Goal: Task Accomplishment & Management: Use online tool/utility

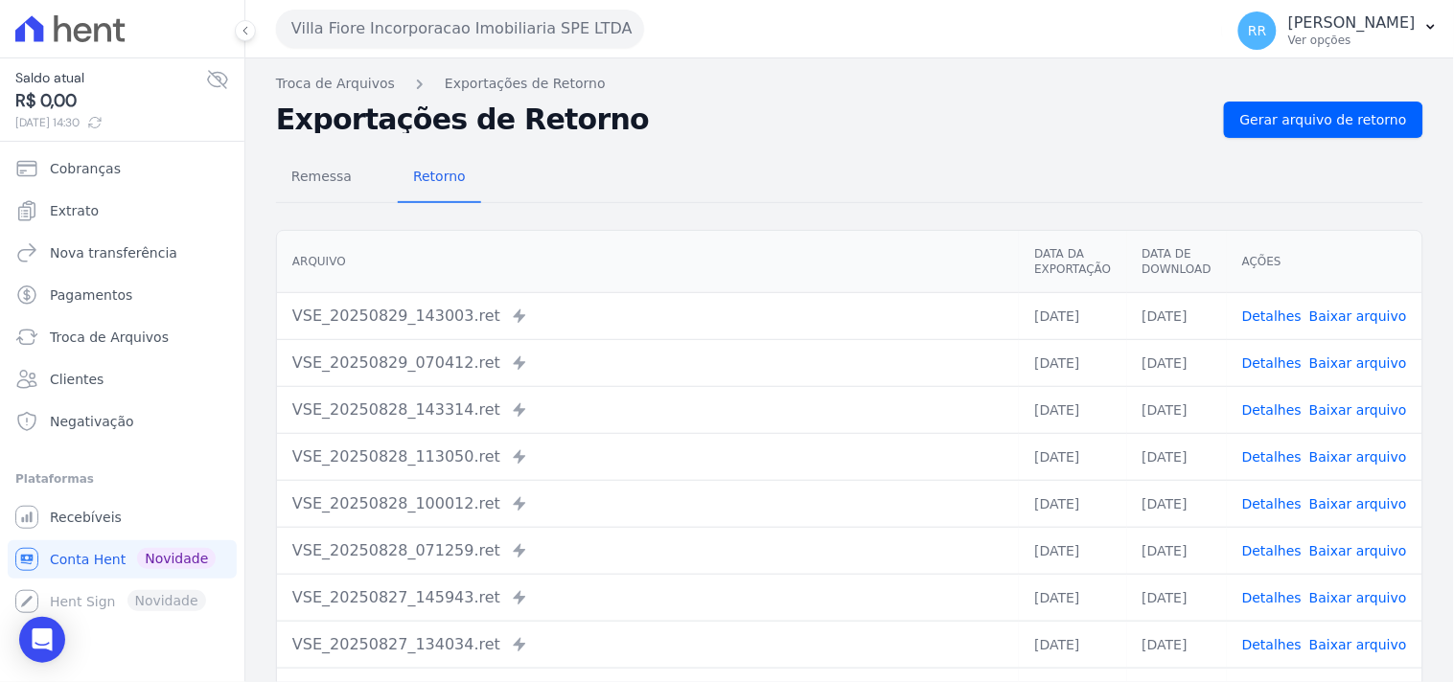
click at [400, 41] on button "Villa Fiore Incorporacao Imobiliaria SPE LTDA" at bounding box center [460, 29] width 368 height 38
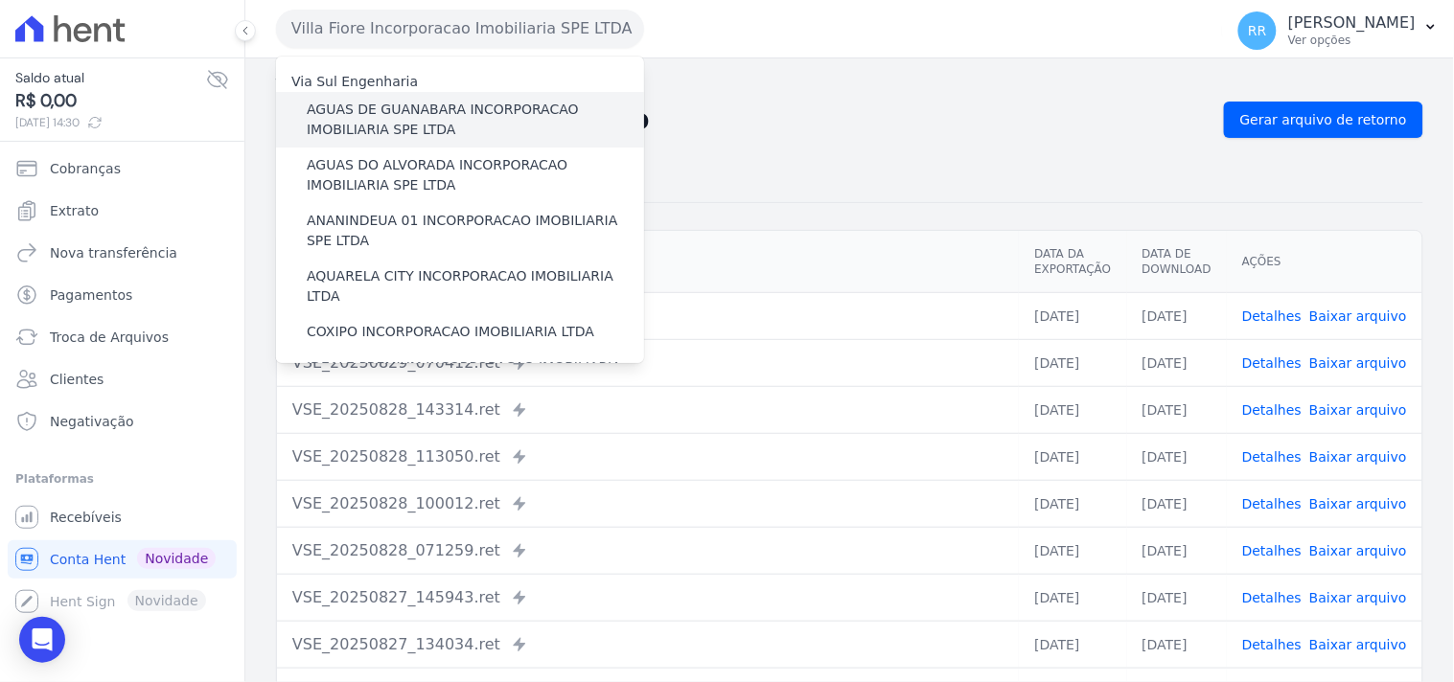
click at [393, 123] on label "AGUAS DE GUANABARA INCORPORACAO IMOBILIARIA SPE LTDA" at bounding box center [475, 120] width 337 height 40
click at [0, 0] on input "AGUAS DE GUANABARA INCORPORACAO IMOBILIARIA SPE LTDA" at bounding box center [0, 0] width 0 height 0
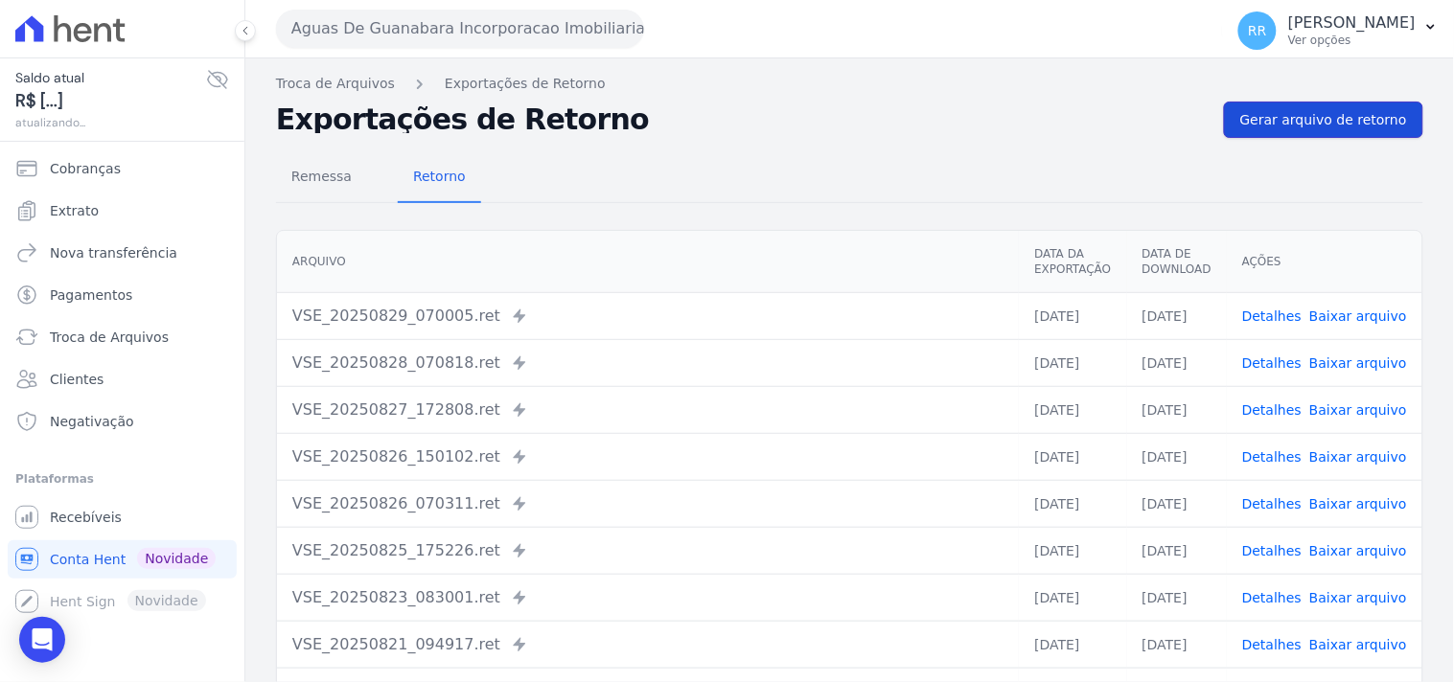
click at [1334, 132] on link "Gerar arquivo de retorno" at bounding box center [1323, 120] width 199 height 36
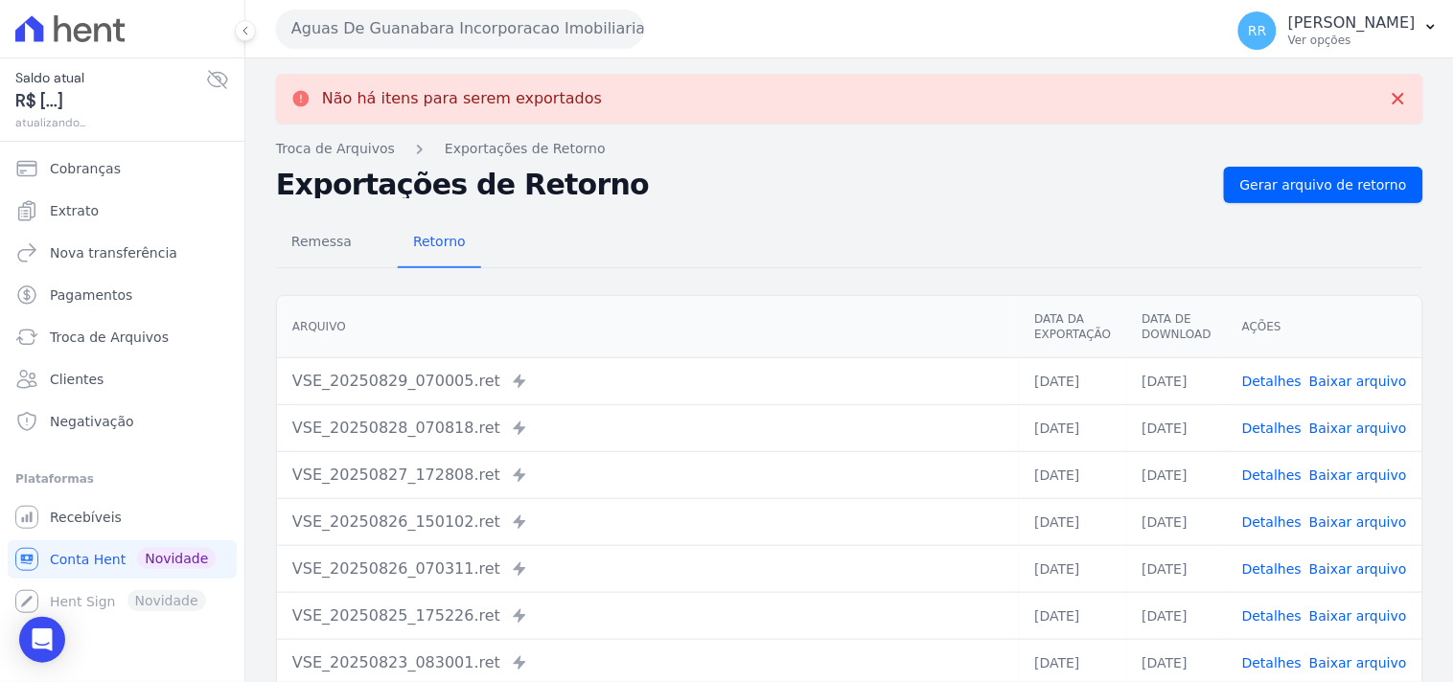
click at [406, 41] on button "Aguas De Guanabara Incorporacao Imobiliaria SPE LTDA" at bounding box center [460, 29] width 368 height 38
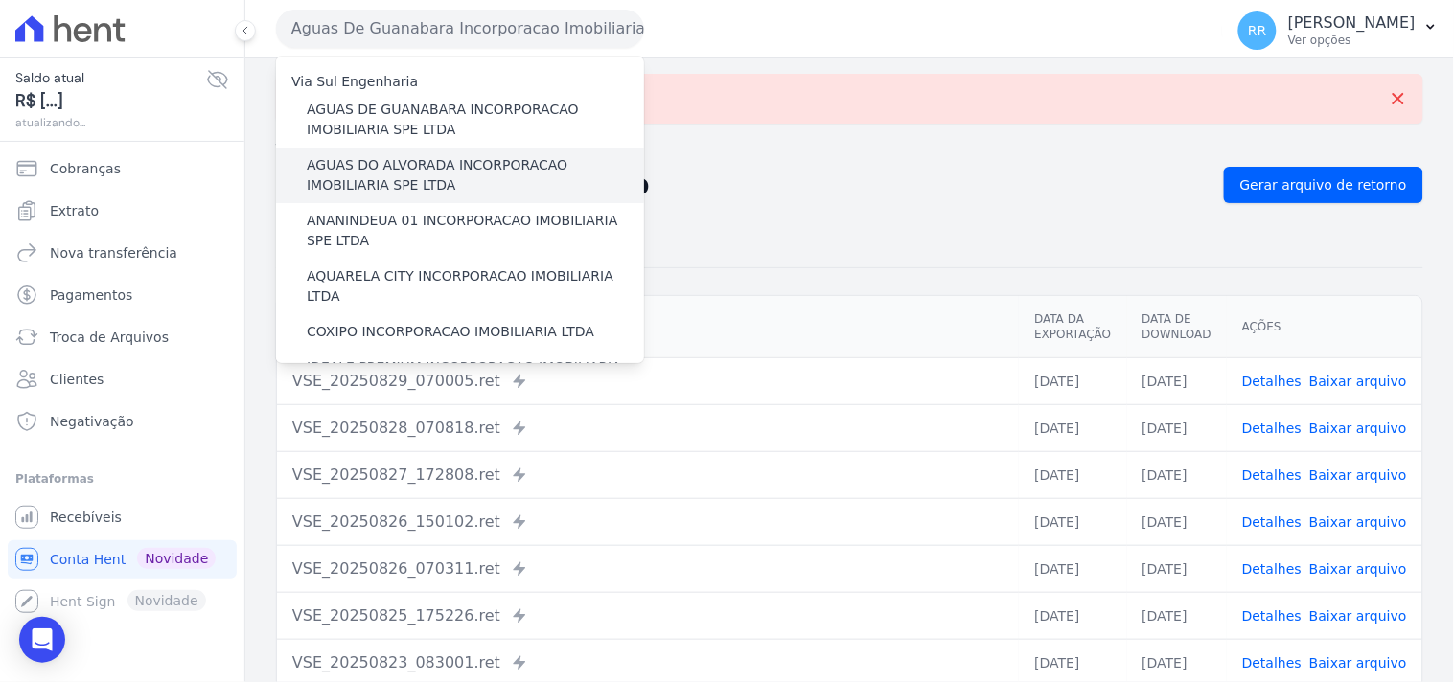
click at [362, 170] on label "AGUAS DO ALVORADA INCORPORACAO IMOBILIARIA SPE LTDA" at bounding box center [475, 175] width 337 height 40
click at [0, 0] on input "AGUAS DO ALVORADA INCORPORACAO IMOBILIARIA SPE LTDA" at bounding box center [0, 0] width 0 height 0
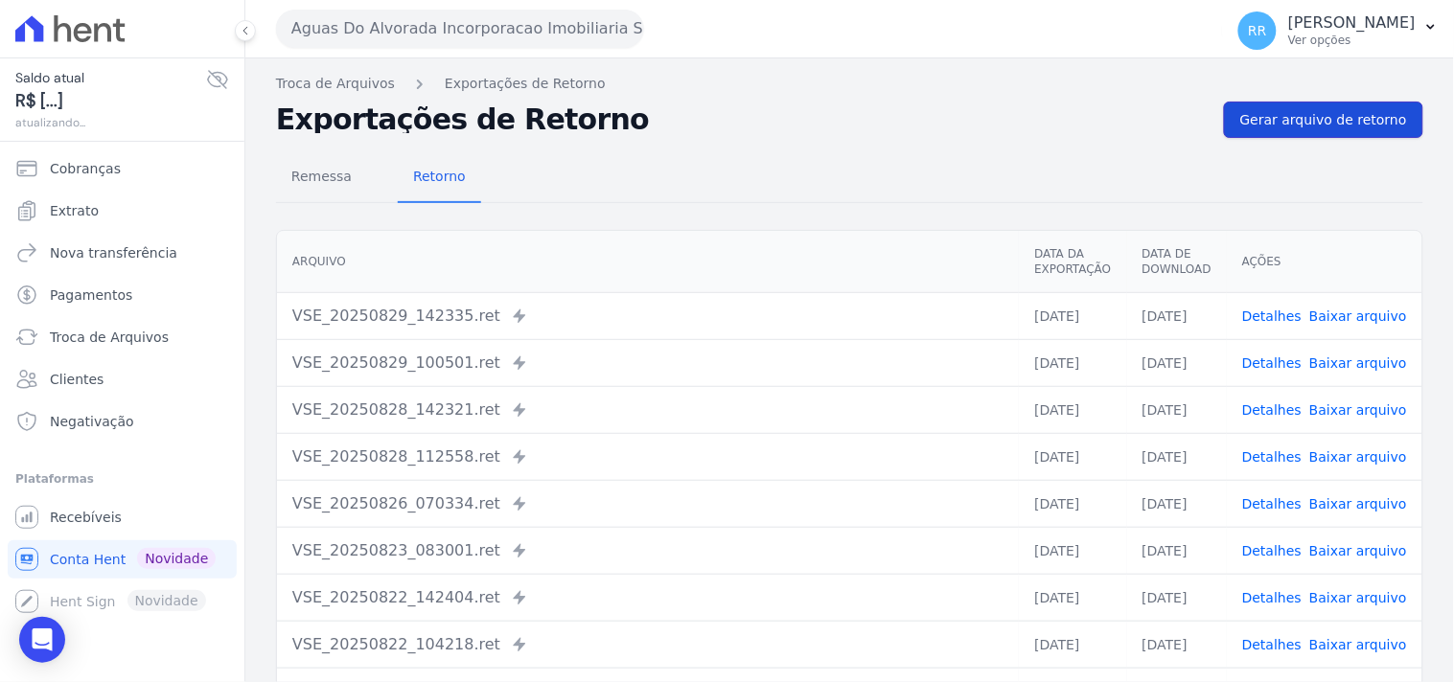
click at [1347, 121] on span "Gerar arquivo de retorno" at bounding box center [1323, 119] width 167 height 19
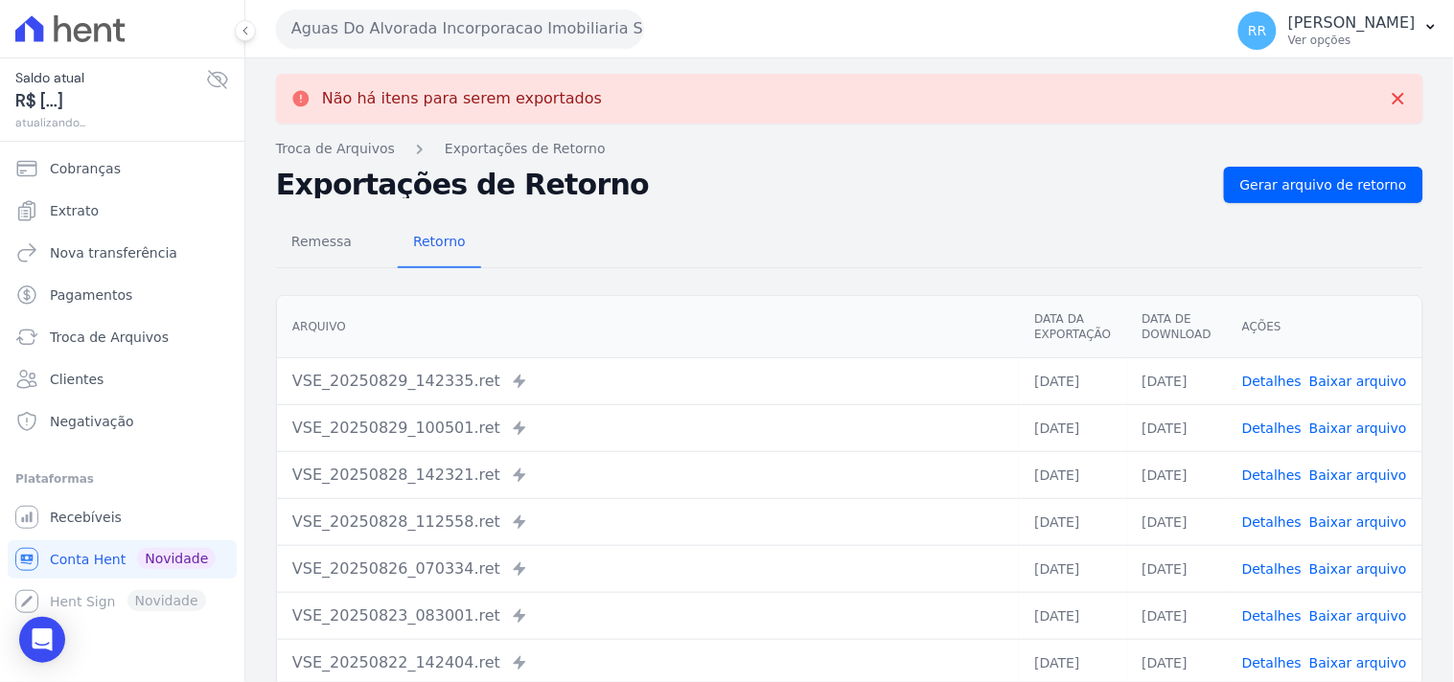
click at [407, 42] on button "Aguas Do Alvorada Incorporacao Imobiliaria SPE LTDA" at bounding box center [460, 29] width 368 height 38
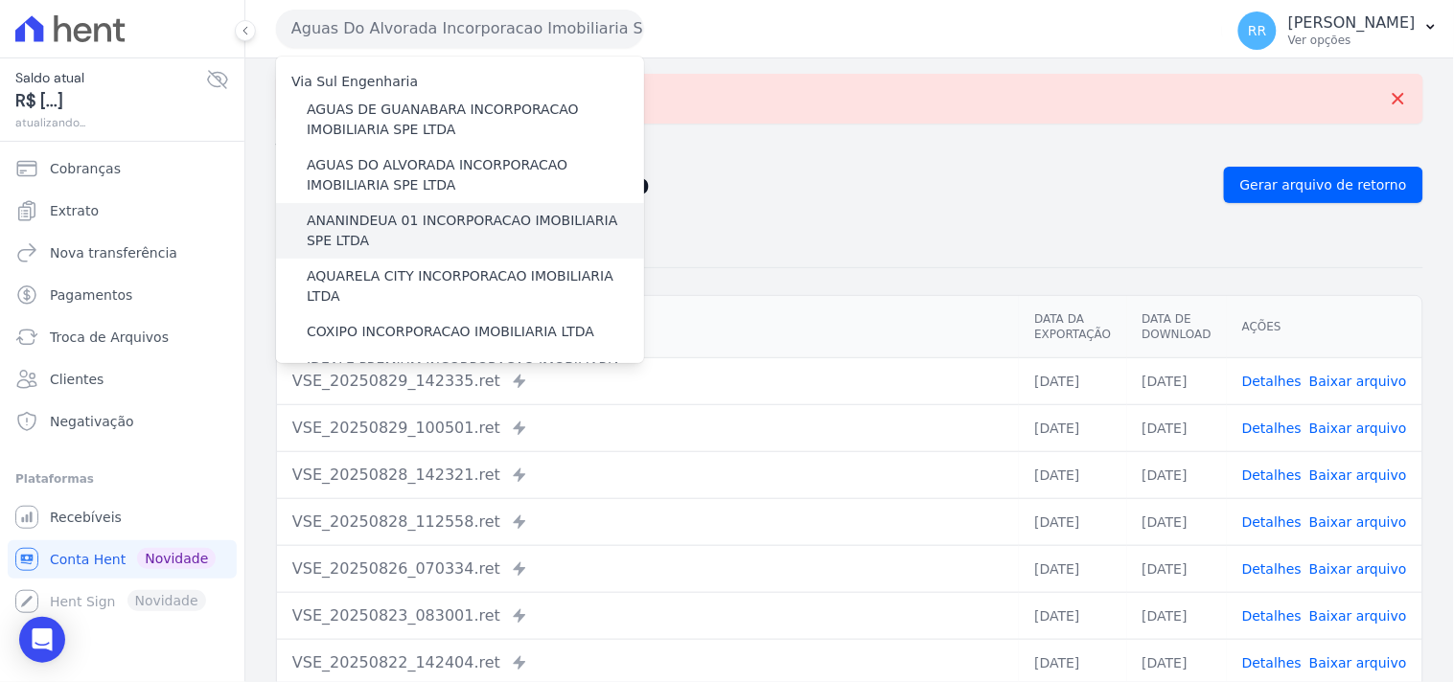
click at [383, 217] on label "ANANINDEUA 01 INCORPORACAO IMOBILIARIA SPE LTDA" at bounding box center [475, 231] width 337 height 40
click at [0, 0] on input "ANANINDEUA 01 INCORPORACAO IMOBILIARIA SPE LTDA" at bounding box center [0, 0] width 0 height 0
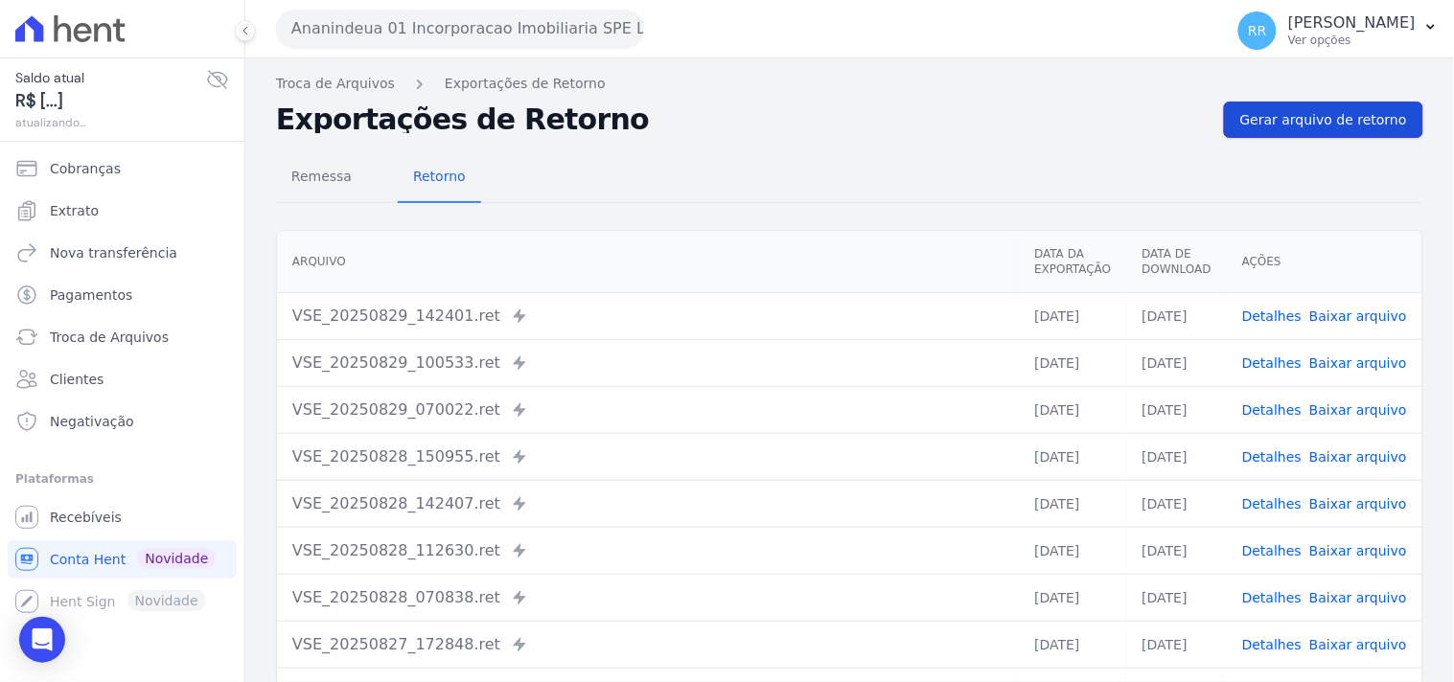
click at [1296, 128] on span "Gerar arquivo de retorno" at bounding box center [1323, 119] width 167 height 19
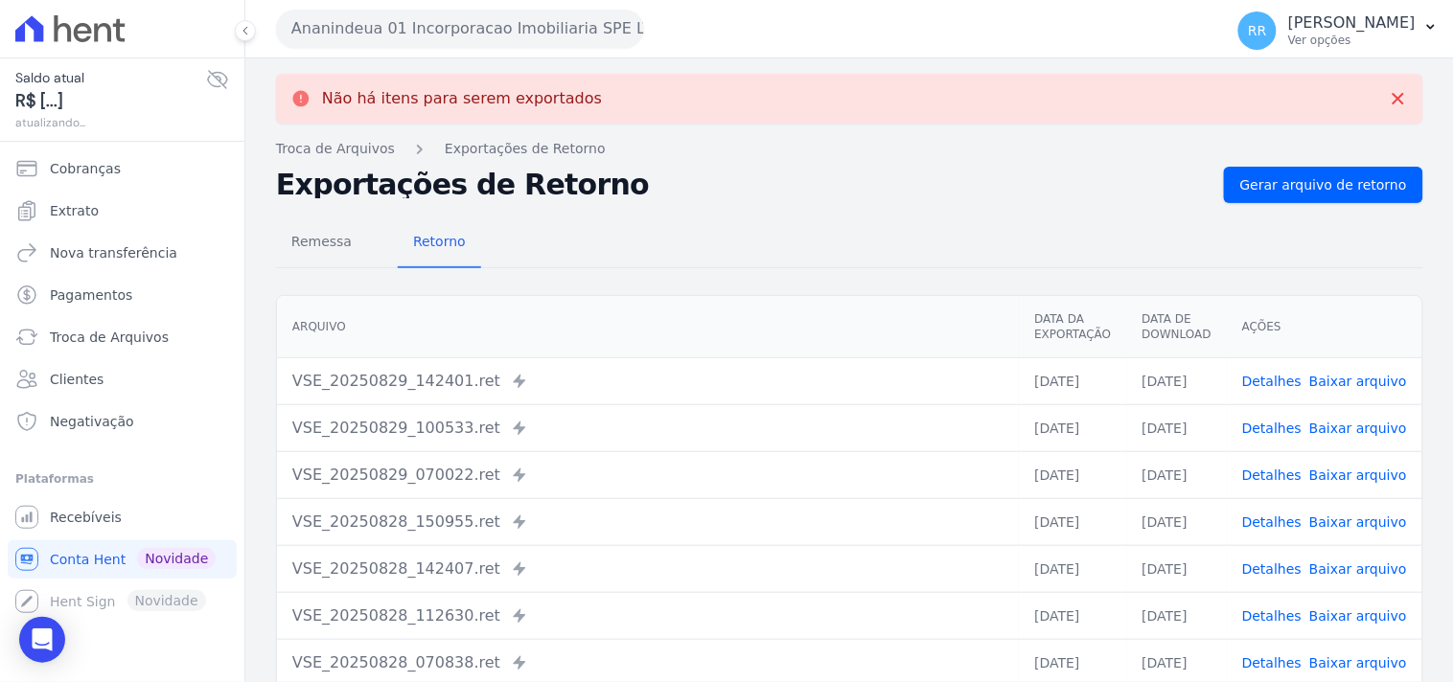
click at [395, 24] on button "Ananindeua 01 Incorporacao Imobiliaria SPE LTDA" at bounding box center [460, 29] width 368 height 38
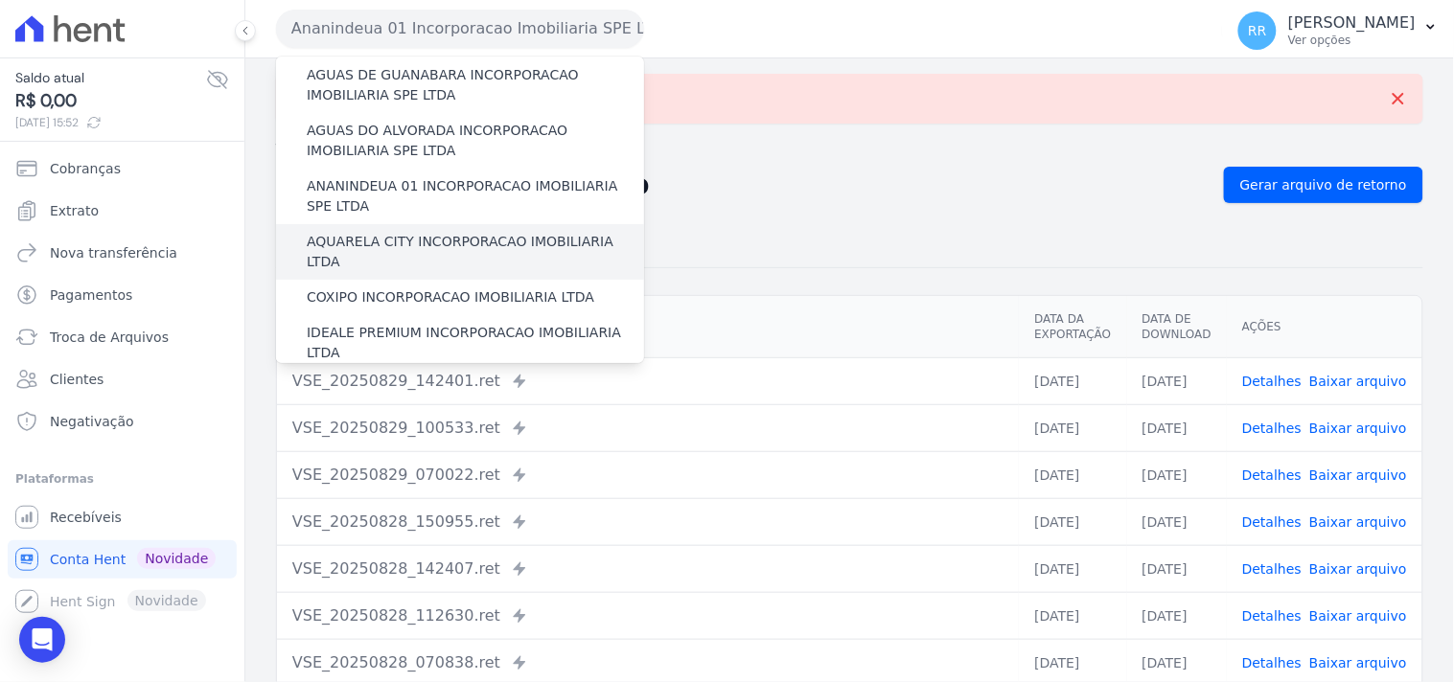
scroll to position [71, 0]
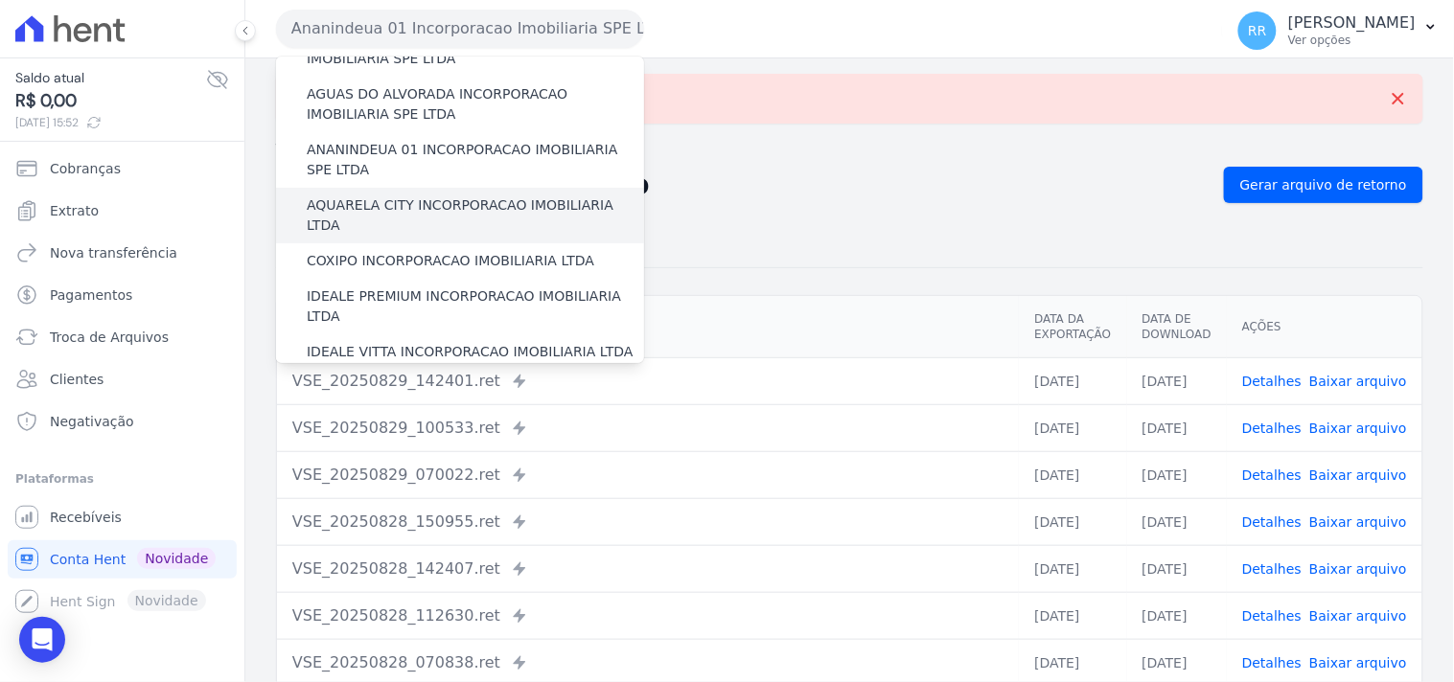
click at [401, 196] on label "AQUARELA CITY INCORPORACAO IMOBILIARIA LTDA" at bounding box center [475, 216] width 337 height 40
click at [0, 0] on input "AQUARELA CITY INCORPORACAO IMOBILIARIA LTDA" at bounding box center [0, 0] width 0 height 0
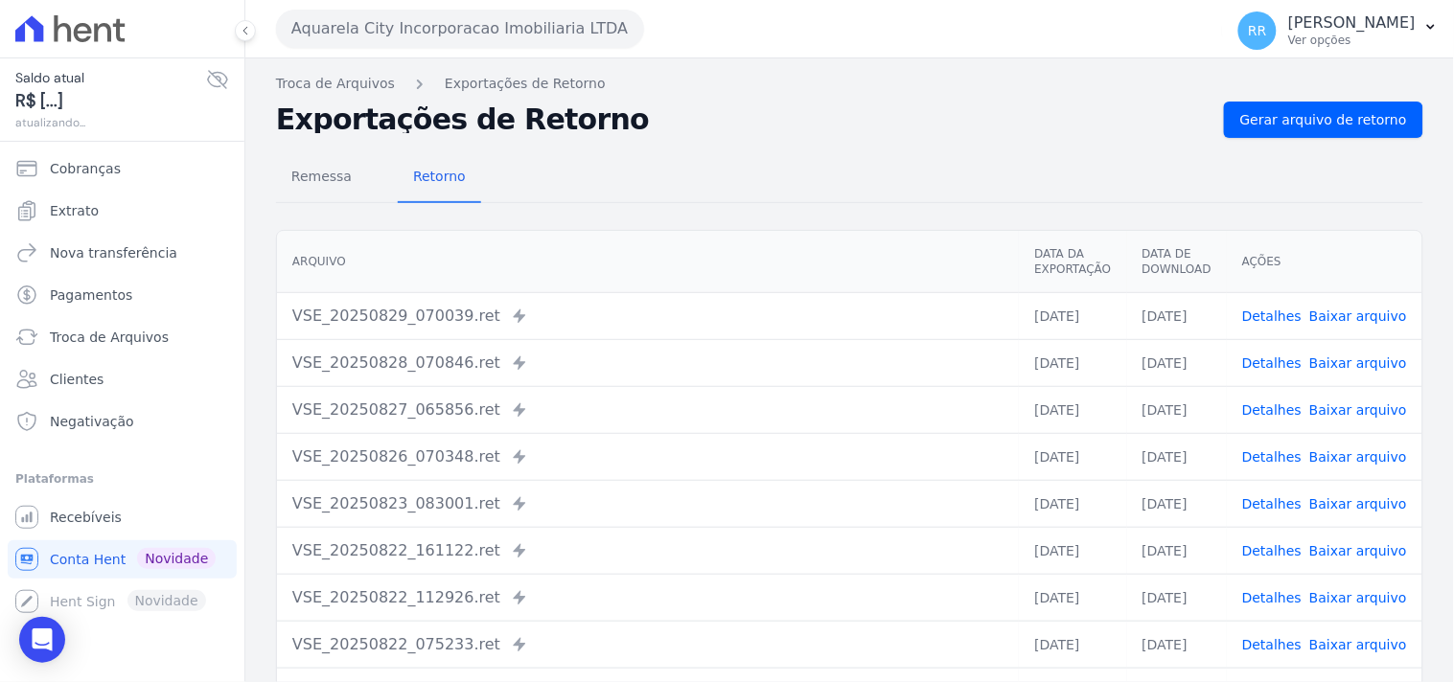
click at [1295, 141] on div "Remessa Retorno [GEOGRAPHIC_DATA] Data da Exportação Data de Download Ações VSE…" at bounding box center [849, 484] width 1147 height 693
click at [1305, 132] on link "Gerar arquivo de retorno" at bounding box center [1323, 120] width 199 height 36
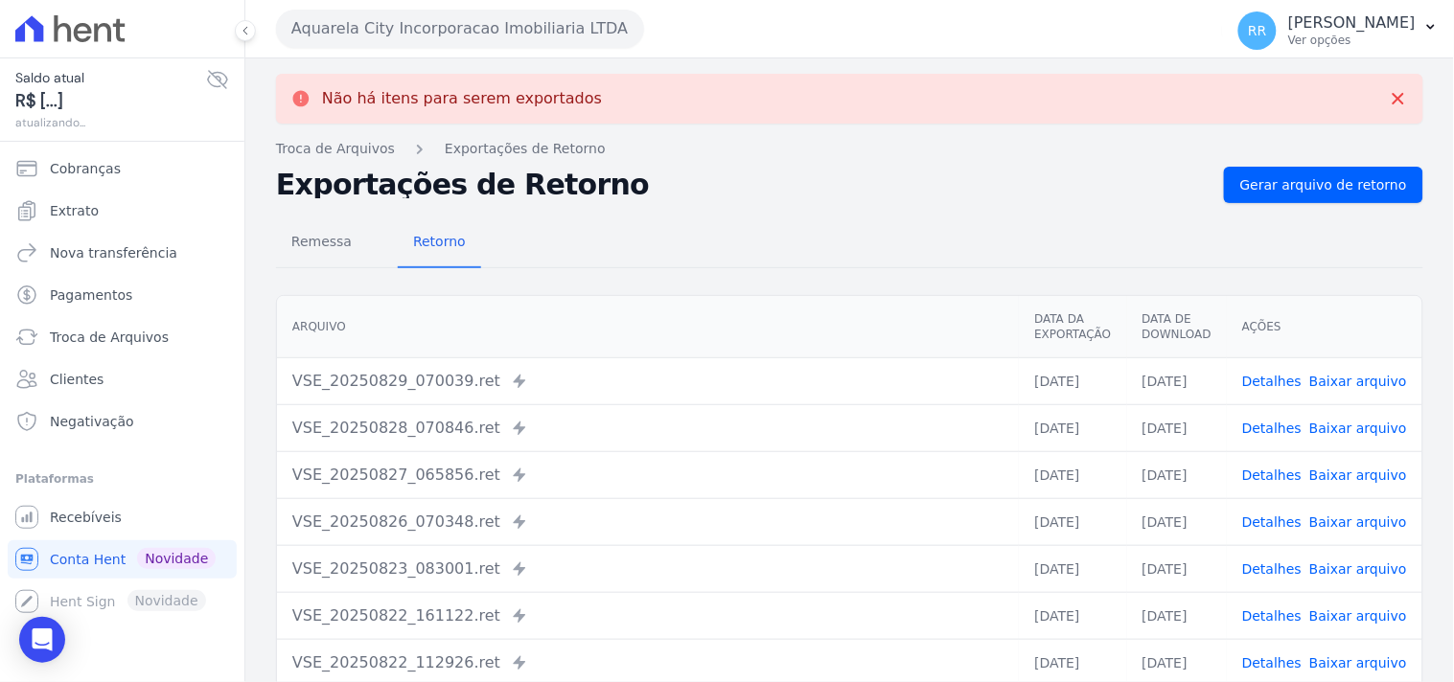
click at [412, 25] on button "Aquarela City Incorporacao Imobiliaria LTDA" at bounding box center [460, 29] width 368 height 38
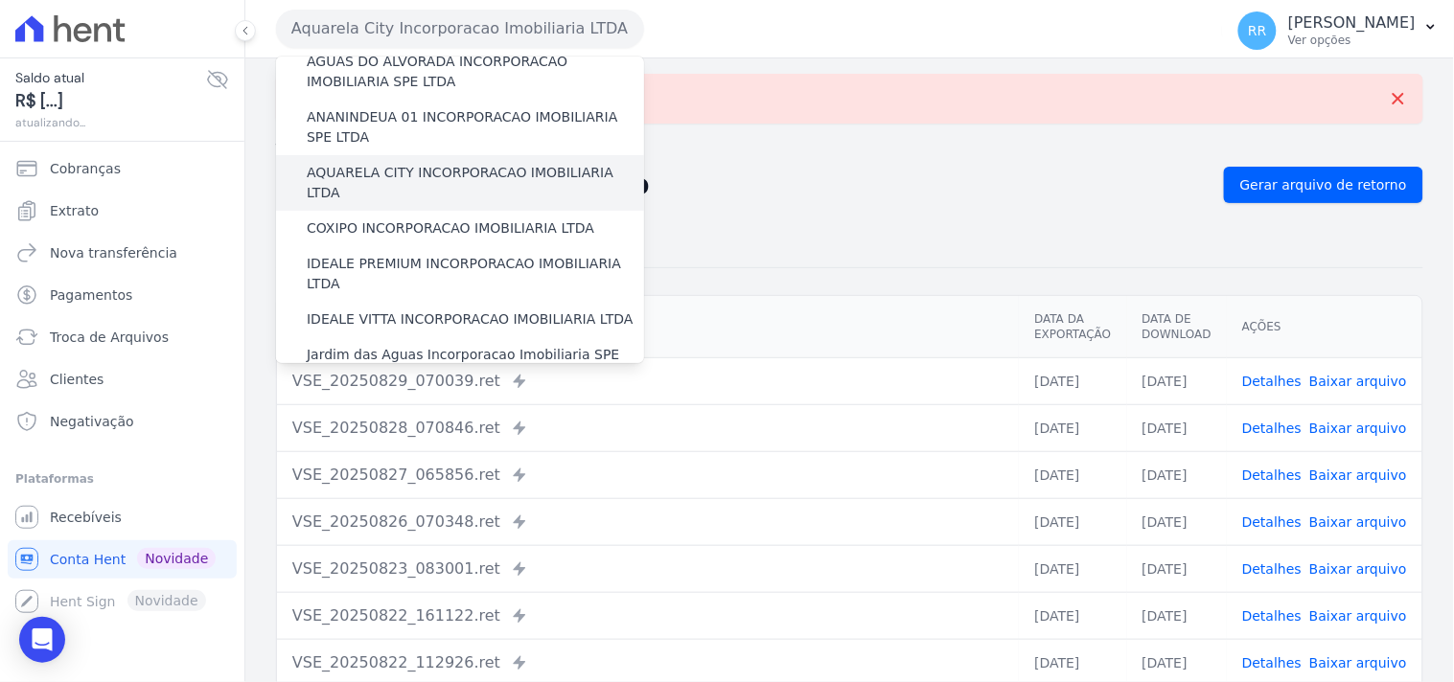
scroll to position [106, 0]
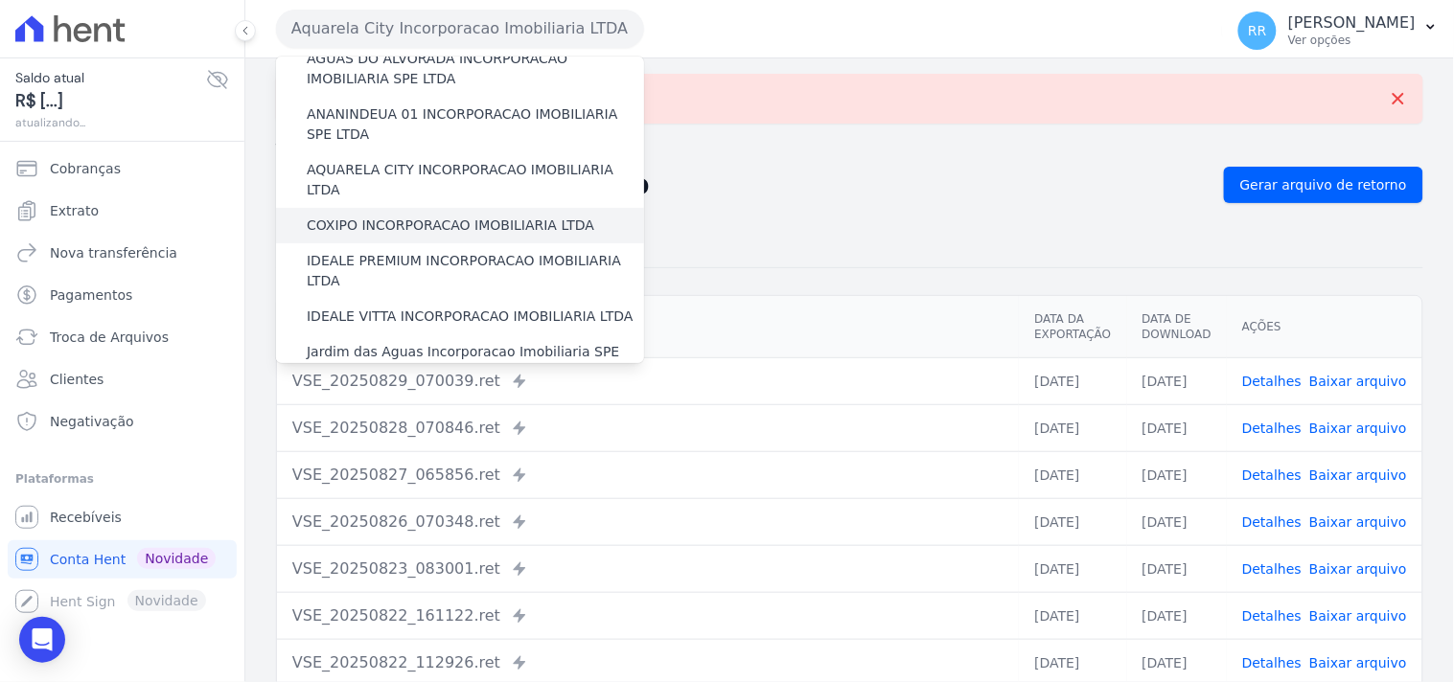
click at [394, 216] on label "COXIPO INCORPORACAO IMOBILIARIA LTDA" at bounding box center [451, 226] width 288 height 20
click at [0, 0] on input "COXIPO INCORPORACAO IMOBILIARIA LTDA" at bounding box center [0, 0] width 0 height 0
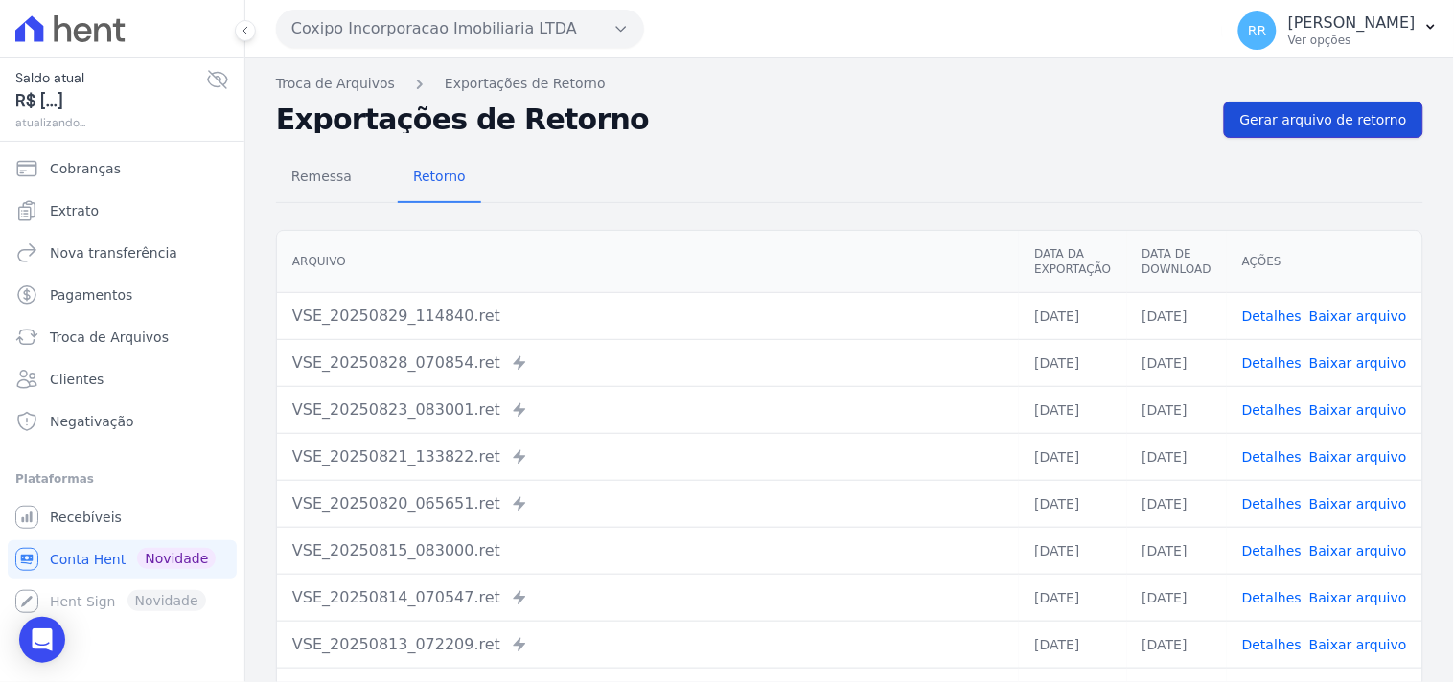
click at [1327, 128] on span "Gerar arquivo de retorno" at bounding box center [1323, 119] width 167 height 19
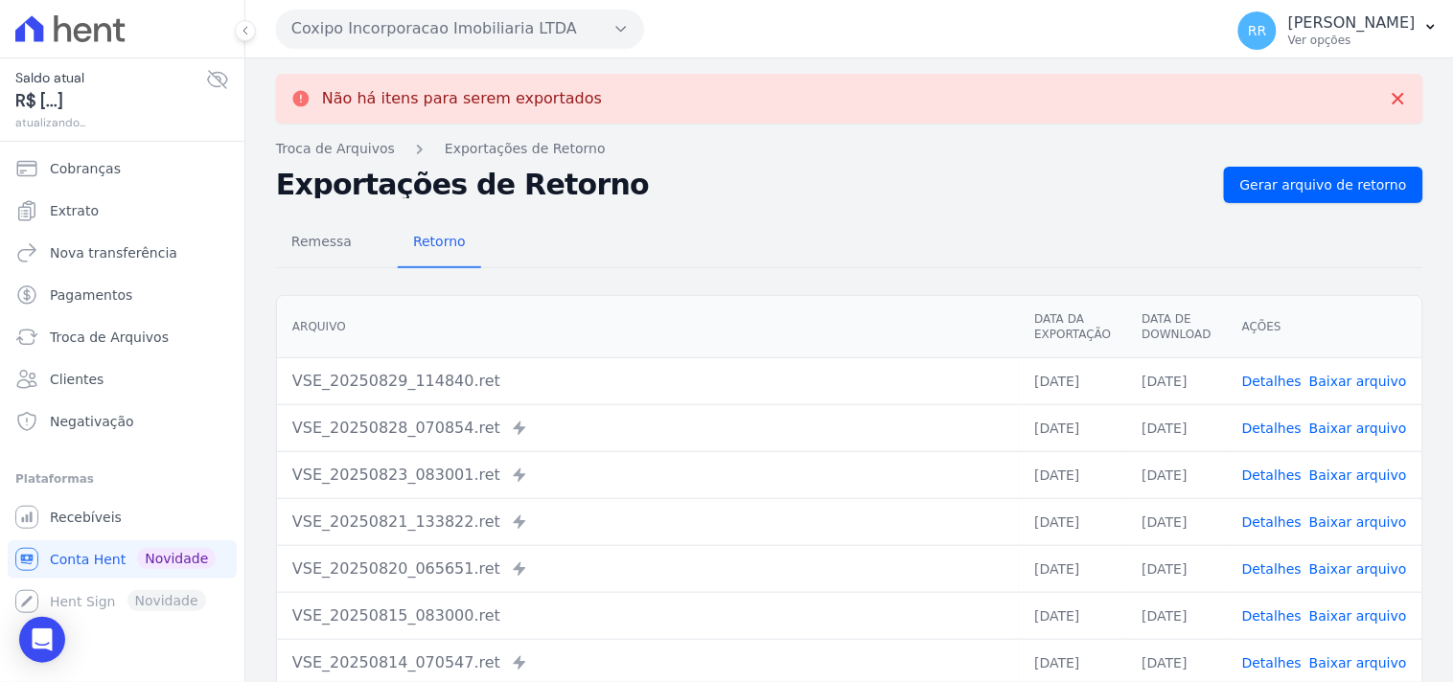
click at [460, 33] on button "Coxipo Incorporacao Imobiliaria LTDA" at bounding box center [460, 29] width 368 height 38
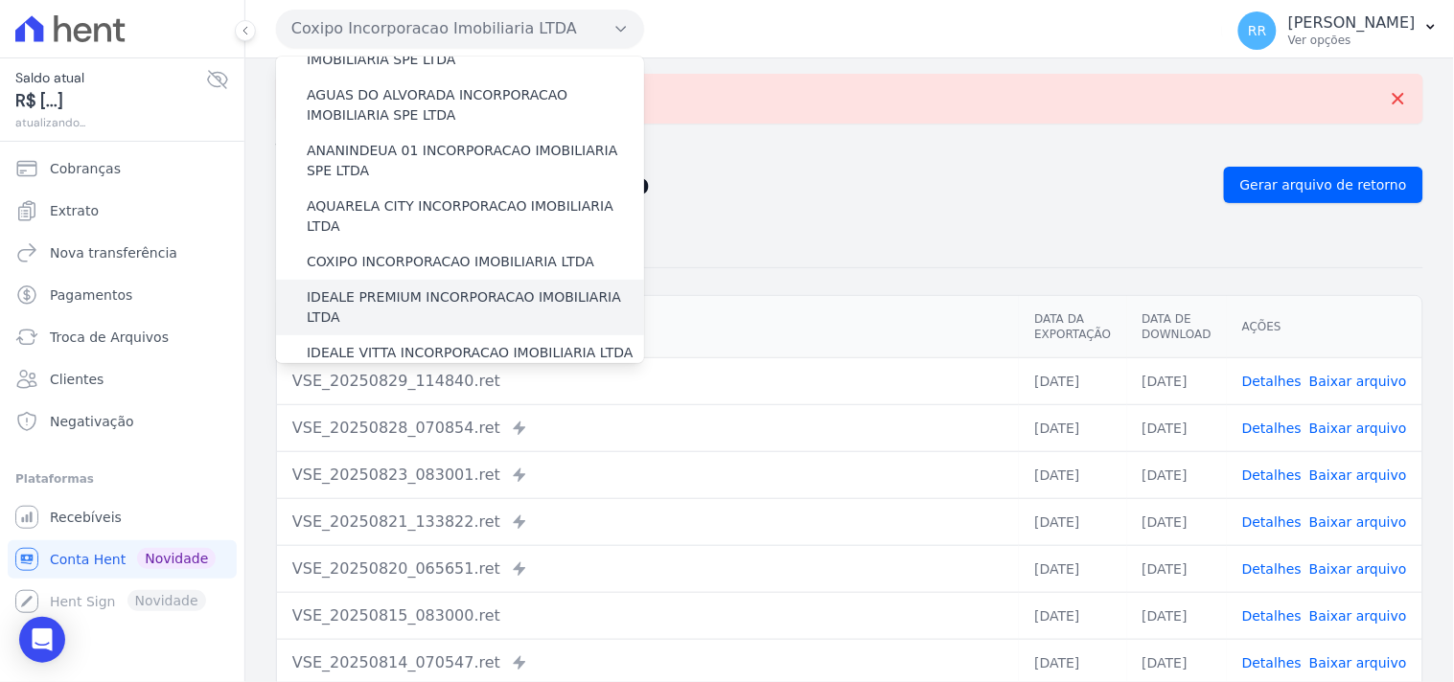
scroll to position [71, 0]
click at [379, 287] on label "IDEALE PREMIUM INCORPORACAO IMOBILIARIA LTDA" at bounding box center [475, 307] width 337 height 40
click at [0, 0] on input "IDEALE PREMIUM INCORPORACAO IMOBILIARIA LTDA" at bounding box center [0, 0] width 0 height 0
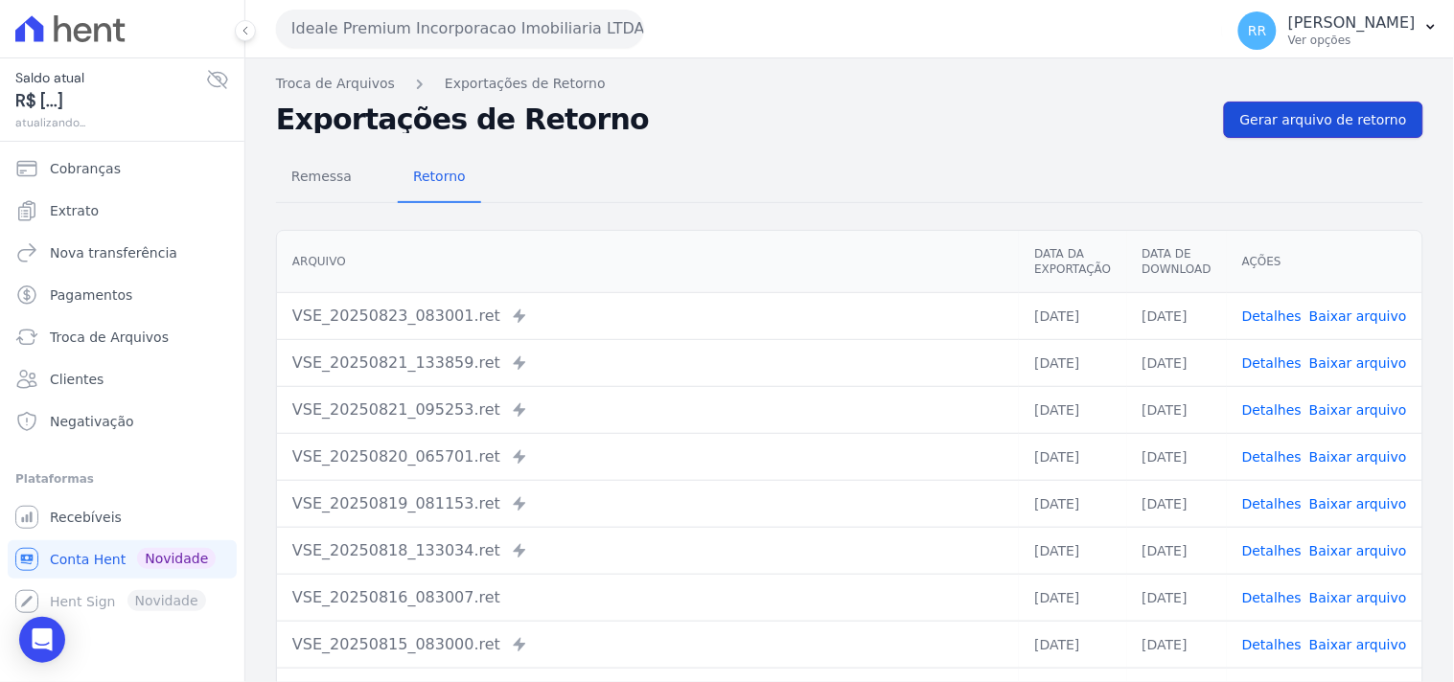
click at [1332, 136] on link "Gerar arquivo de retorno" at bounding box center [1323, 120] width 199 height 36
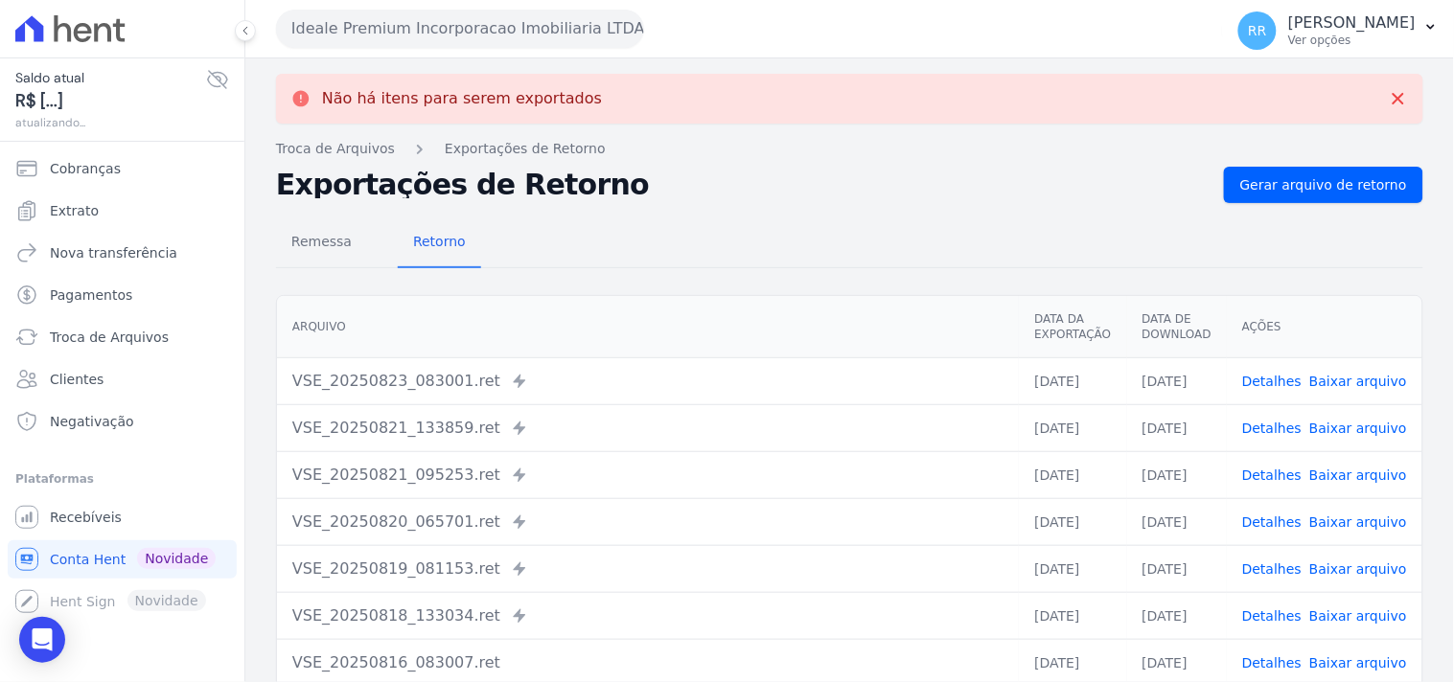
click at [395, 22] on button "Ideale Premium Incorporacao Imobiliaria LTDA" at bounding box center [460, 29] width 368 height 38
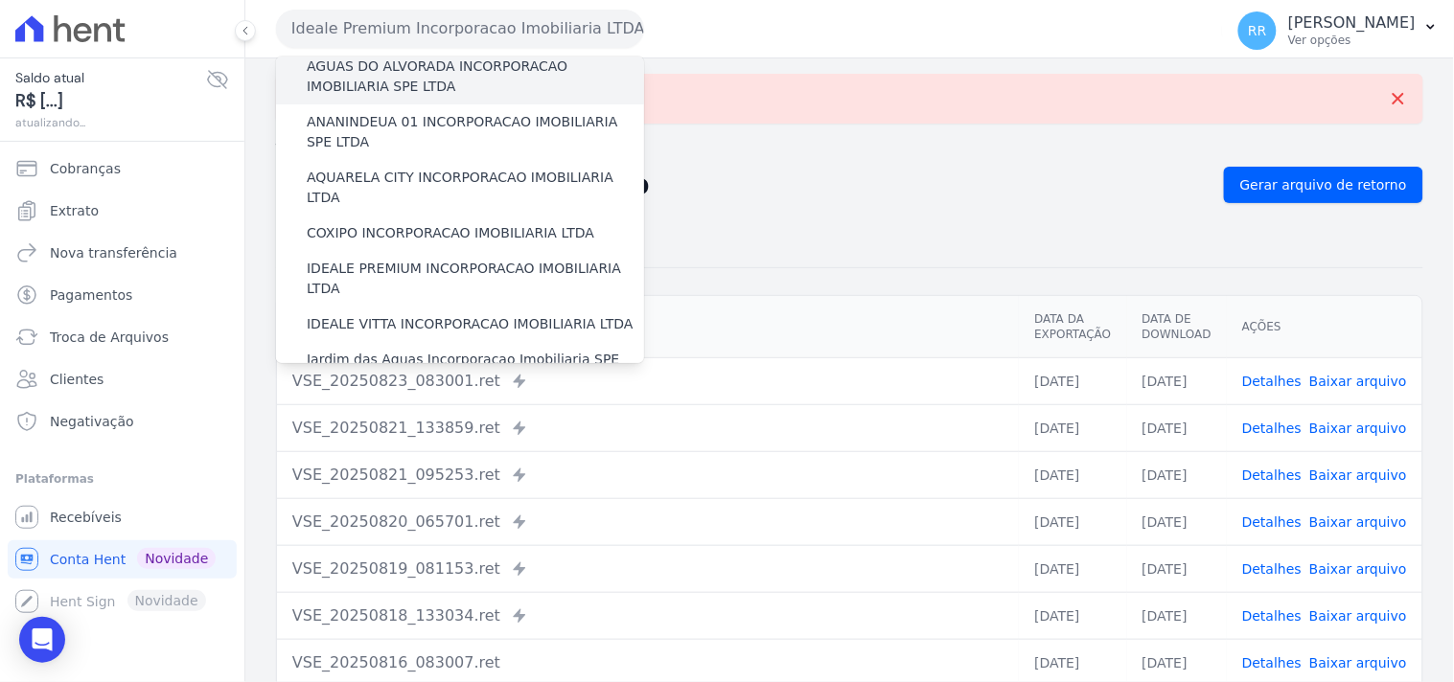
scroll to position [106, 0]
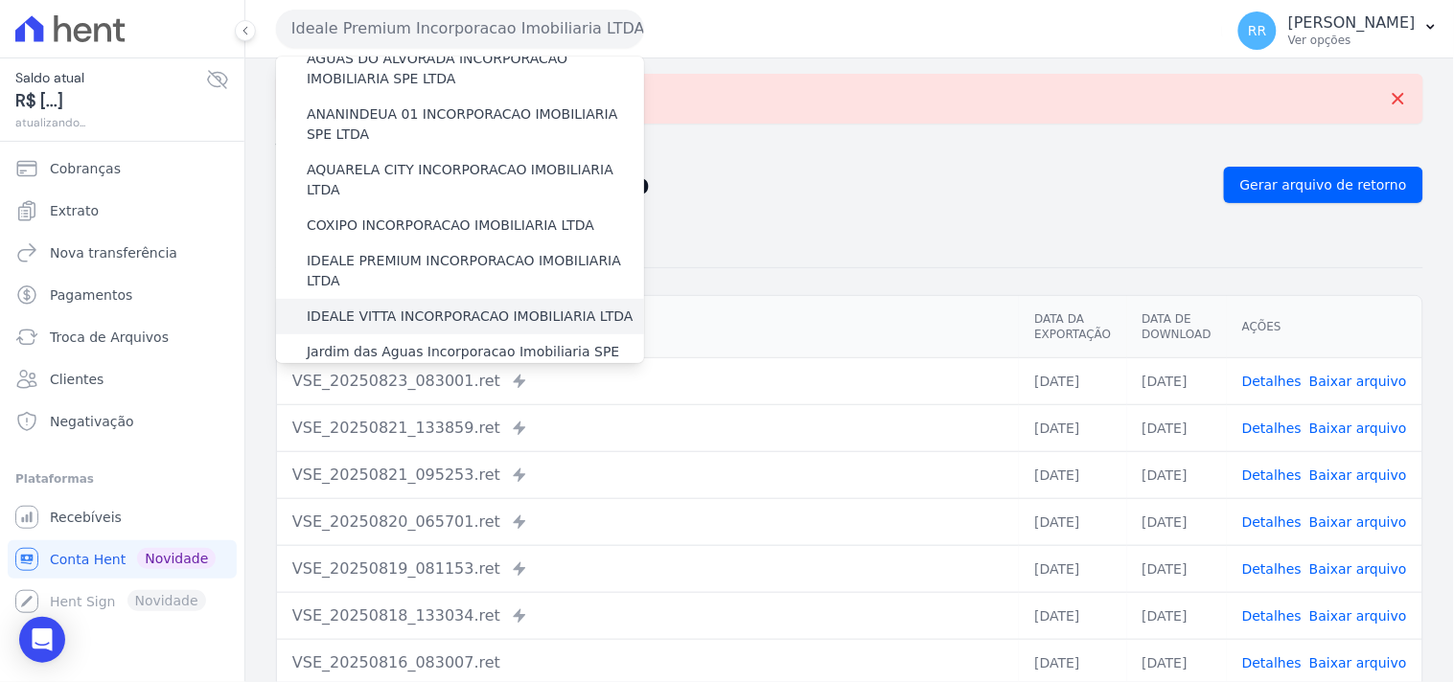
click at [367, 307] on label "IDEALE VITTA INCORPORACAO IMOBILIARIA LTDA" at bounding box center [470, 317] width 326 height 20
click at [0, 0] on input "IDEALE VITTA INCORPORACAO IMOBILIARIA LTDA" at bounding box center [0, 0] width 0 height 0
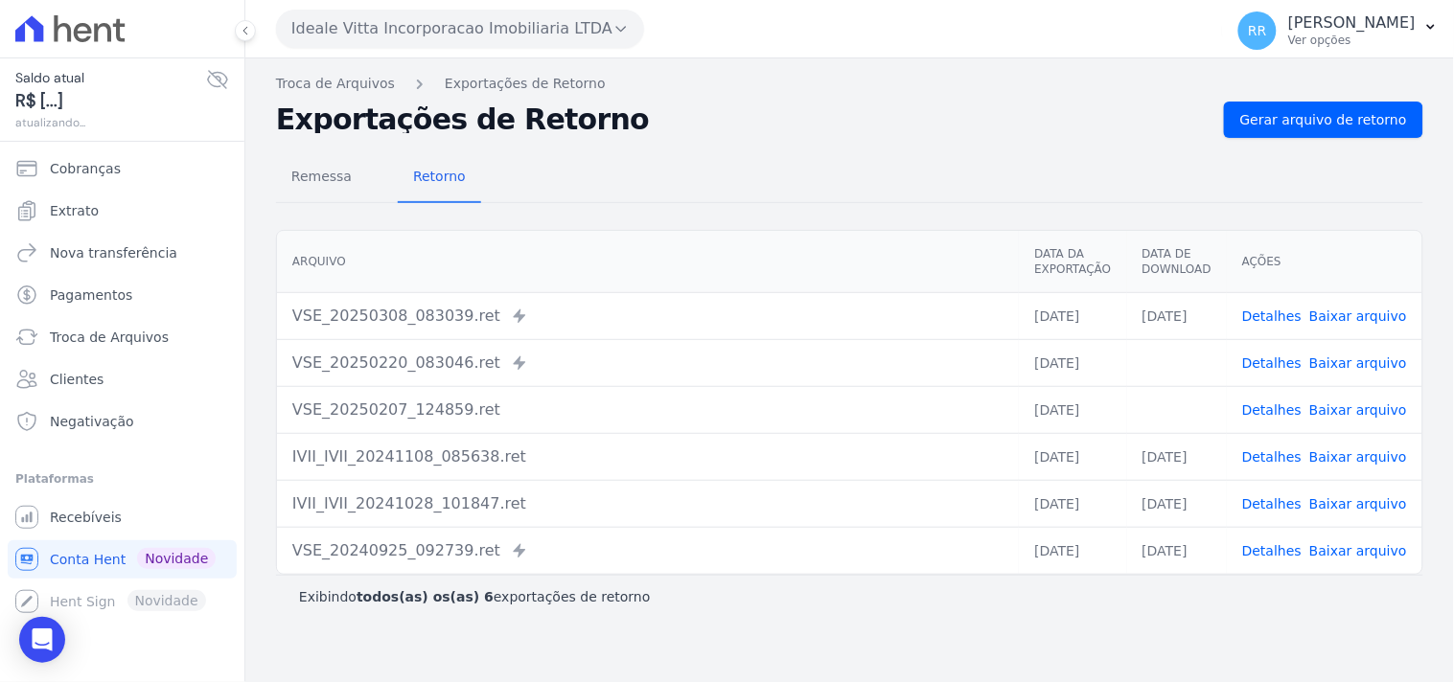
click at [406, 33] on button "Ideale Vitta Incorporacao Imobiliaria LTDA" at bounding box center [460, 29] width 368 height 38
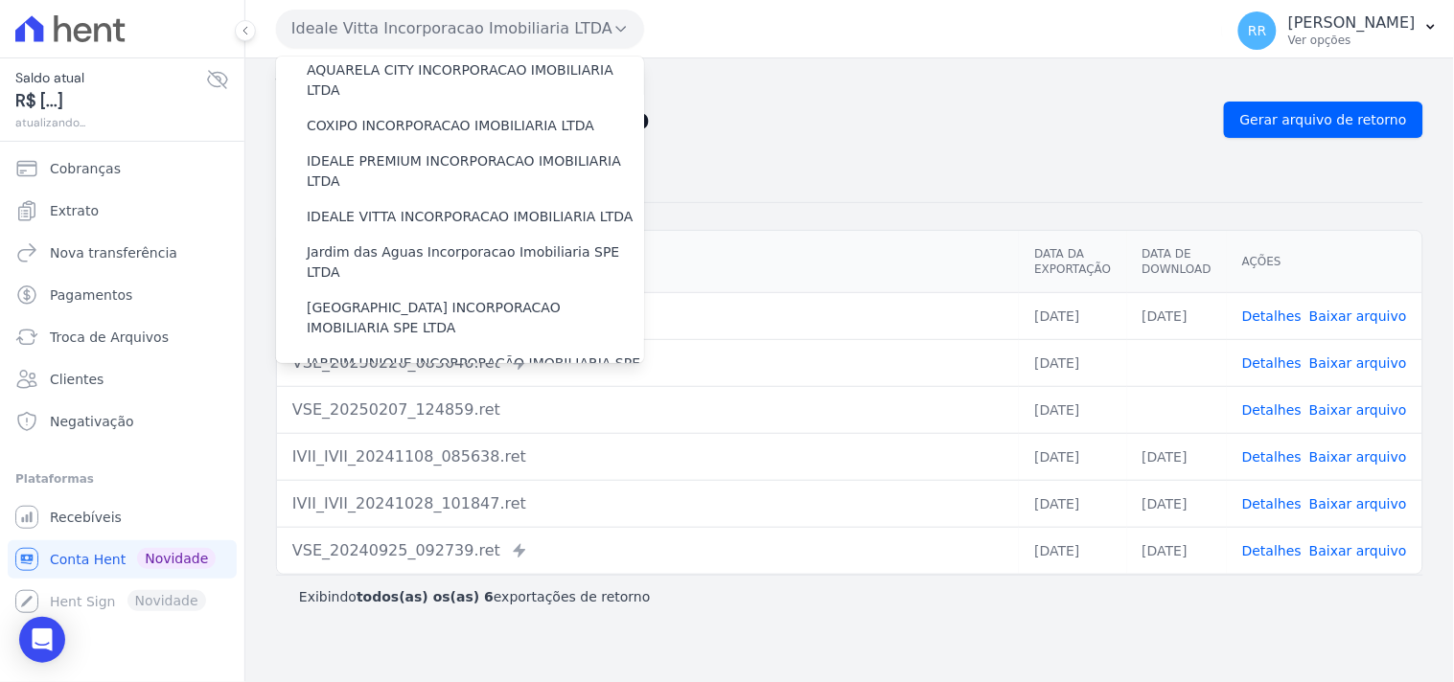
scroll to position [213, 0]
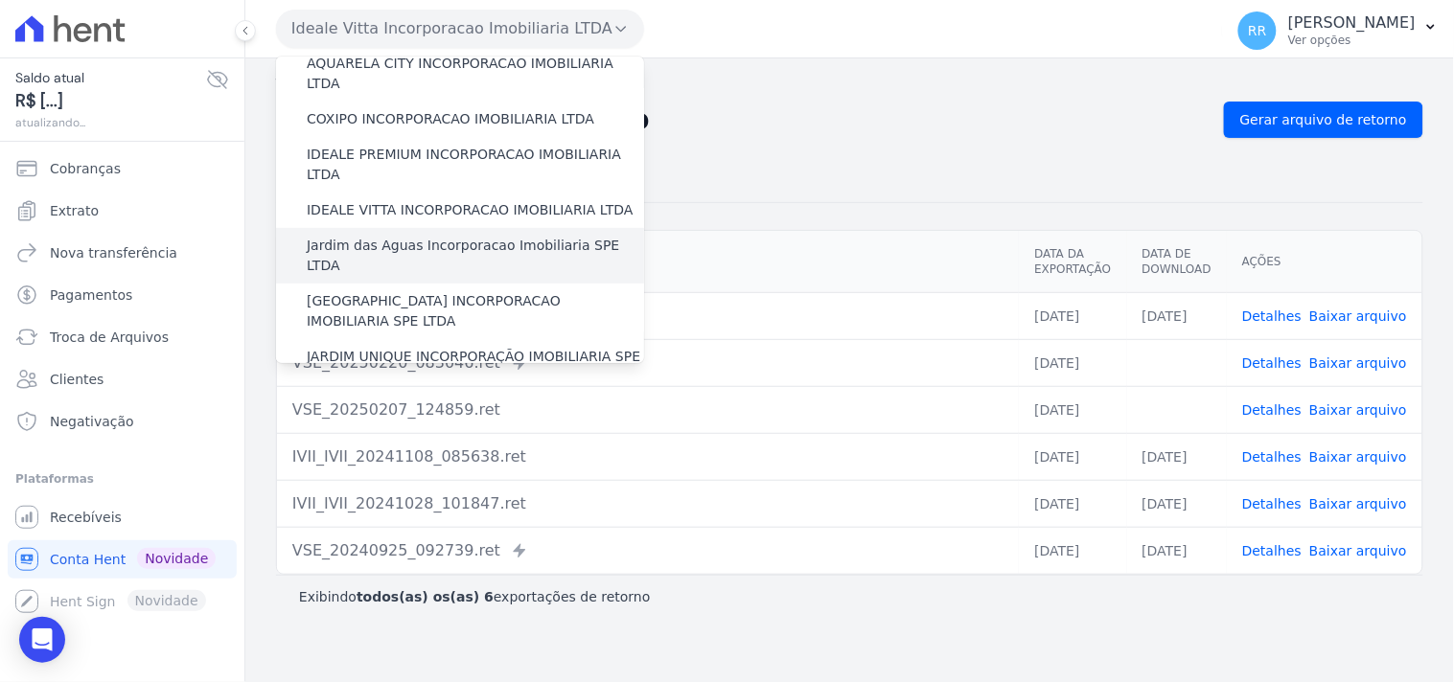
click at [384, 236] on label "Jardim das Aguas Incorporacao Imobiliaria SPE LTDA" at bounding box center [475, 256] width 337 height 40
click at [0, 0] on input "Jardim das Aguas Incorporacao Imobiliaria SPE LTDA" at bounding box center [0, 0] width 0 height 0
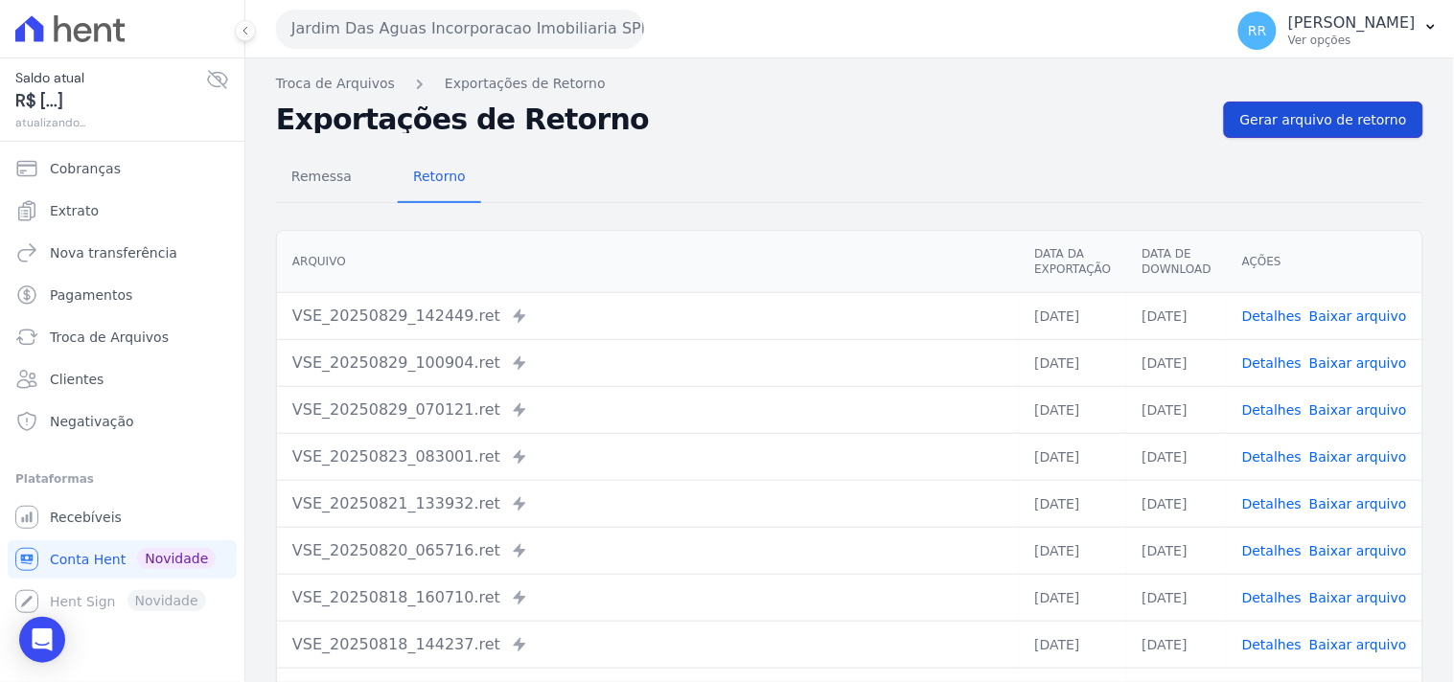
click at [1335, 130] on link "Gerar arquivo de retorno" at bounding box center [1323, 120] width 199 height 36
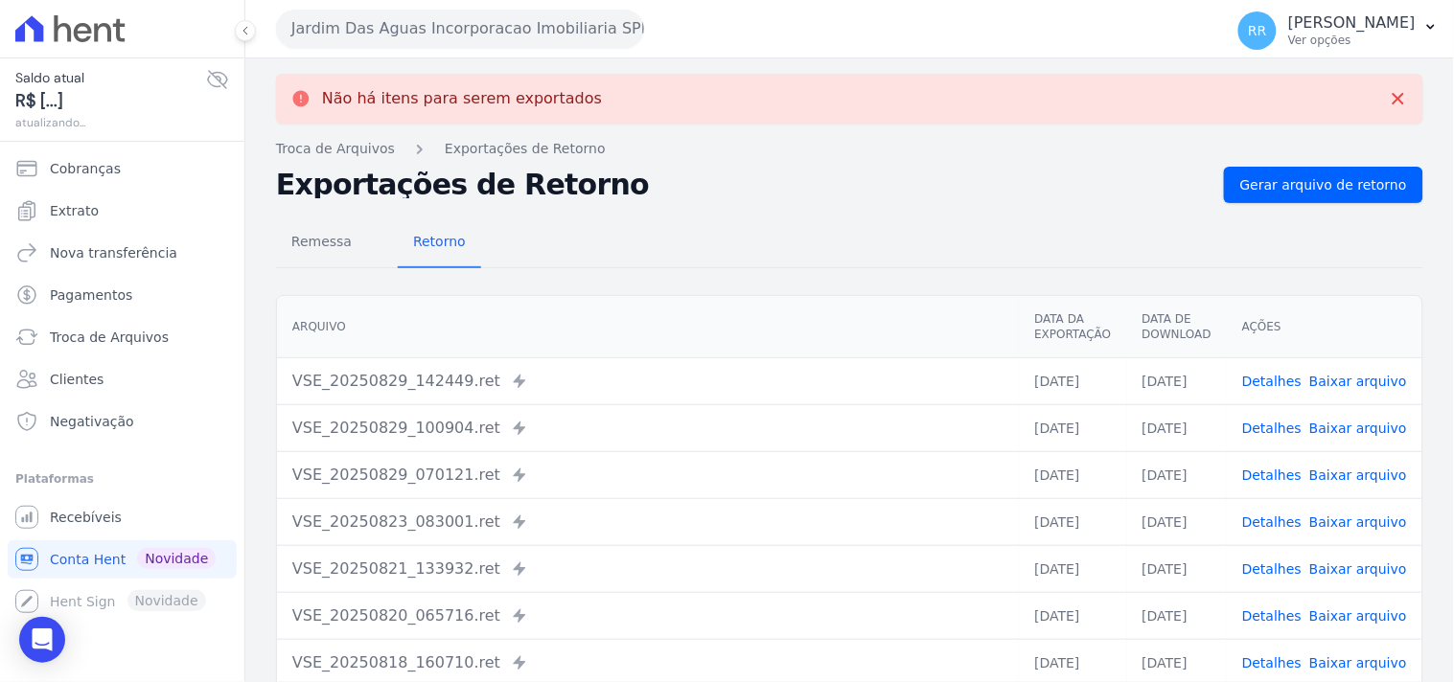
click at [477, 36] on button "Jardim Das Aguas Incorporacao Imobiliaria SPE LTDA" at bounding box center [460, 29] width 368 height 38
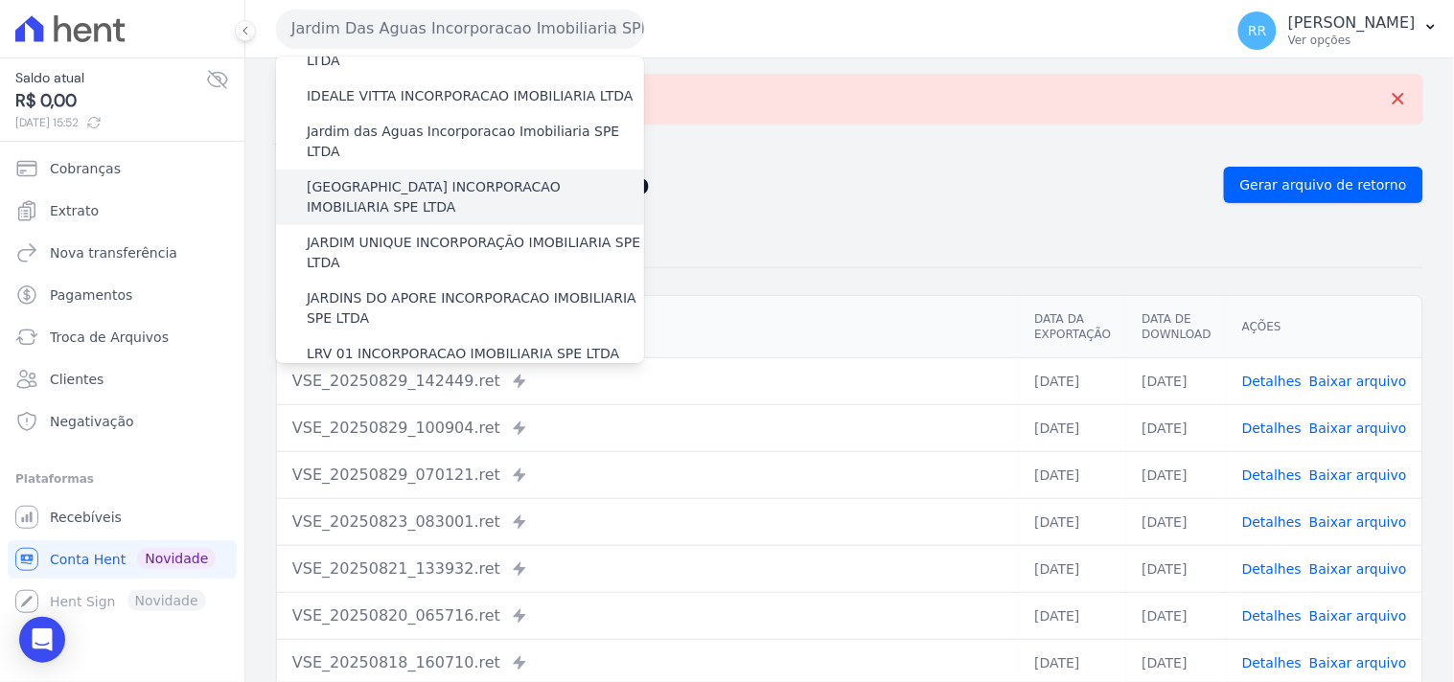
scroll to position [319, 0]
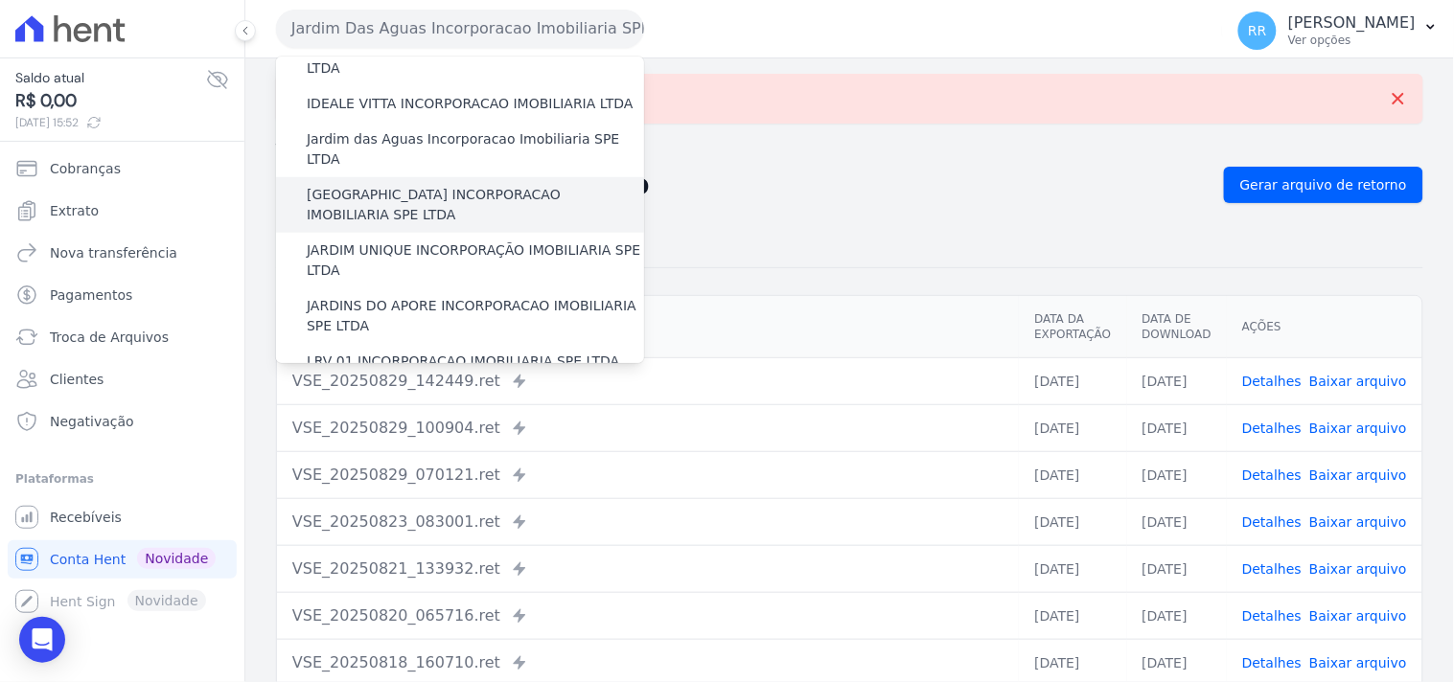
click at [403, 185] on label "[GEOGRAPHIC_DATA] INCORPORACAO IMOBILIARIA SPE LTDA" at bounding box center [475, 205] width 337 height 40
click at [0, 0] on input "[GEOGRAPHIC_DATA] INCORPORACAO IMOBILIARIA SPE LTDA" at bounding box center [0, 0] width 0 height 0
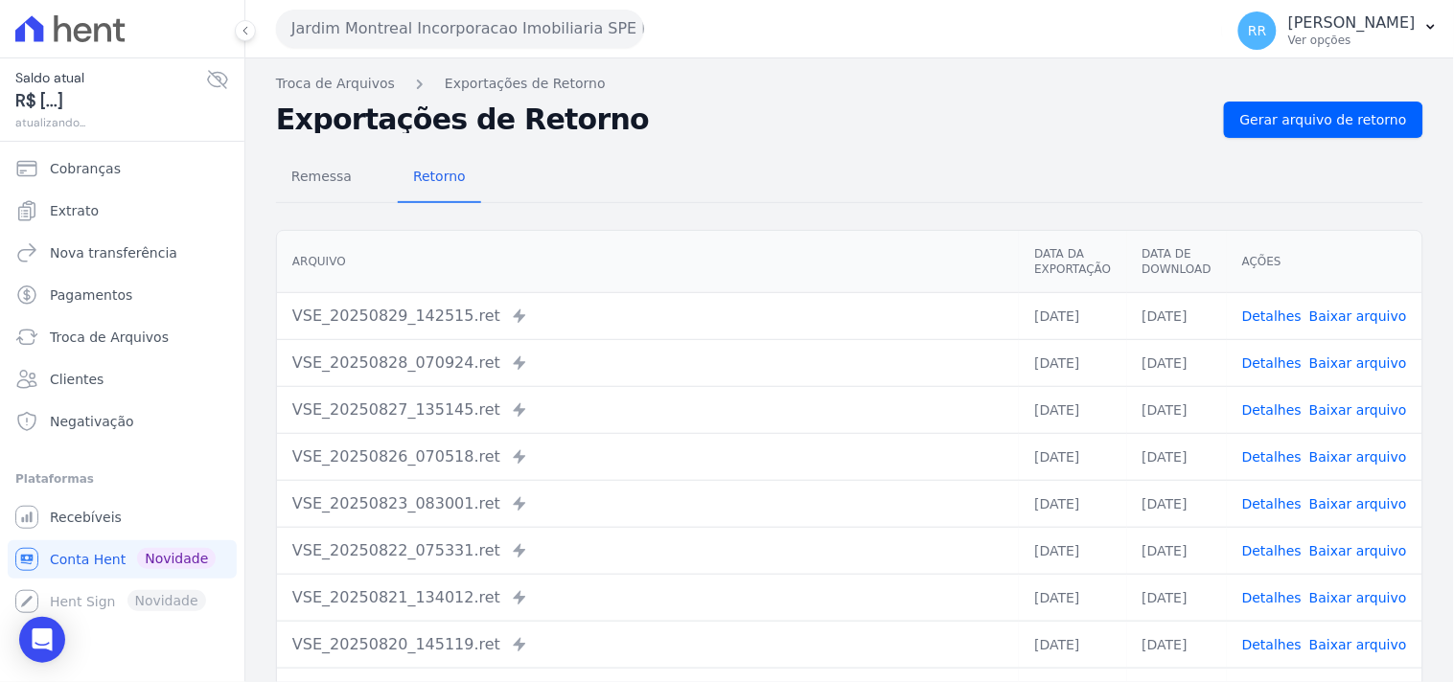
click at [1356, 145] on div "Remessa Retorno [GEOGRAPHIC_DATA] Data da Exportação Data de Download Ações VSE…" at bounding box center [849, 484] width 1147 height 693
click at [1358, 139] on div "Remessa Retorno [GEOGRAPHIC_DATA] Data da Exportação Data de Download Ações VSE…" at bounding box center [849, 484] width 1147 height 693
click at [1366, 129] on link "Gerar arquivo de retorno" at bounding box center [1323, 120] width 199 height 36
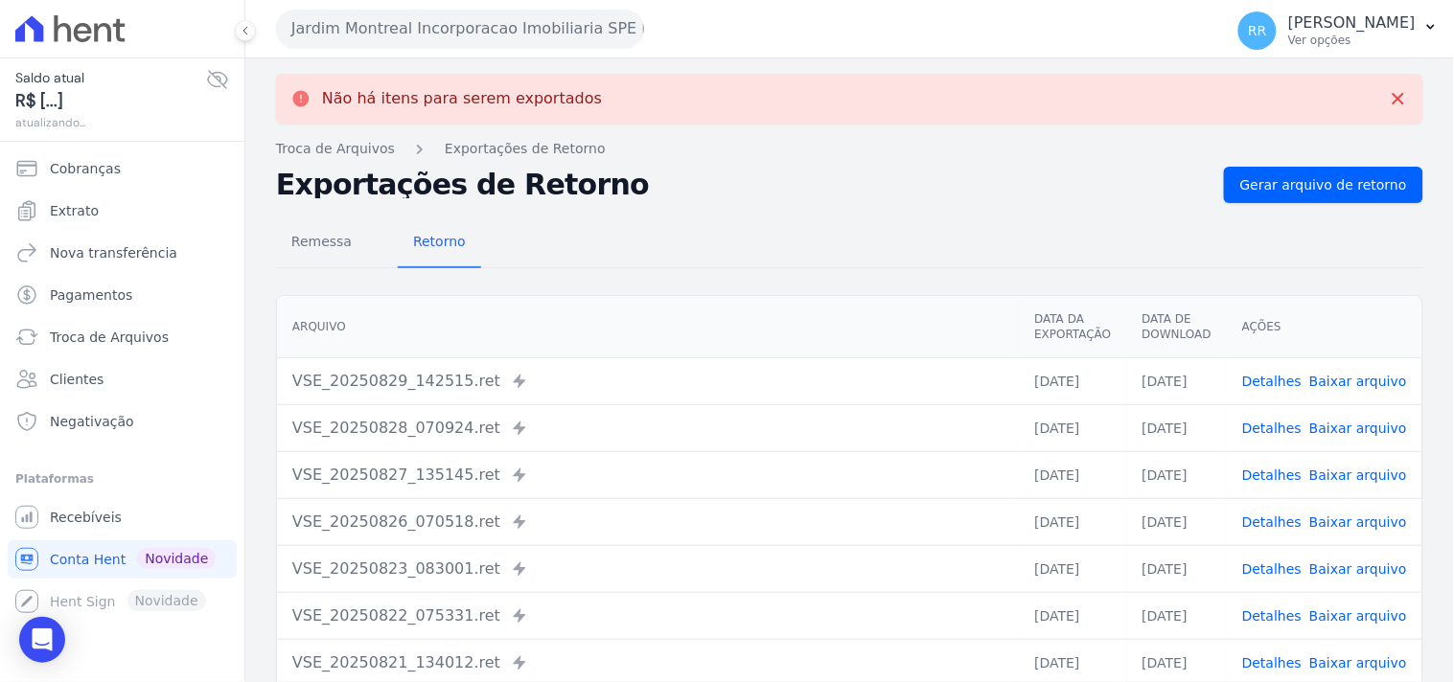
click at [596, 51] on div "Jardim Montreal Incorporacao Imobiliaria SPE LTDA Via Sul Engenharia AGUAS DE […" at bounding box center [745, 28] width 939 height 59
click at [597, 43] on button "Jardim Montreal Incorporacao Imobiliaria SPE LTDA" at bounding box center [460, 29] width 368 height 38
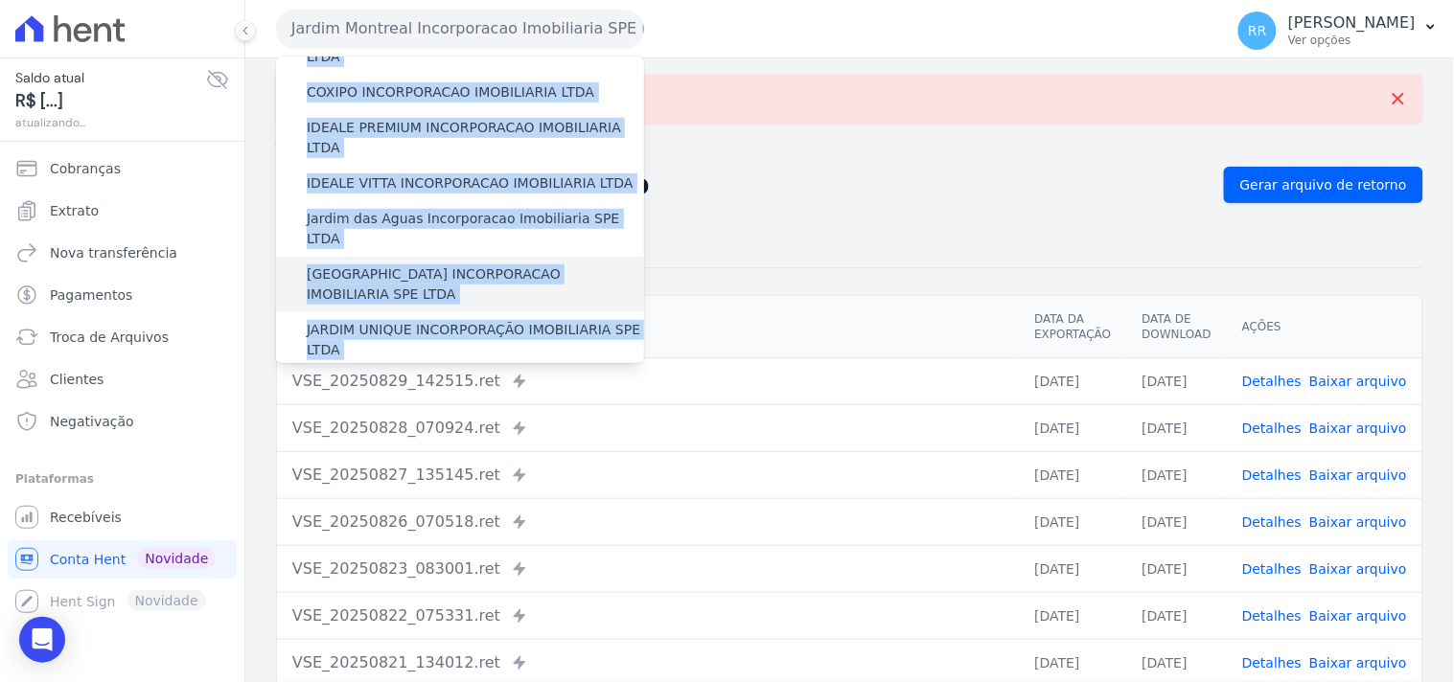
scroll to position [247, 0]
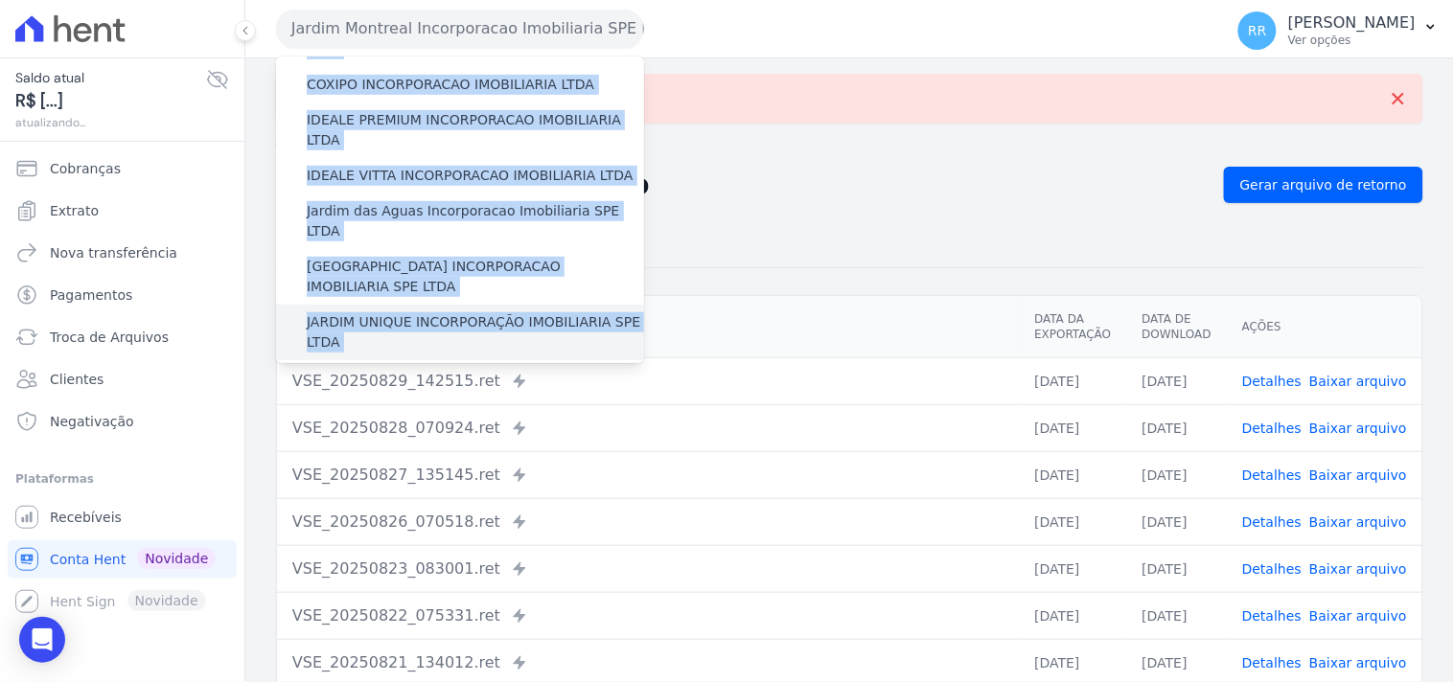
click at [370, 312] on label "JARDIM UNIQUE INCORPORAÇÃO IMOBILIARIA SPE LTDA" at bounding box center [475, 332] width 337 height 40
click at [0, 0] on input "JARDIM UNIQUE INCORPORAÇÃO IMOBILIARIA SPE LTDA" at bounding box center [0, 0] width 0 height 0
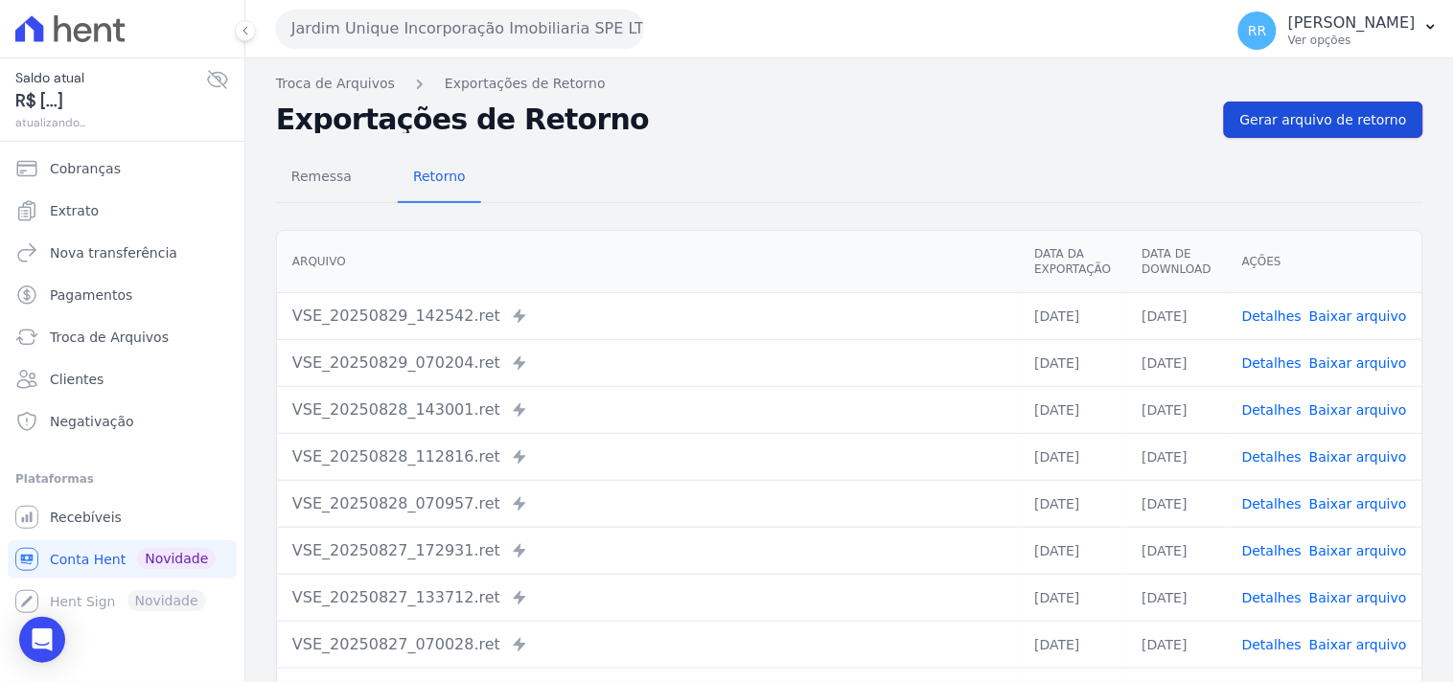
click at [1306, 127] on span "Gerar arquivo de retorno" at bounding box center [1323, 119] width 167 height 19
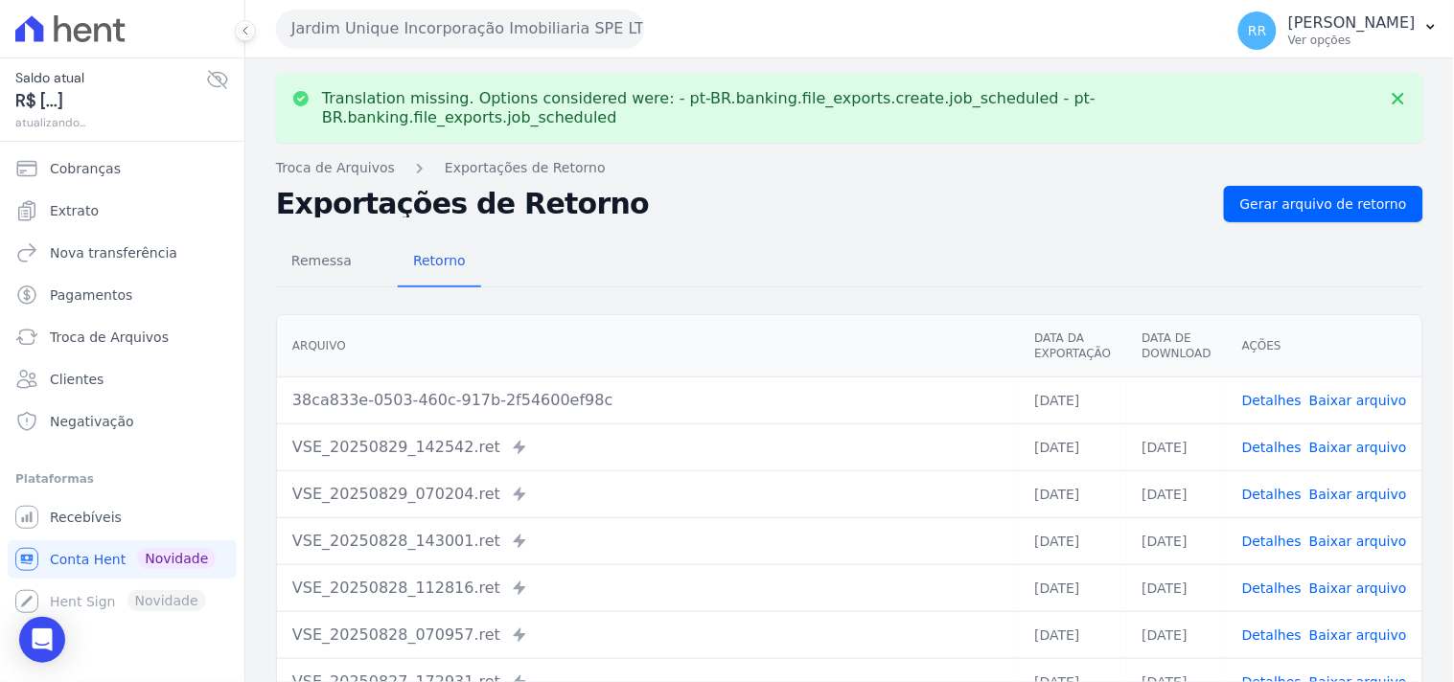
click at [1336, 393] on link "Baixar arquivo" at bounding box center [1358, 400] width 98 height 15
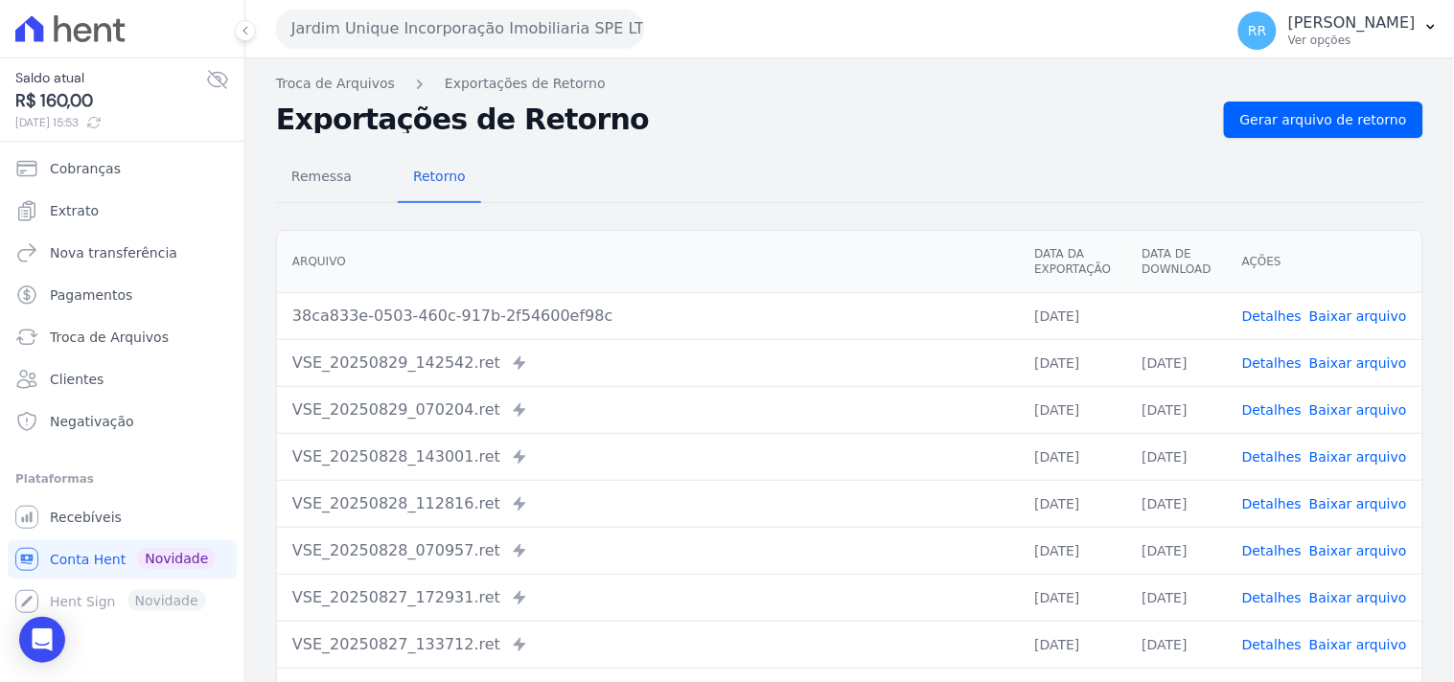
drag, startPoint x: 716, startPoint y: 196, endPoint x: 704, endPoint y: 195, distance: 11.5
click at [716, 196] on div "Remessa Retorno" at bounding box center [849, 178] width 1147 height 50
click at [381, 12] on button "Jardim Unique Incorporação Imobiliaria SPE LTDA" at bounding box center [460, 29] width 368 height 38
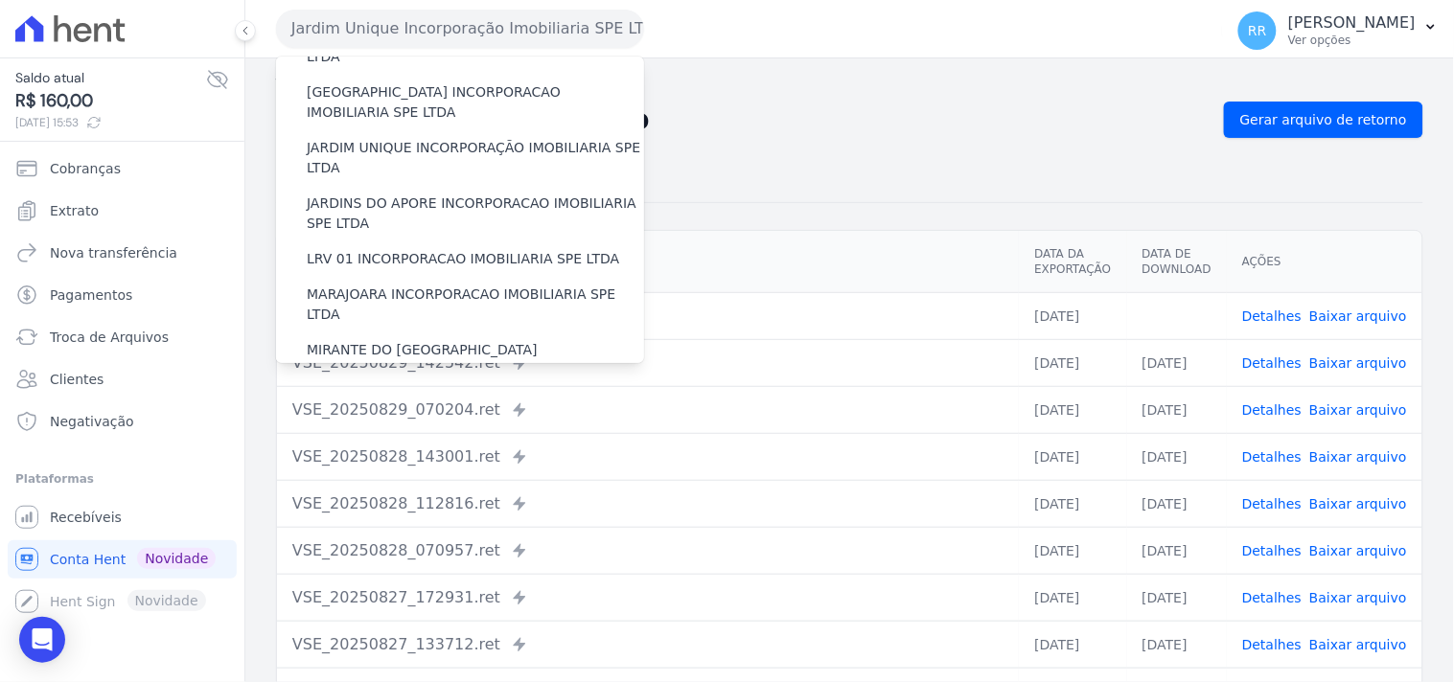
scroll to position [426, 0]
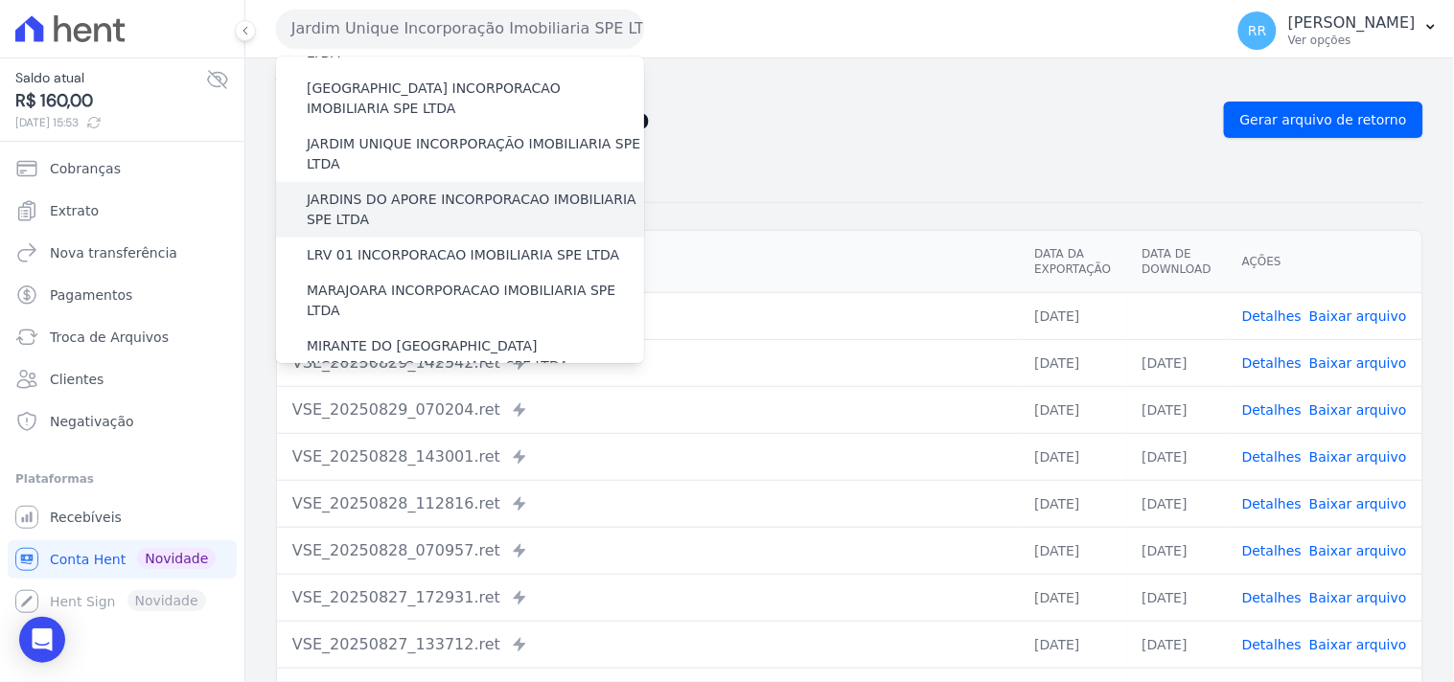
click at [405, 190] on label "JARDINS DO APORE INCORPORACAO IMOBILIARIA SPE LTDA" at bounding box center [475, 210] width 337 height 40
click at [0, 0] on input "JARDINS DO APORE INCORPORACAO IMOBILIARIA SPE LTDA" at bounding box center [0, 0] width 0 height 0
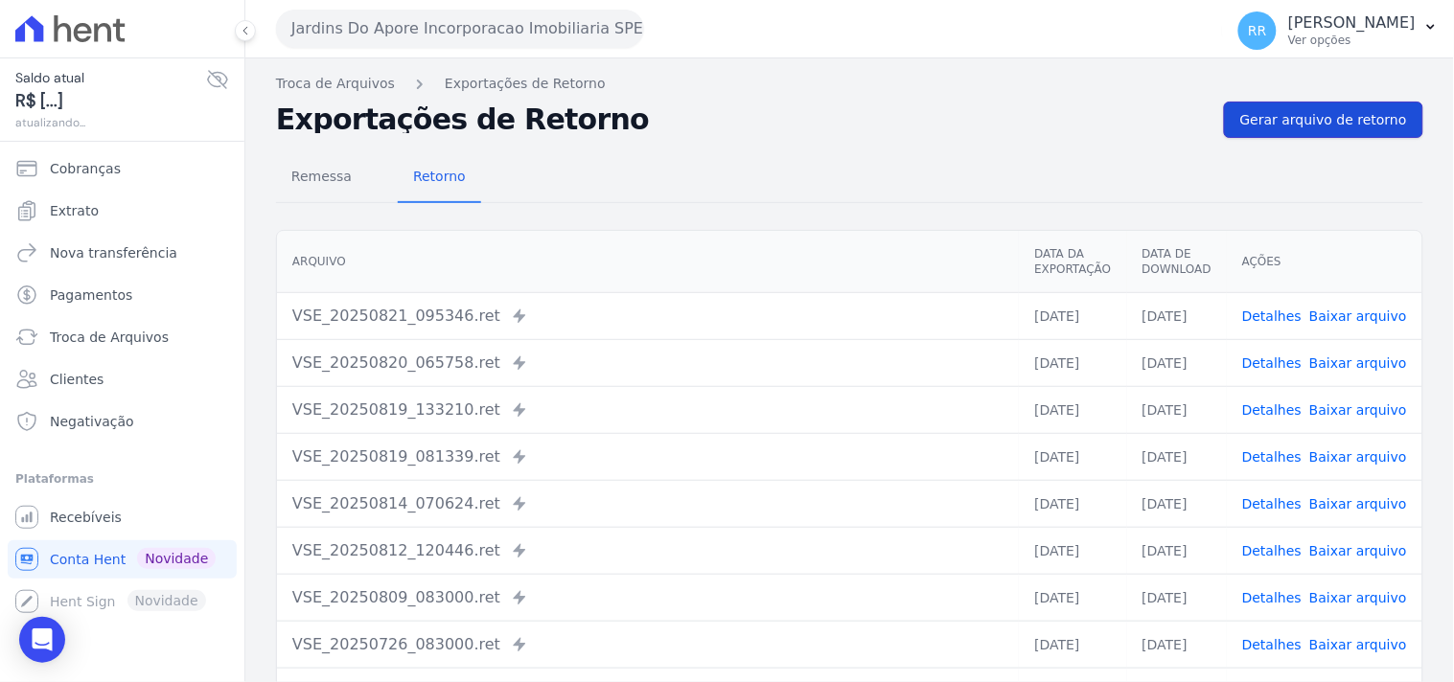
click at [1310, 110] on span "Gerar arquivo de retorno" at bounding box center [1323, 119] width 167 height 19
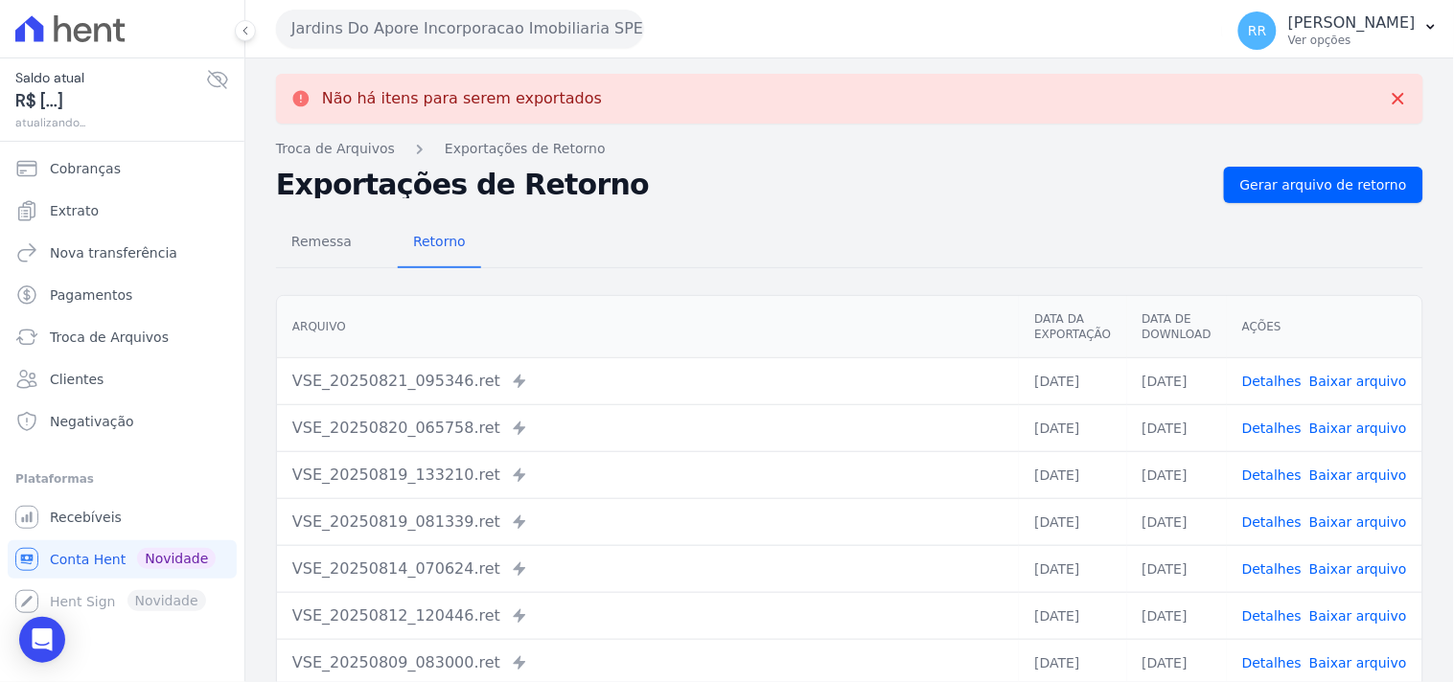
click at [471, 36] on button "Jardins Do Apore Incorporacao Imobiliaria SPE LTDA" at bounding box center [460, 29] width 368 height 38
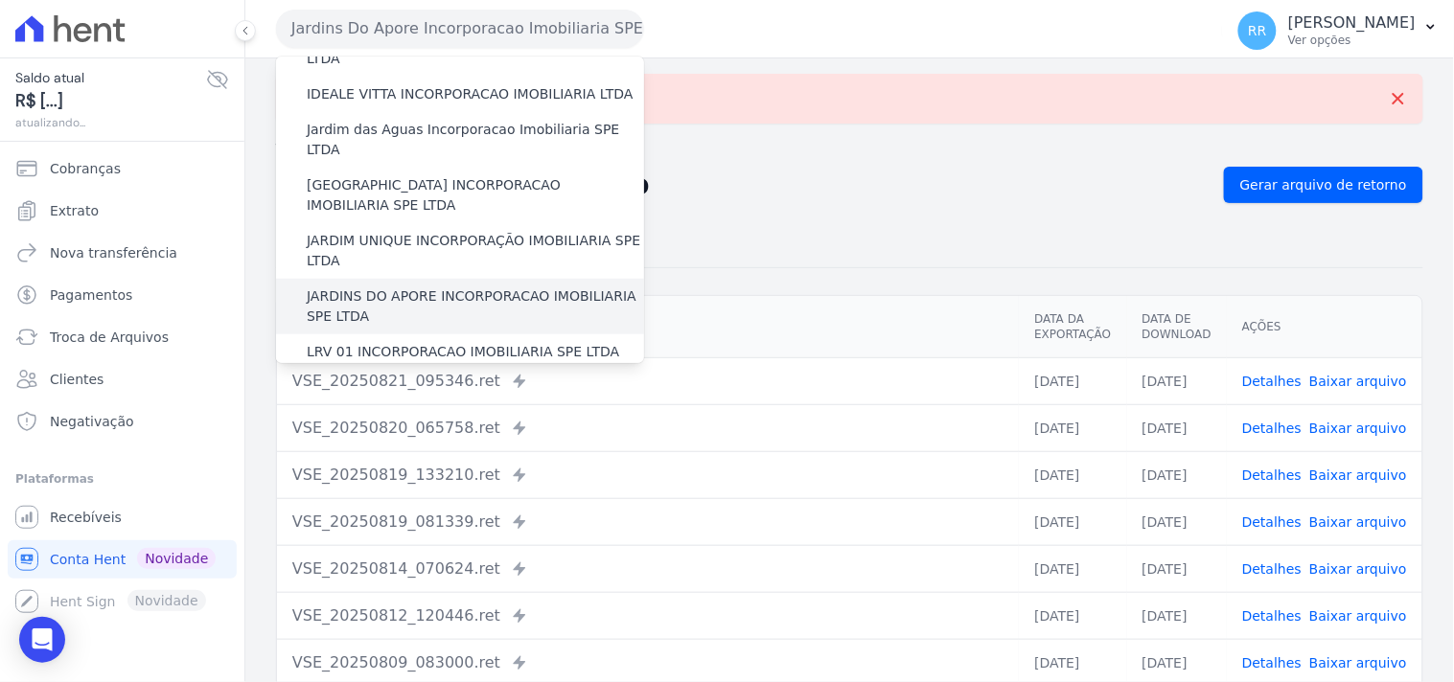
scroll to position [355, 0]
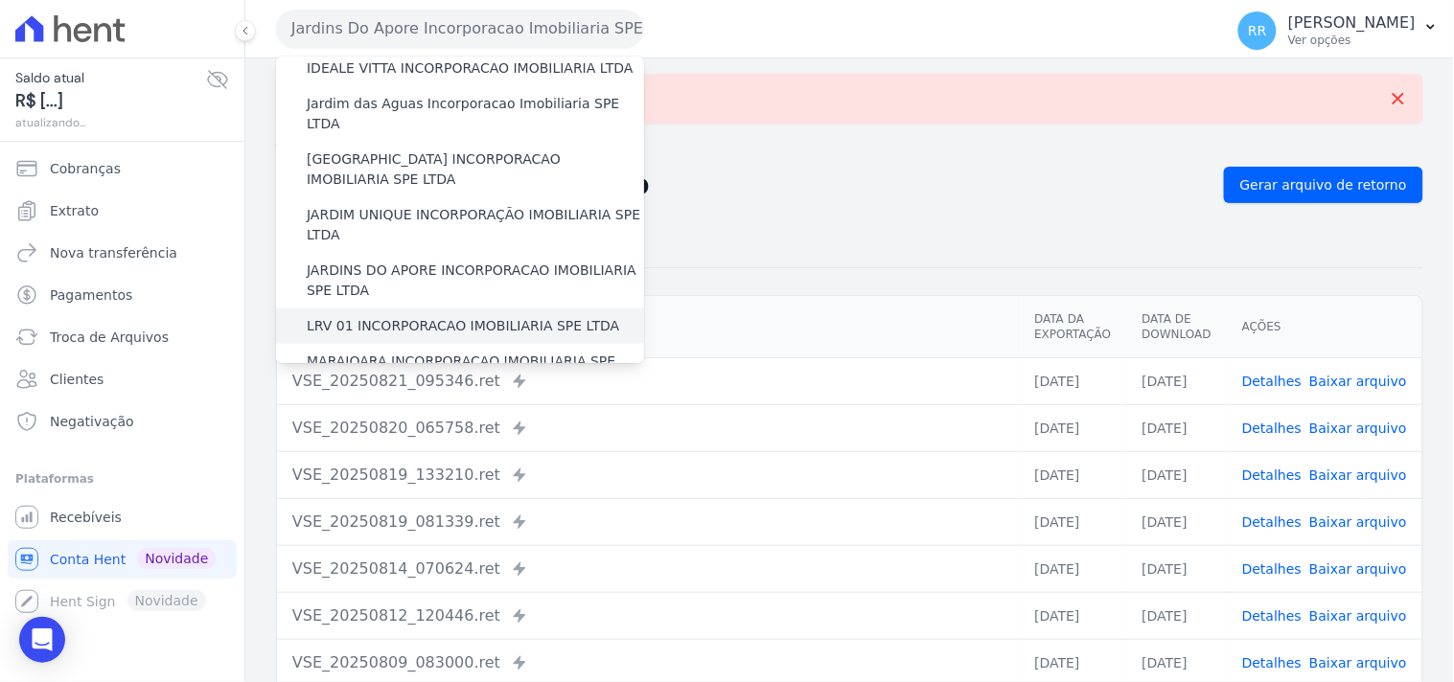
click at [407, 316] on label "LRV 01 INCORPORACAO IMOBILIARIA SPE LTDA" at bounding box center [463, 326] width 312 height 20
click at [0, 0] on input "LRV 01 INCORPORACAO IMOBILIARIA SPE LTDA" at bounding box center [0, 0] width 0 height 0
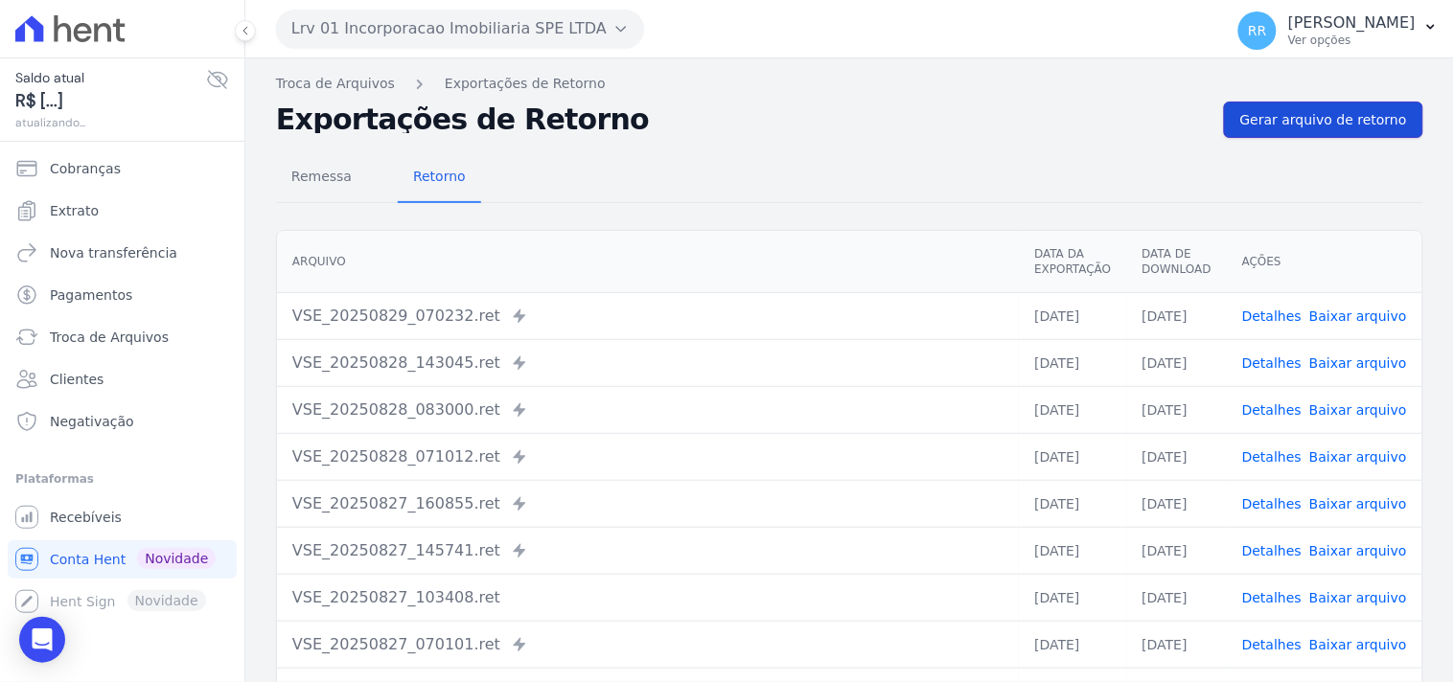
click at [1263, 121] on span "Gerar arquivo de retorno" at bounding box center [1323, 119] width 167 height 19
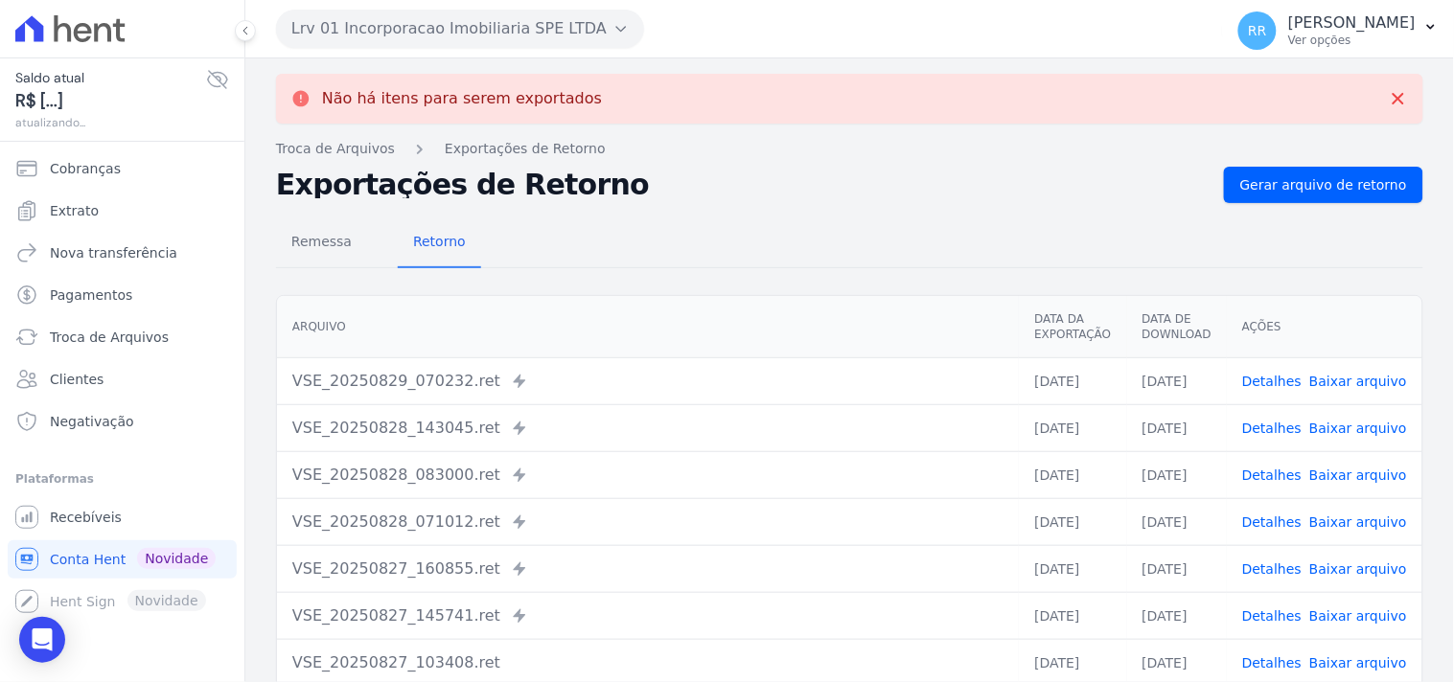
click at [485, 42] on button "Lrv 01 Incorporacao Imobiliaria SPE LTDA" at bounding box center [460, 29] width 368 height 38
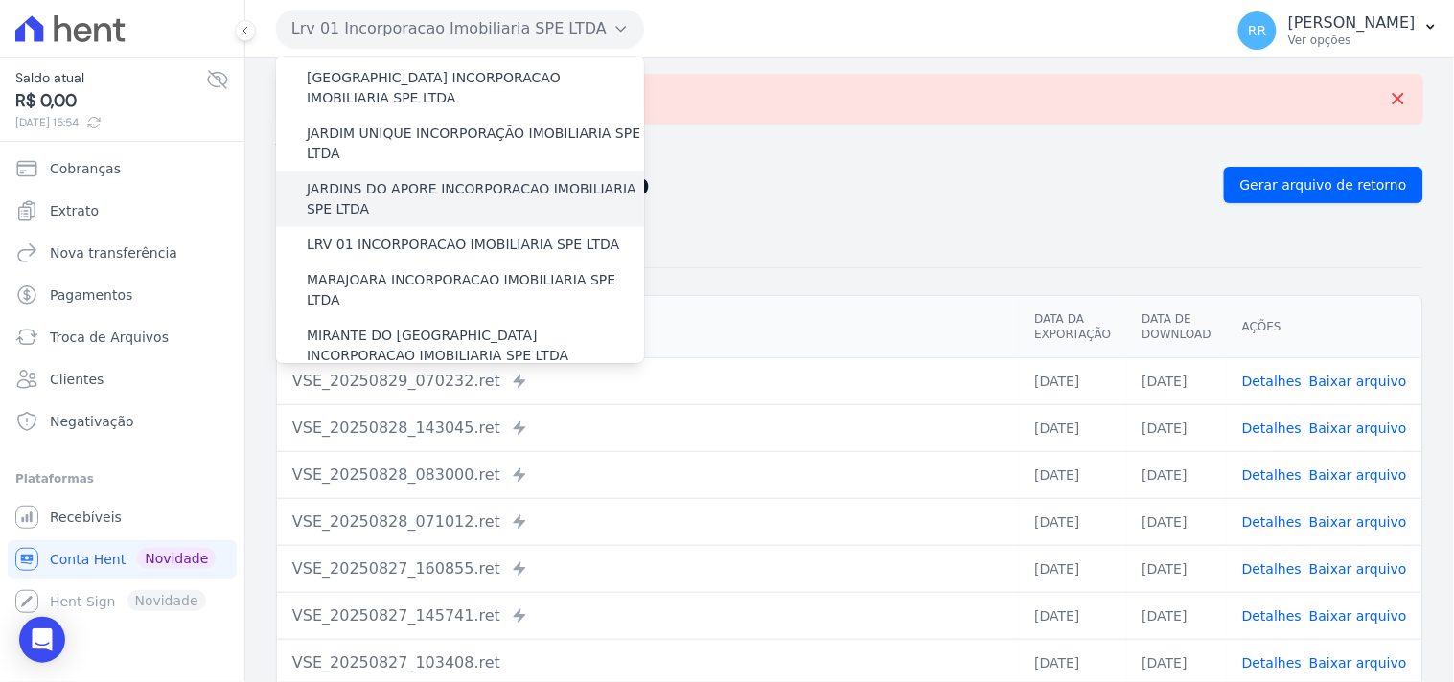
scroll to position [461, 0]
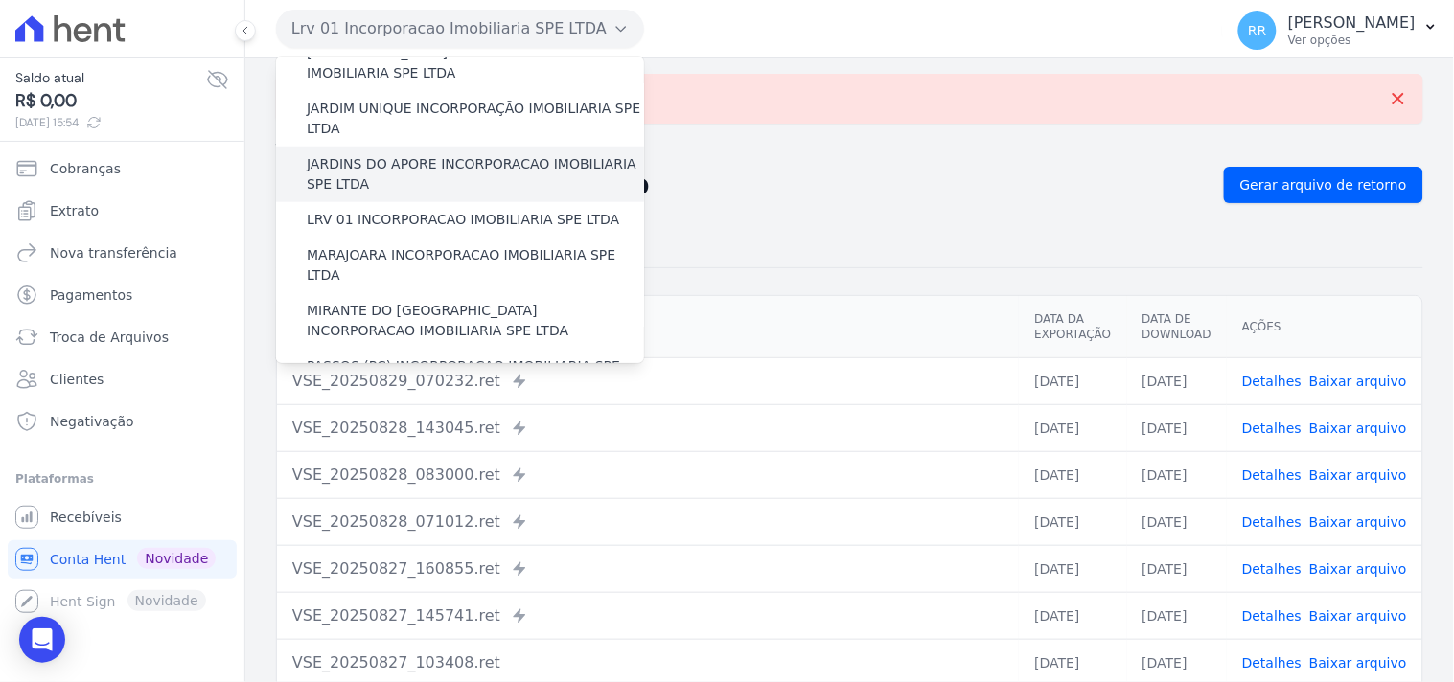
click at [379, 245] on label "MARAJOARA INCORPORACAO IMOBILIARIA SPE LTDA" at bounding box center [475, 265] width 337 height 40
click at [0, 0] on input "MARAJOARA INCORPORACAO IMOBILIARIA SPE LTDA" at bounding box center [0, 0] width 0 height 0
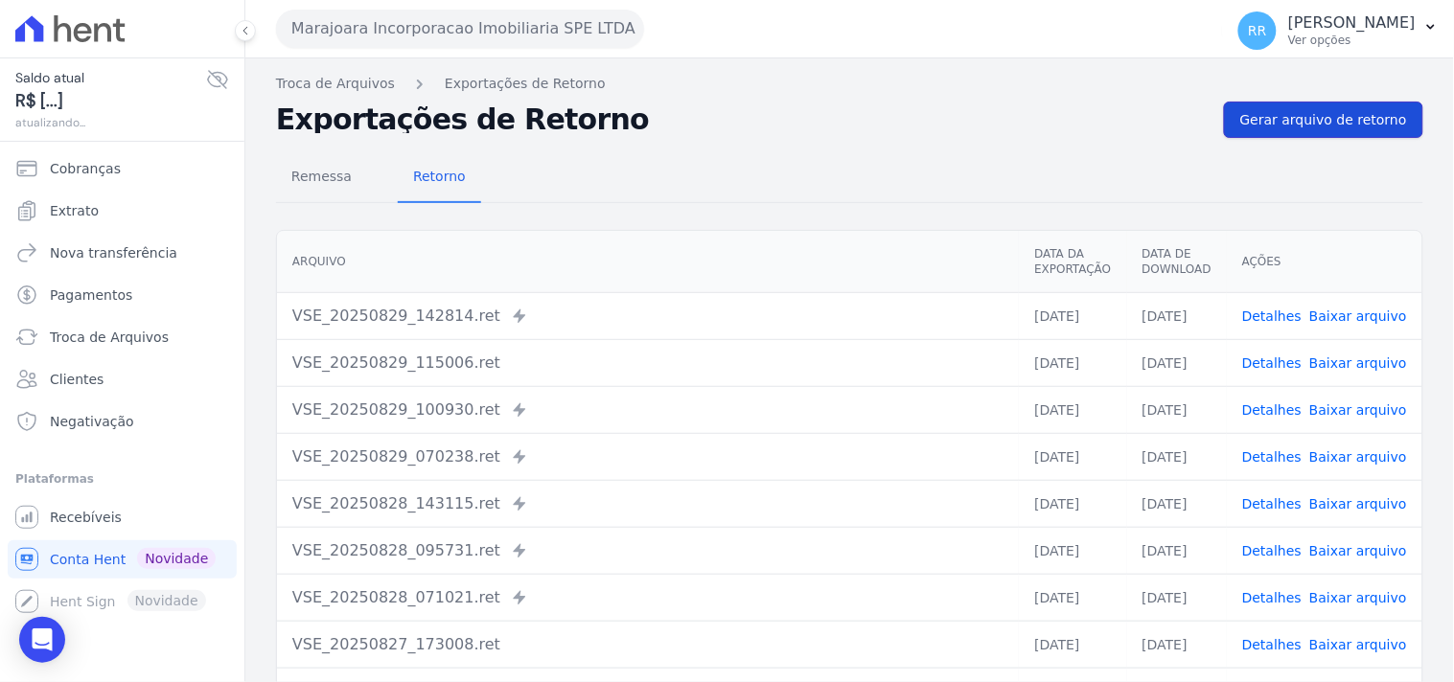
click at [1281, 127] on span "Gerar arquivo de retorno" at bounding box center [1323, 119] width 167 height 19
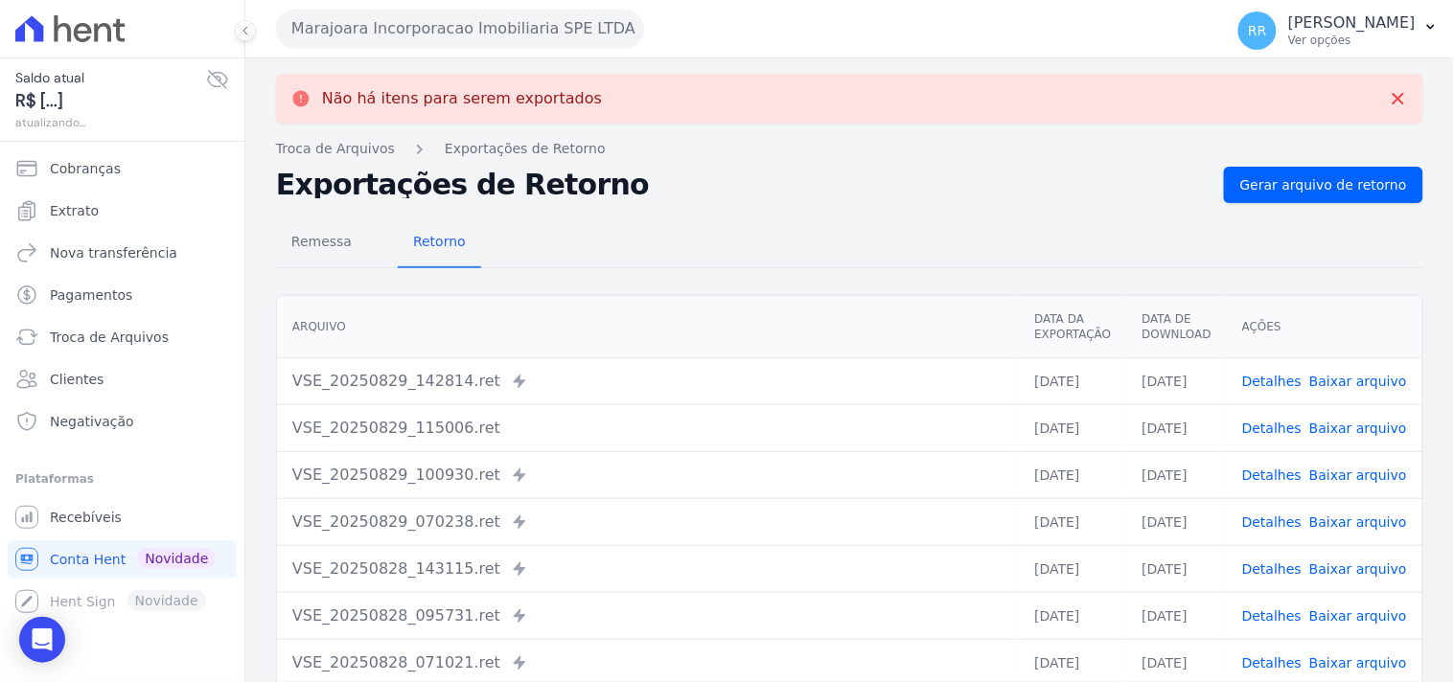
click at [397, 36] on button "Marajoara Incorporacao Imobiliaria SPE LTDA" at bounding box center [460, 29] width 368 height 38
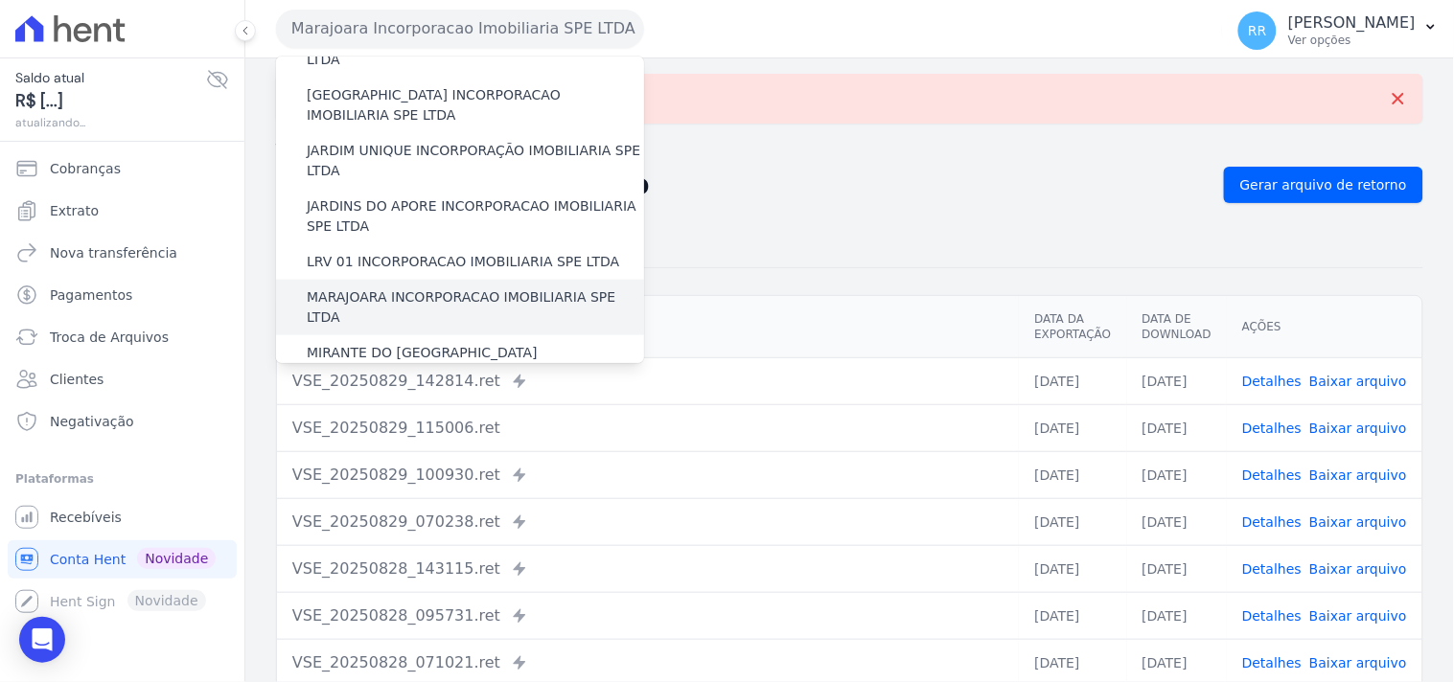
scroll to position [426, 0]
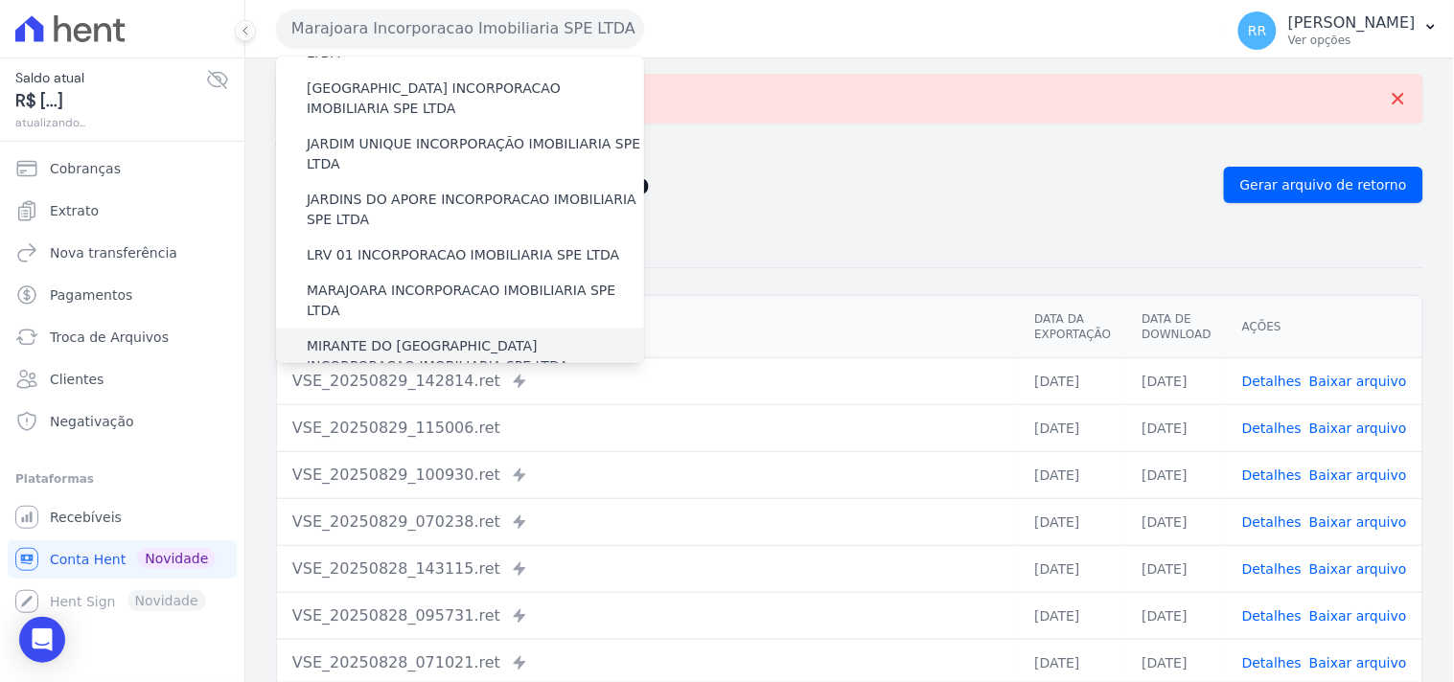
click at [355, 336] on label "MIRANTE DO [GEOGRAPHIC_DATA] INCORPORACAO IMOBILIARIA SPE LTDA" at bounding box center [475, 356] width 337 height 40
click at [0, 0] on input "MIRANTE DO [GEOGRAPHIC_DATA] INCORPORACAO IMOBILIARIA SPE LTDA" at bounding box center [0, 0] width 0 height 0
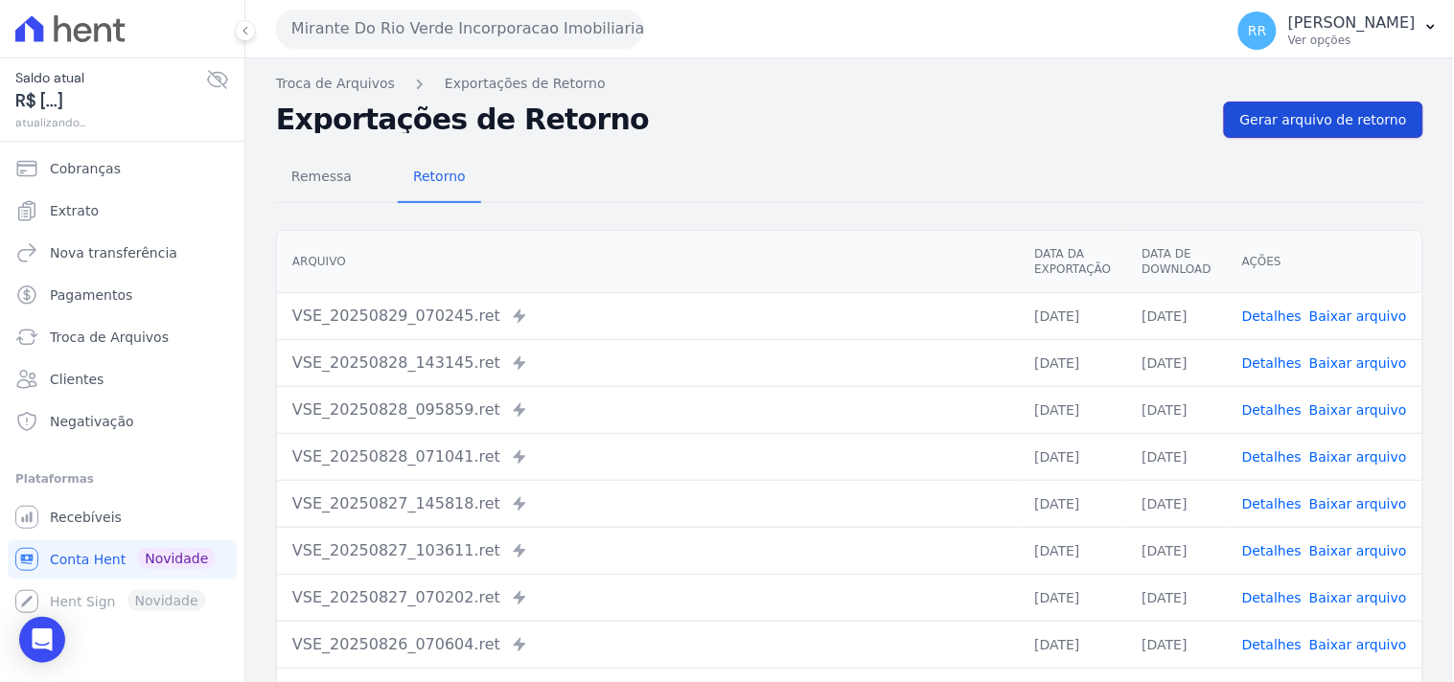
click at [1349, 130] on link "Gerar arquivo de retorno" at bounding box center [1323, 120] width 199 height 36
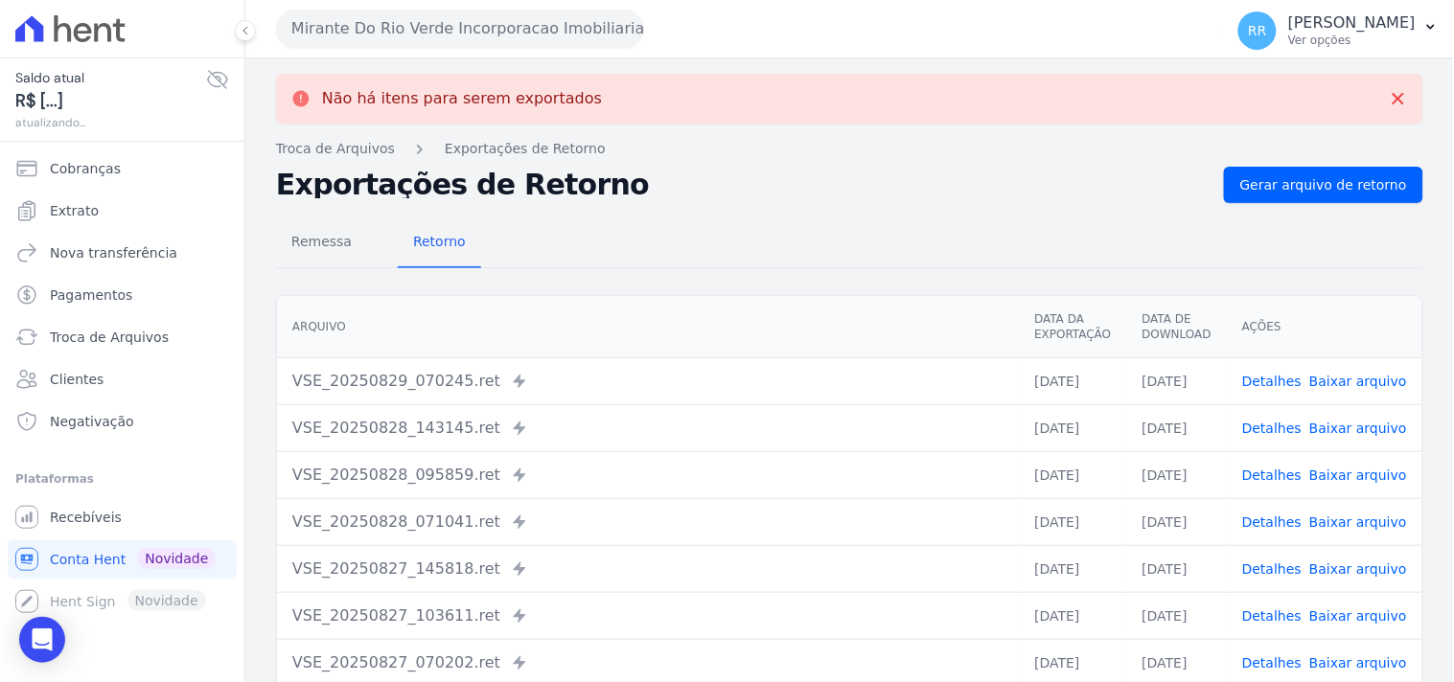
click at [389, 17] on button "Mirante Do Rio Verde Incorporacao Imobiliaria SPE LTDA" at bounding box center [460, 29] width 368 height 38
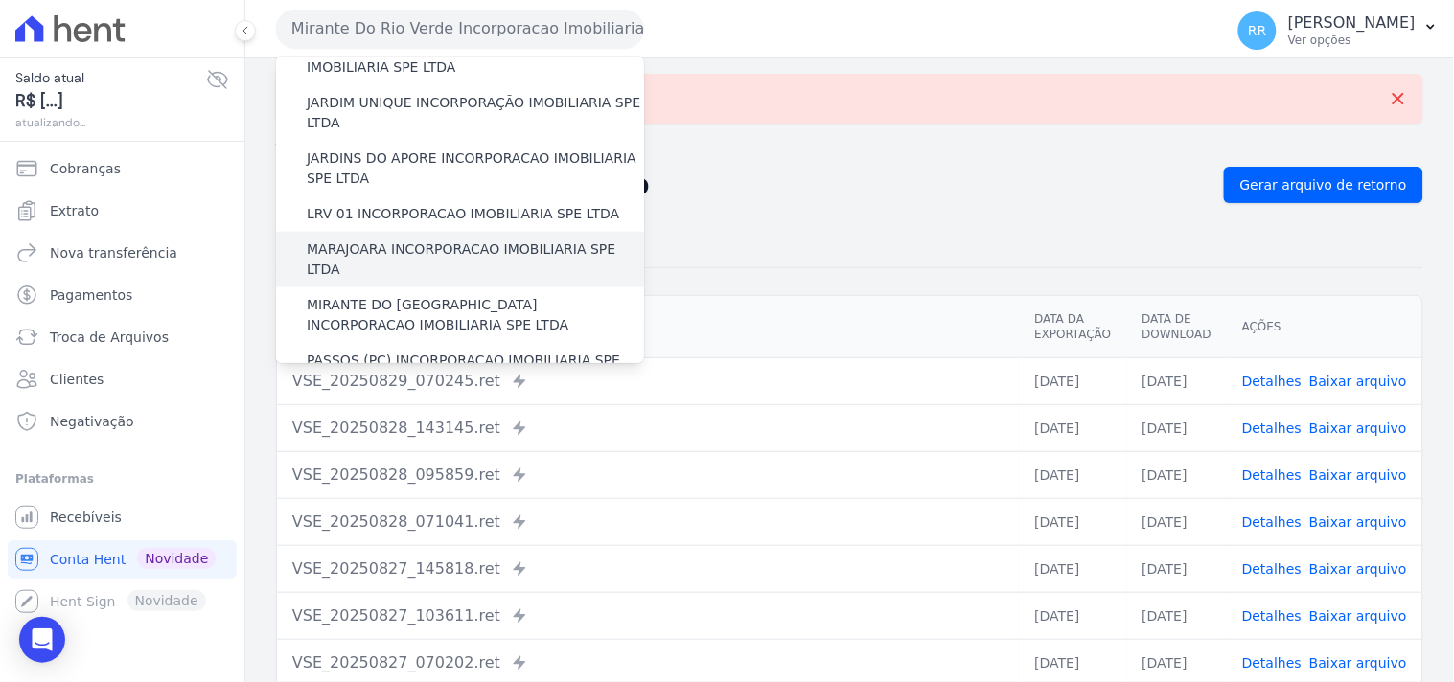
scroll to position [496, 0]
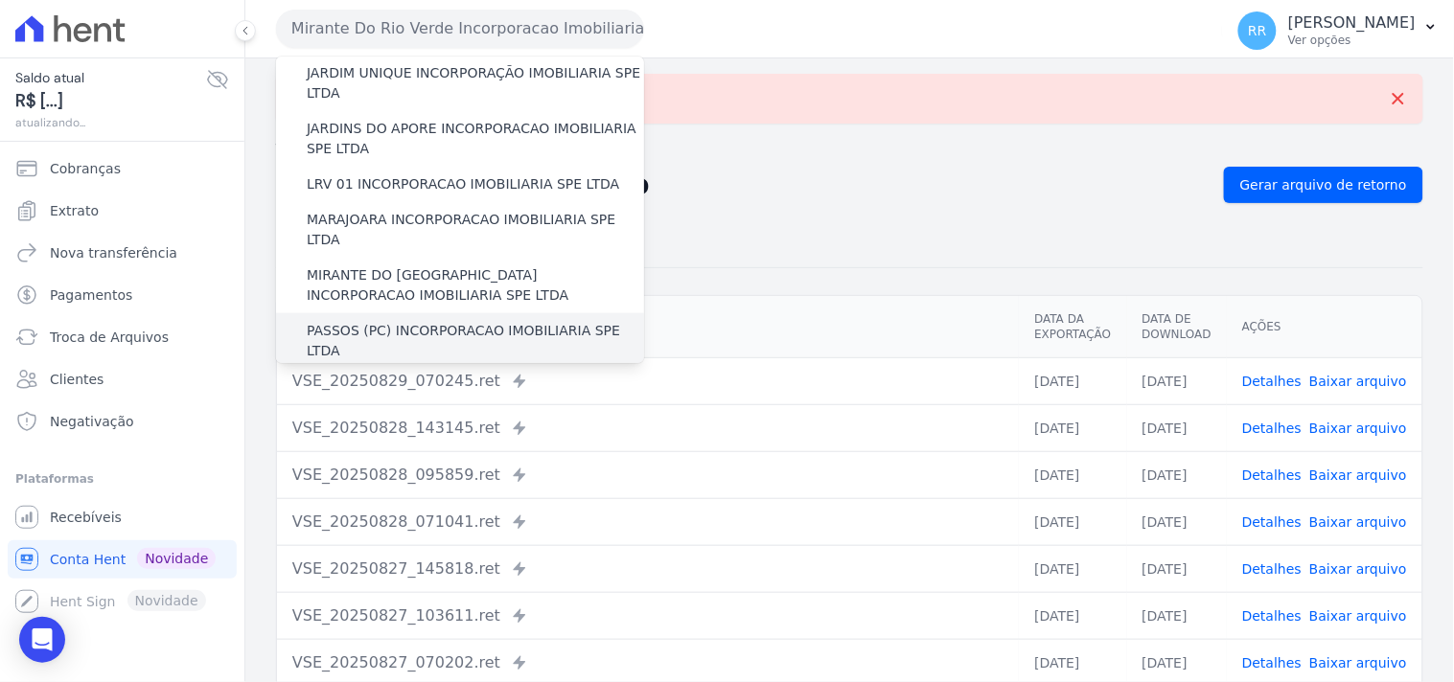
click at [351, 313] on div "PASSOS (PC) INCORPORACAO IMOBILIARIA SPE LTDA" at bounding box center [460, 341] width 368 height 56
click at [369, 321] on label "PASSOS (PC) INCORPORACAO IMOBILIARIA SPE LTDA" at bounding box center [475, 341] width 337 height 40
click at [0, 0] on input "PASSOS (PC) INCORPORACAO IMOBILIARIA SPE LTDA" at bounding box center [0, 0] width 0 height 0
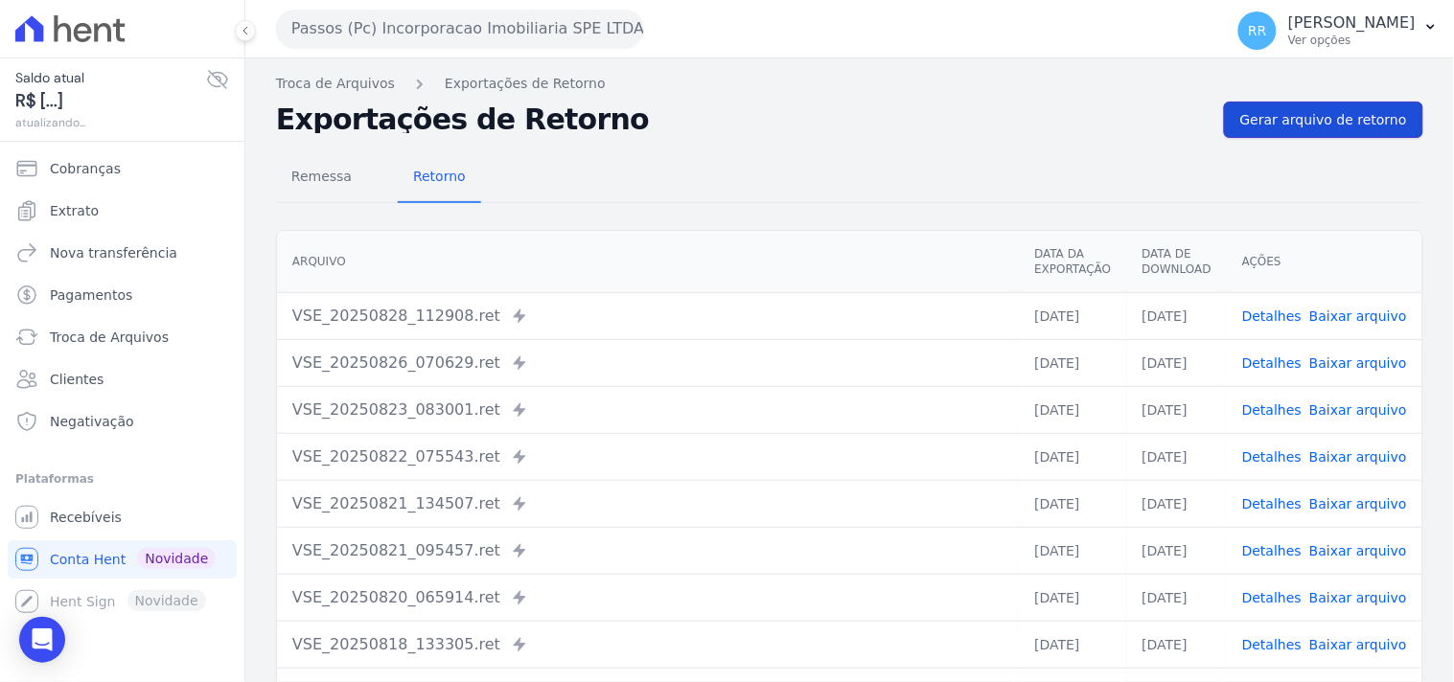
click at [1336, 120] on span "Gerar arquivo de retorno" at bounding box center [1323, 119] width 167 height 19
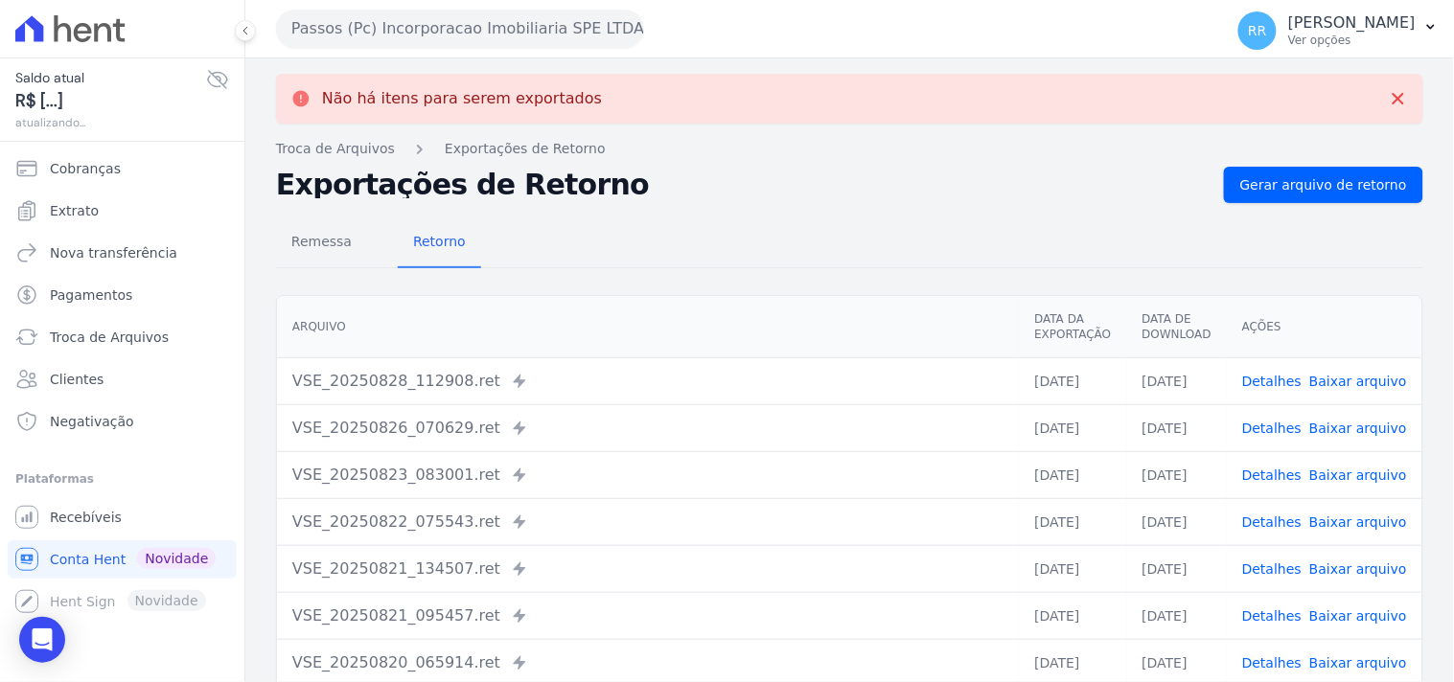
click at [448, 27] on button "Passos (Pc) Incorporacao Imobiliaria SPE LTDA" at bounding box center [460, 29] width 368 height 38
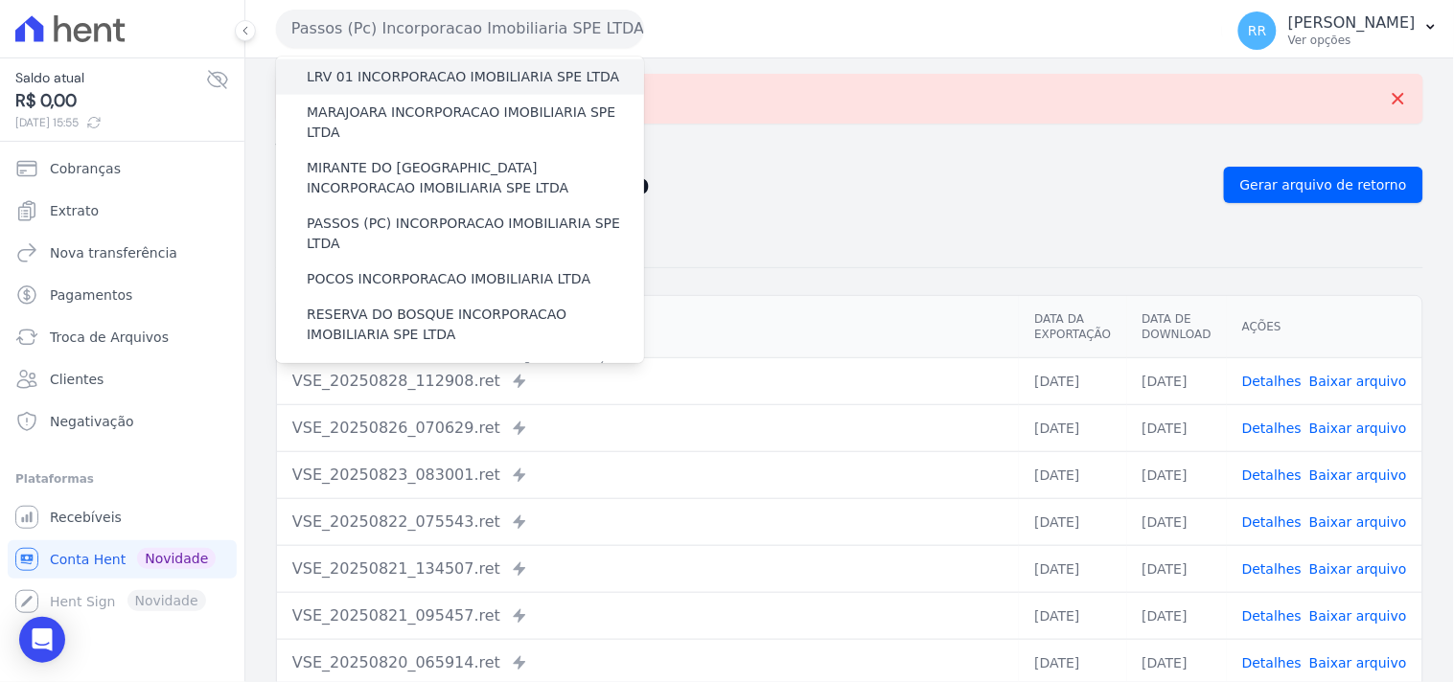
scroll to position [638, 0]
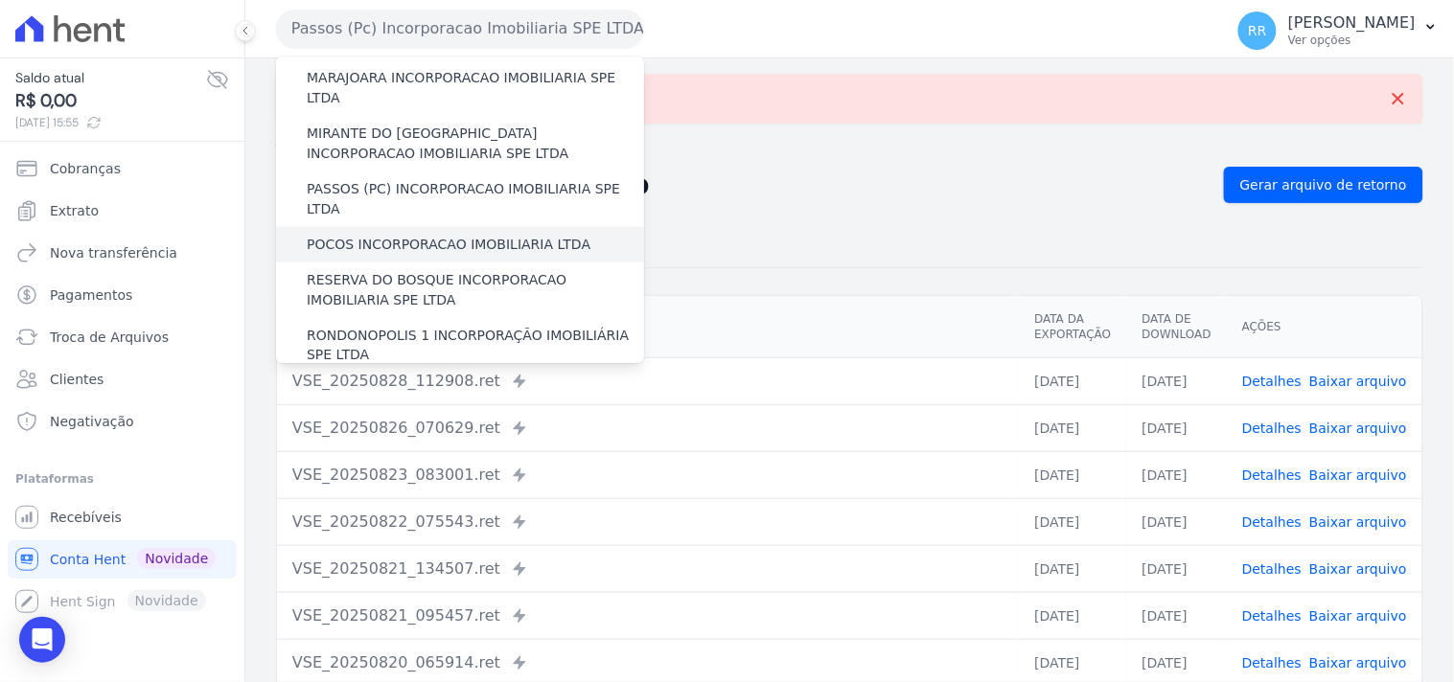
click at [406, 235] on label "POCOS INCORPORACAO IMOBILIARIA LTDA" at bounding box center [449, 245] width 284 height 20
click at [0, 0] on input "POCOS INCORPORACAO IMOBILIARIA LTDA" at bounding box center [0, 0] width 0 height 0
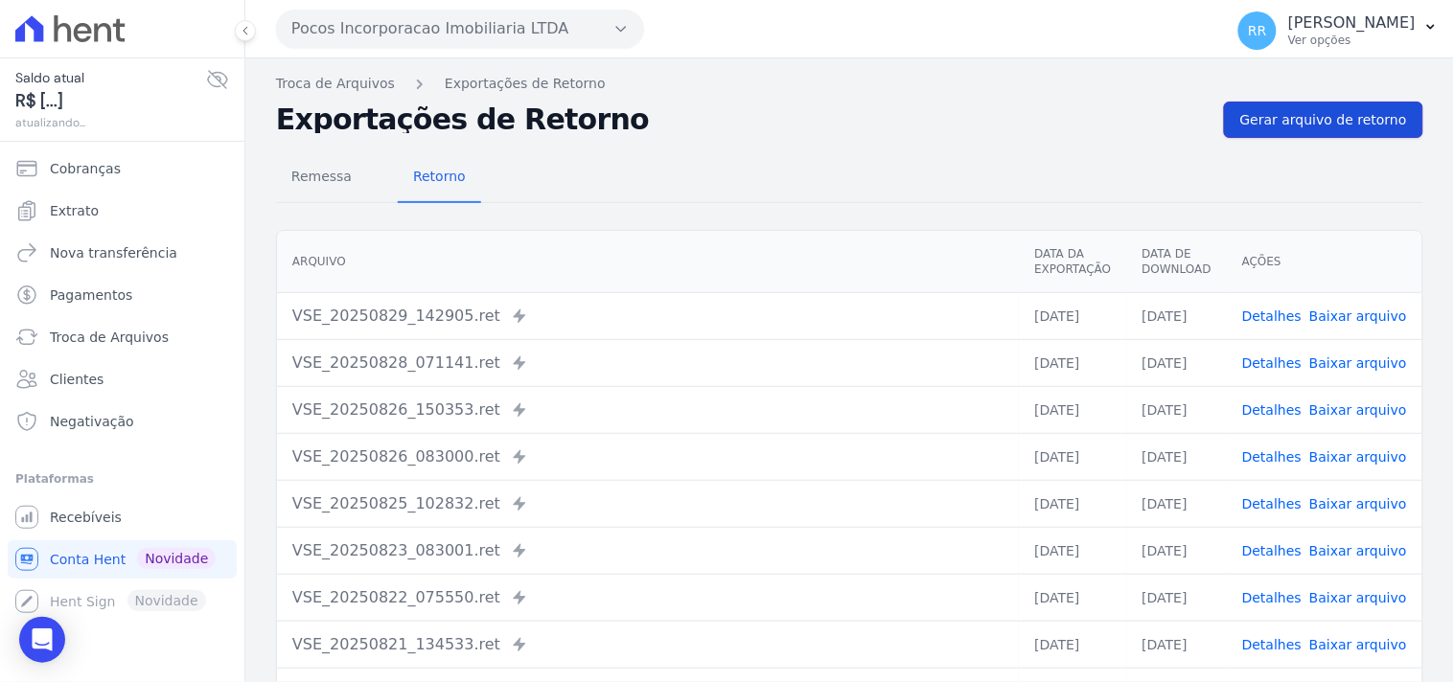
click at [1338, 120] on span "Gerar arquivo de retorno" at bounding box center [1323, 119] width 167 height 19
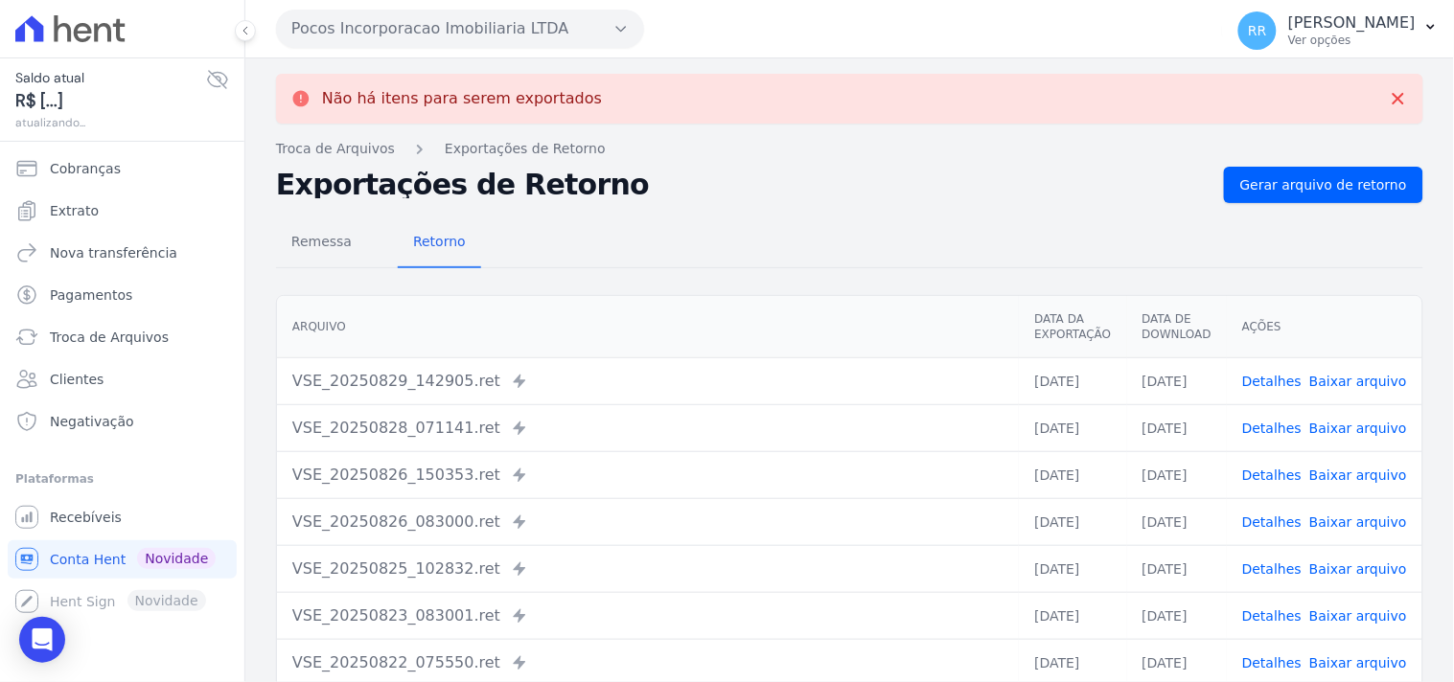
click at [408, 26] on button "Pocos Incorporacao Imobiliaria LTDA" at bounding box center [460, 29] width 368 height 38
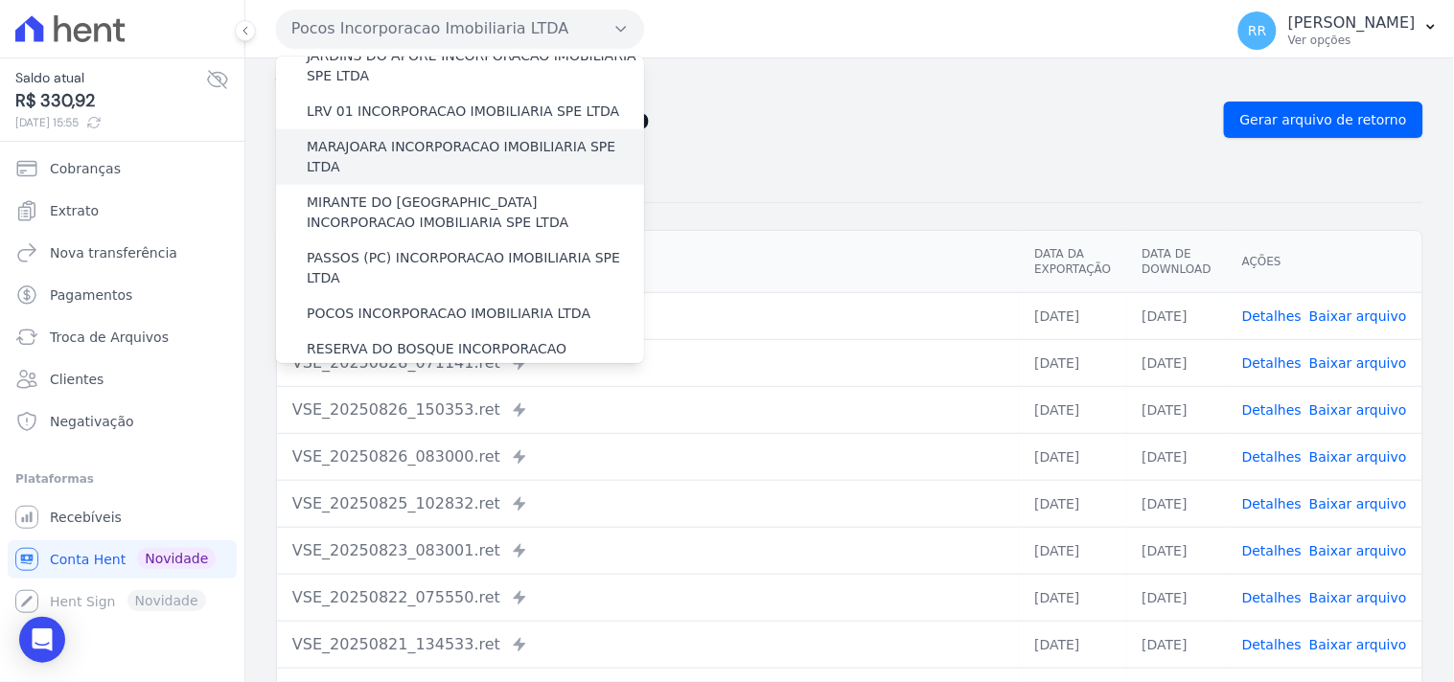
scroll to position [604, 0]
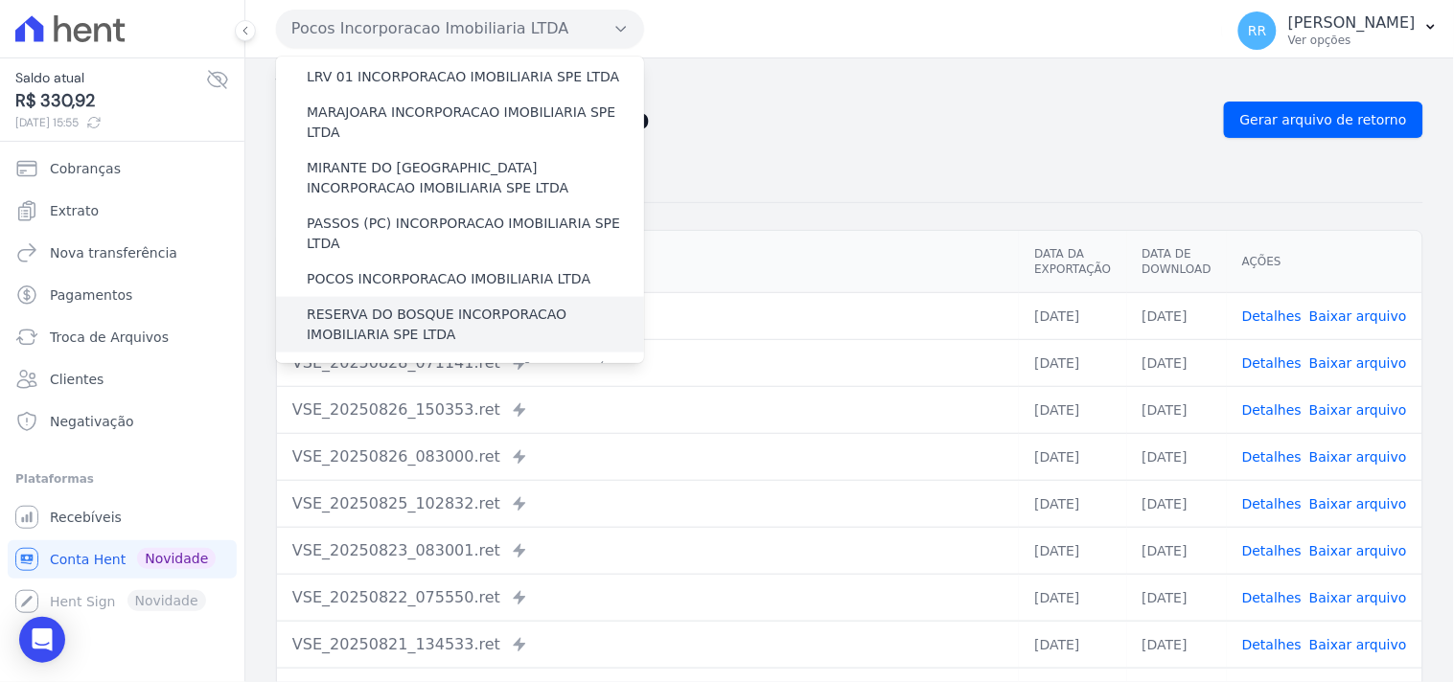
click at [379, 305] on label "RESERVA DO BOSQUE INCORPORACAO IMOBILIARIA SPE LTDA" at bounding box center [475, 325] width 337 height 40
click at [0, 0] on input "RESERVA DO BOSQUE INCORPORACAO IMOBILIARIA SPE LTDA" at bounding box center [0, 0] width 0 height 0
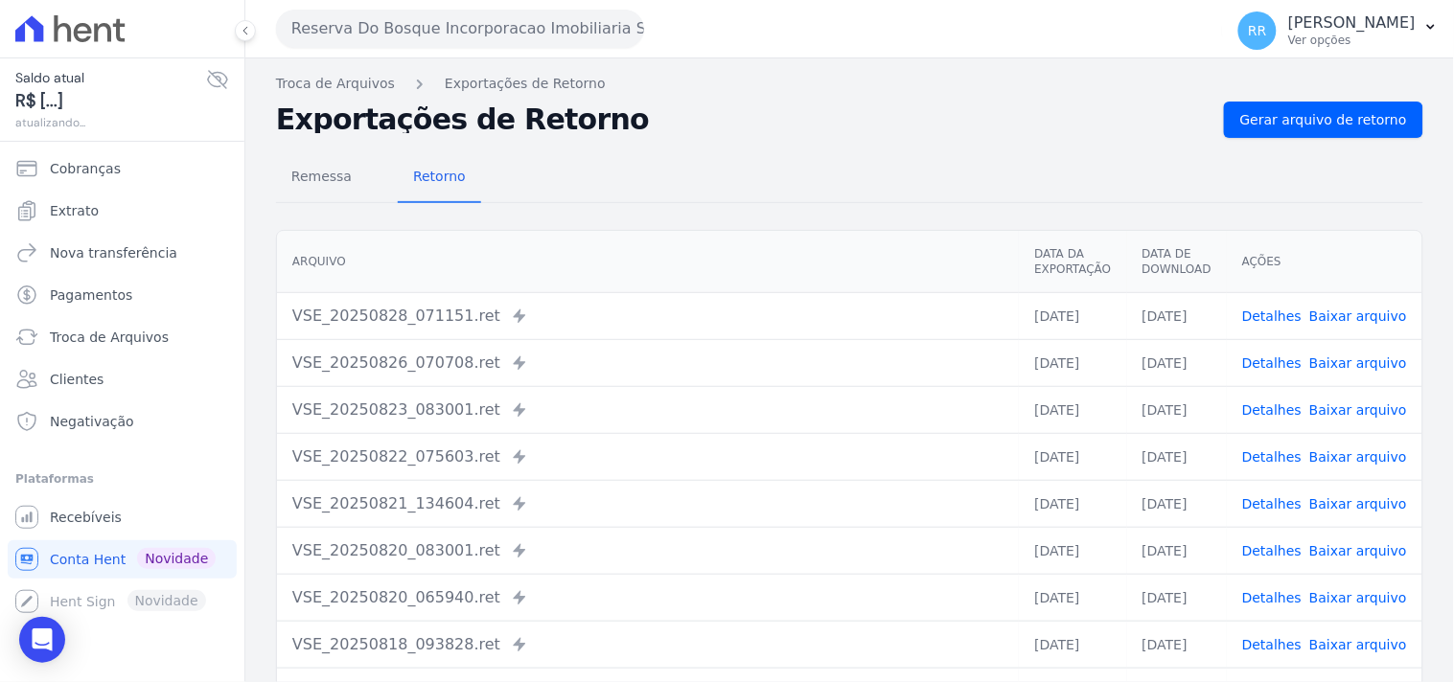
click at [1321, 97] on div "Troca de Arquivos Exportações de Retorno Exportações de Retorno Gerar arquivo d…" at bounding box center [849, 452] width 1209 height 788
click at [1315, 110] on span "Gerar arquivo de retorno" at bounding box center [1323, 119] width 167 height 19
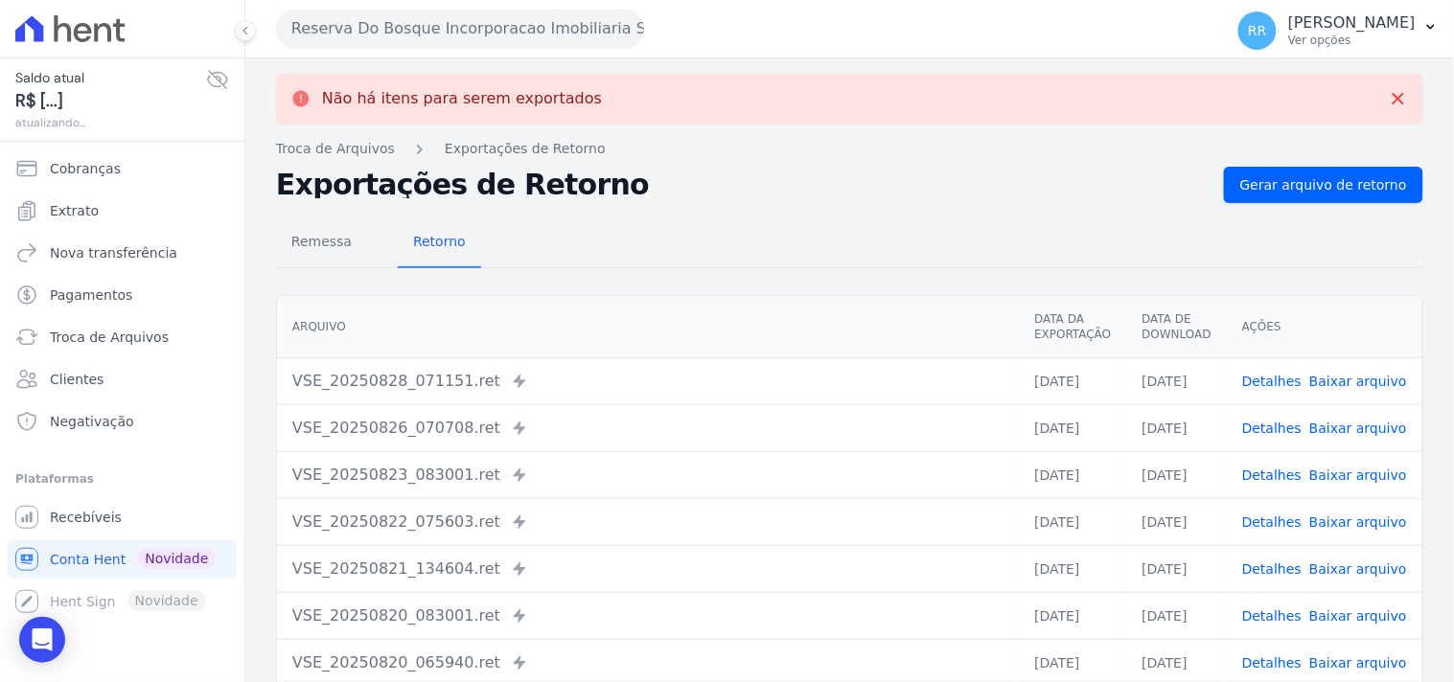
click at [396, 32] on button "Reserva Do Bosque Incorporacao Imobiliaria SPE LTDA" at bounding box center [460, 29] width 368 height 38
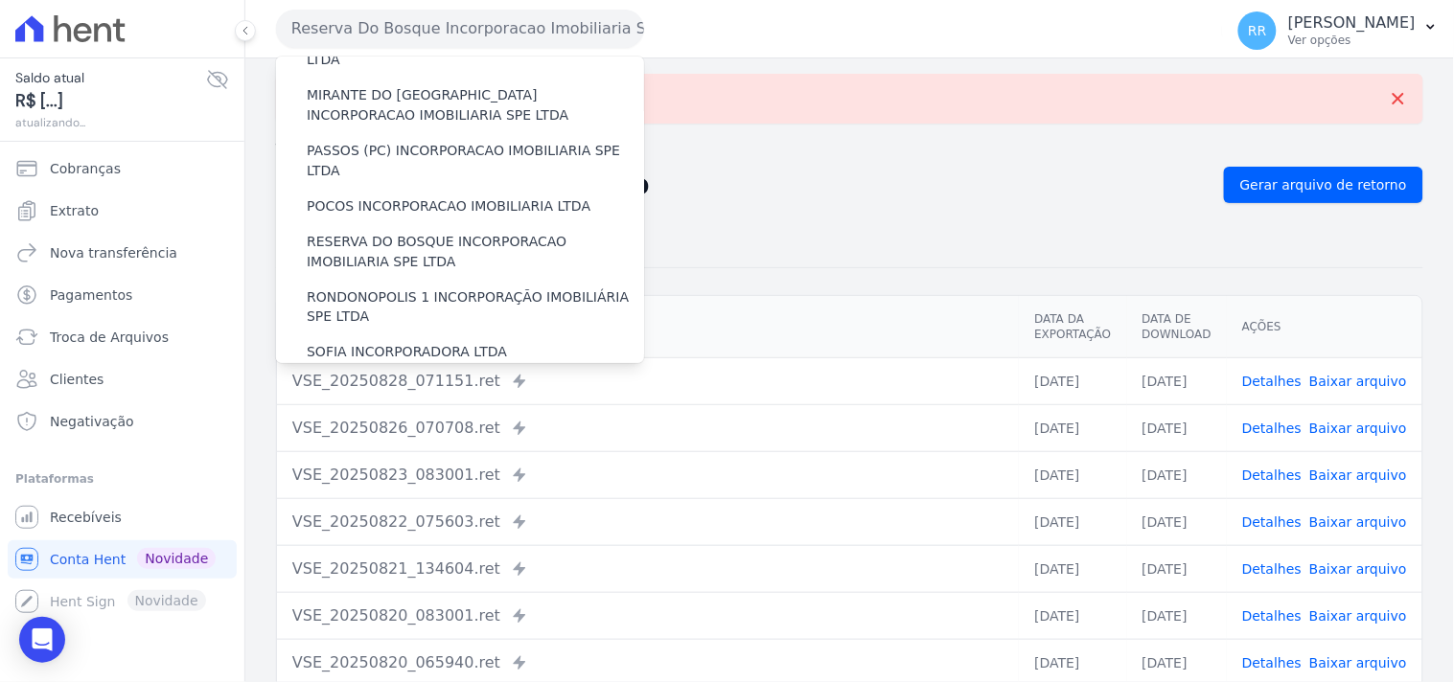
scroll to position [710, 0]
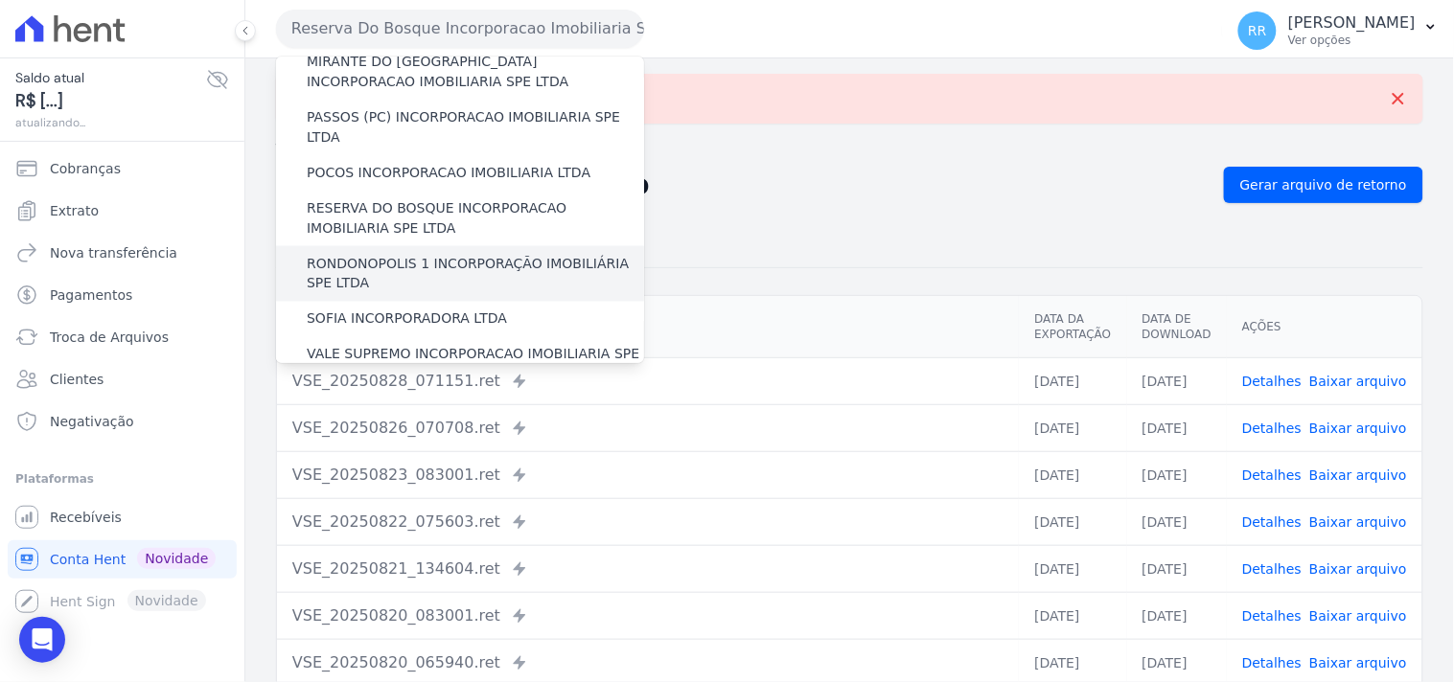
click at [351, 254] on label "RONDONOPOLIS 1 INCORPORAÇÃO IMOBILIÁRIA SPE LTDA" at bounding box center [475, 274] width 337 height 40
click at [0, 0] on input "RONDONOPOLIS 1 INCORPORAÇÃO IMOBILIÁRIA SPE LTDA" at bounding box center [0, 0] width 0 height 0
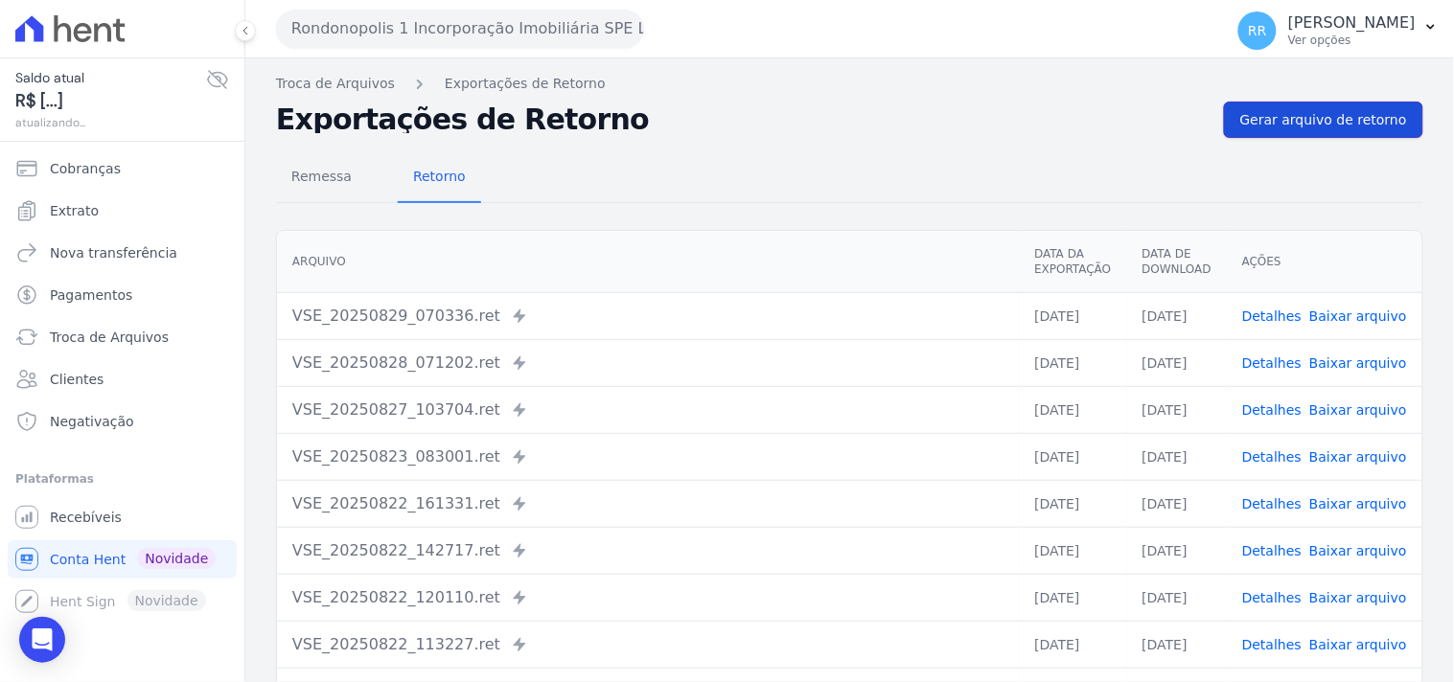
click at [1289, 127] on span "Gerar arquivo de retorno" at bounding box center [1323, 119] width 167 height 19
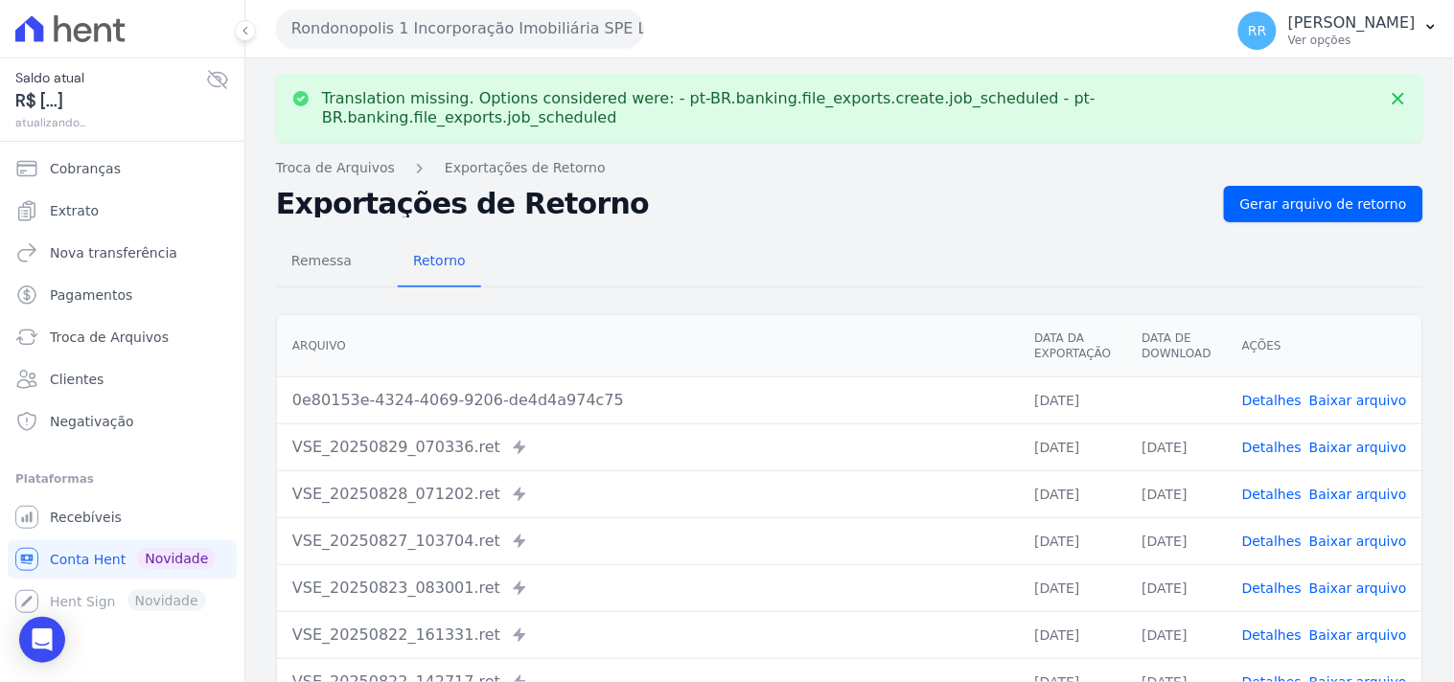
click at [1361, 393] on link "Baixar arquivo" at bounding box center [1358, 400] width 98 height 15
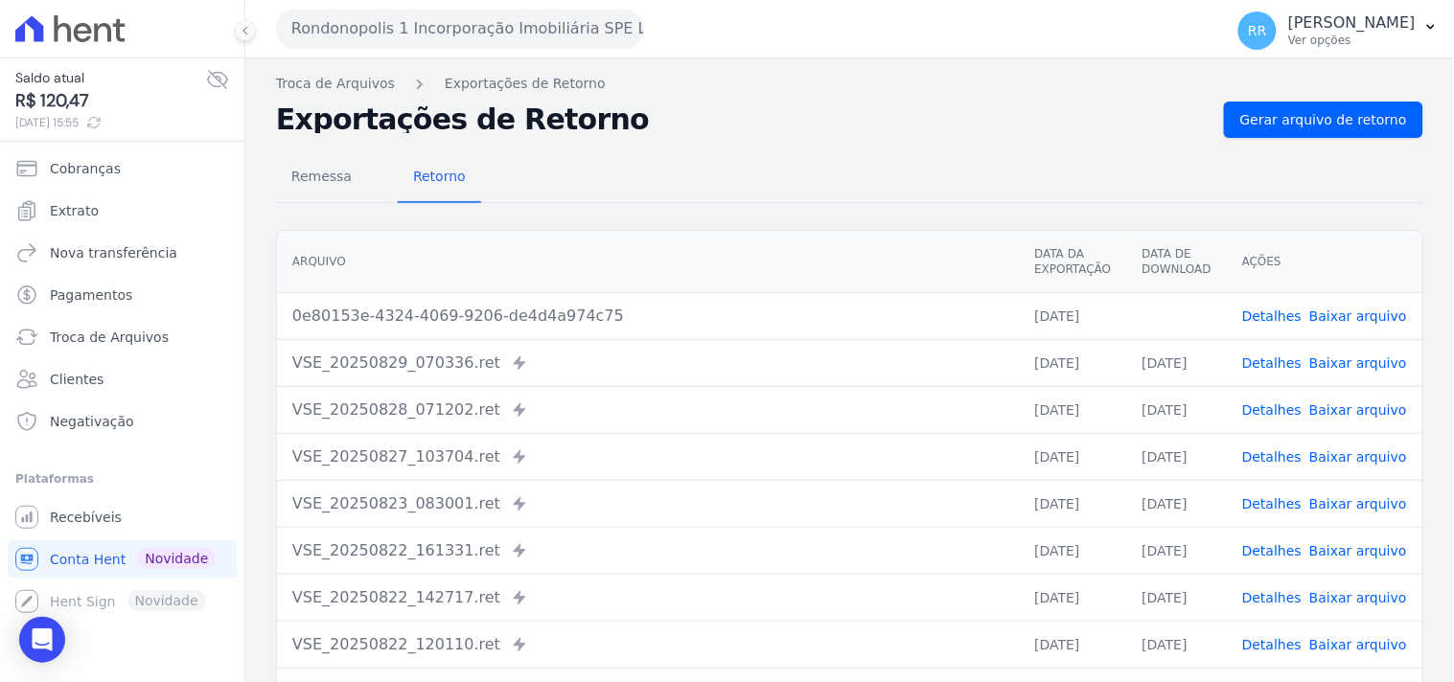
click at [901, 107] on h2 "Exportações de Retorno" at bounding box center [742, 119] width 933 height 27
click at [362, 48] on div "Rondonopolis 1 Incorporação Imobiliária SPE LTDA Via Sul Engenharia AGUAS DE [G…" at bounding box center [745, 28] width 939 height 59
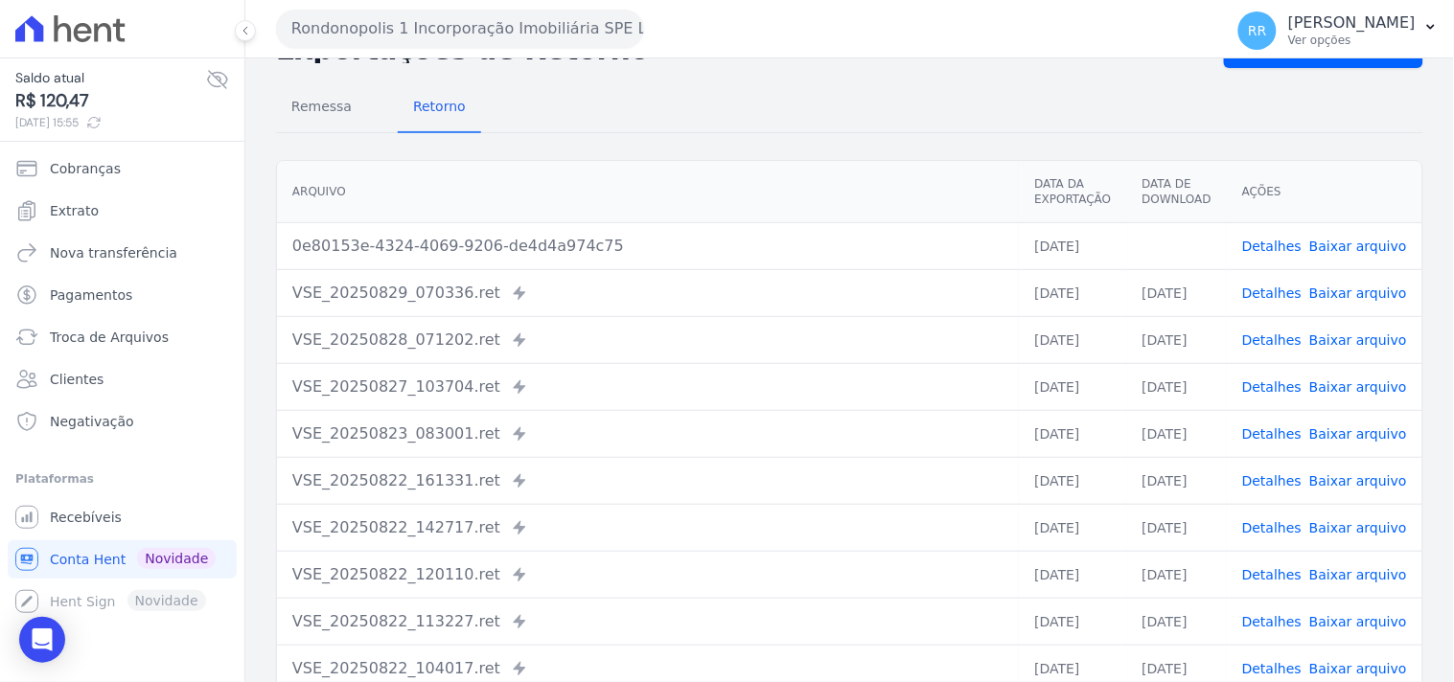
scroll to position [71, 0]
click at [463, 33] on button "Rondonopolis 1 Incorporação Imobiliária SPE LTDA" at bounding box center [460, 29] width 368 height 38
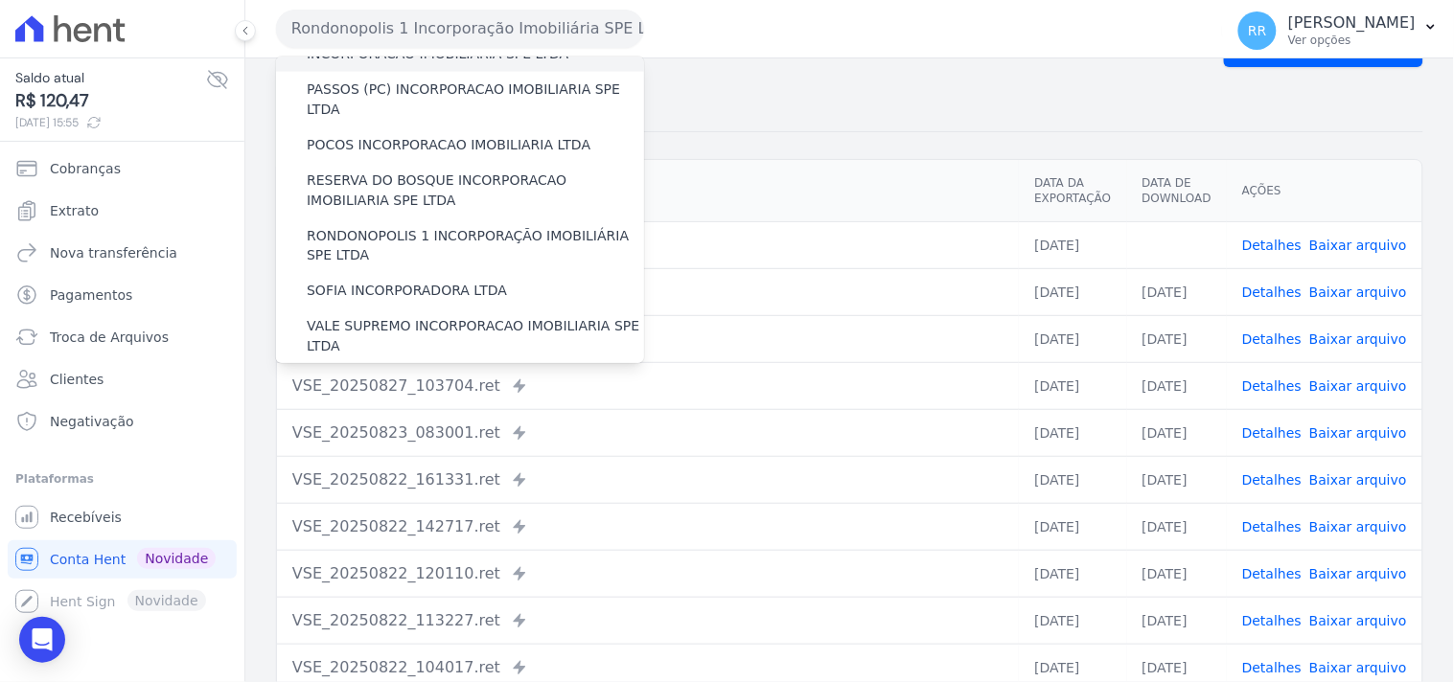
scroll to position [745, 0]
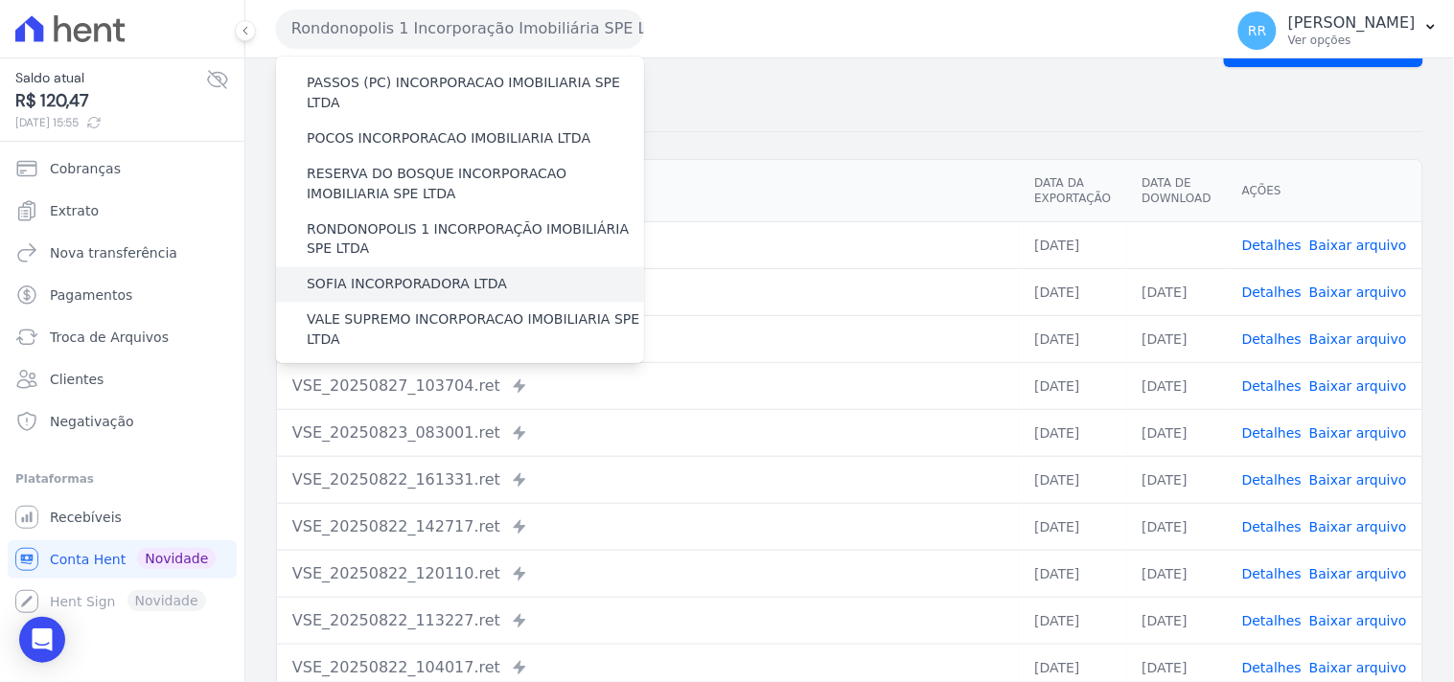
click at [396, 275] on label "SOFIA INCORPORADORA LTDA" at bounding box center [407, 285] width 200 height 20
click at [0, 0] on input "SOFIA INCORPORADORA LTDA" at bounding box center [0, 0] width 0 height 0
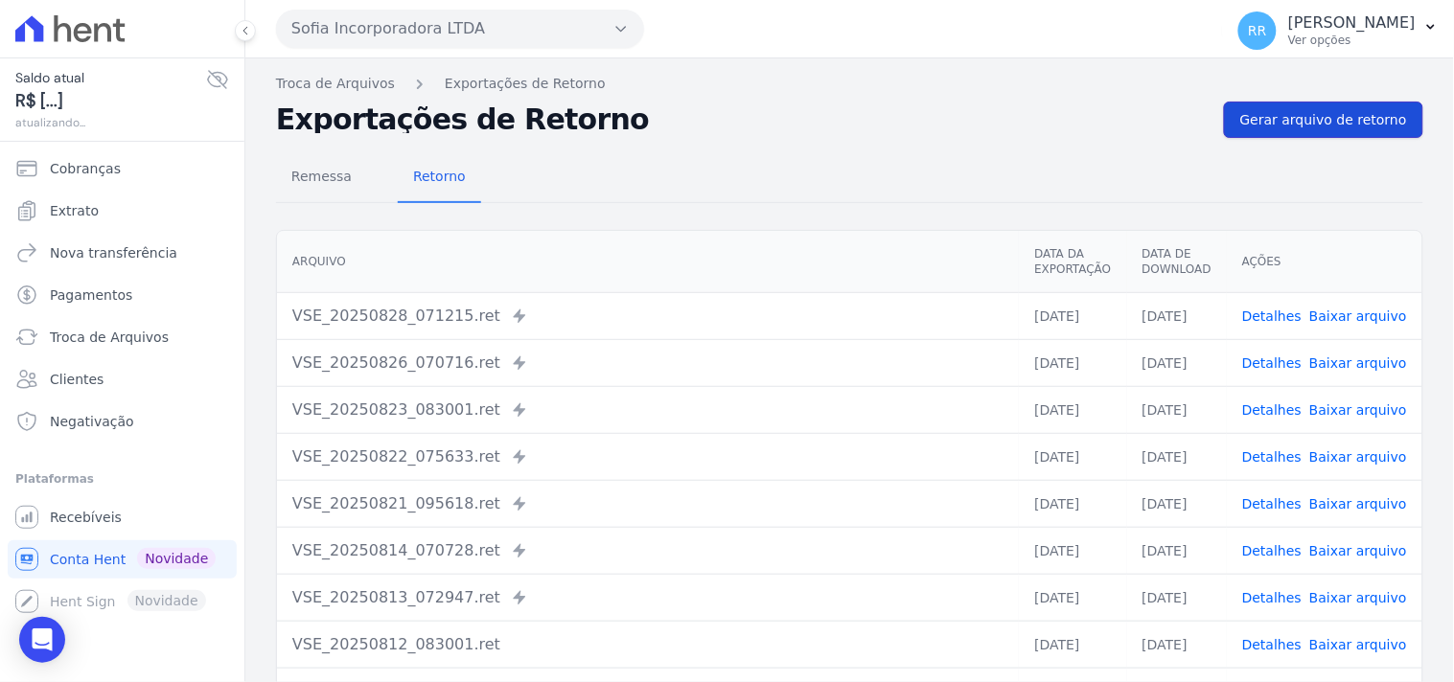
click at [1273, 107] on link "Gerar arquivo de retorno" at bounding box center [1323, 120] width 199 height 36
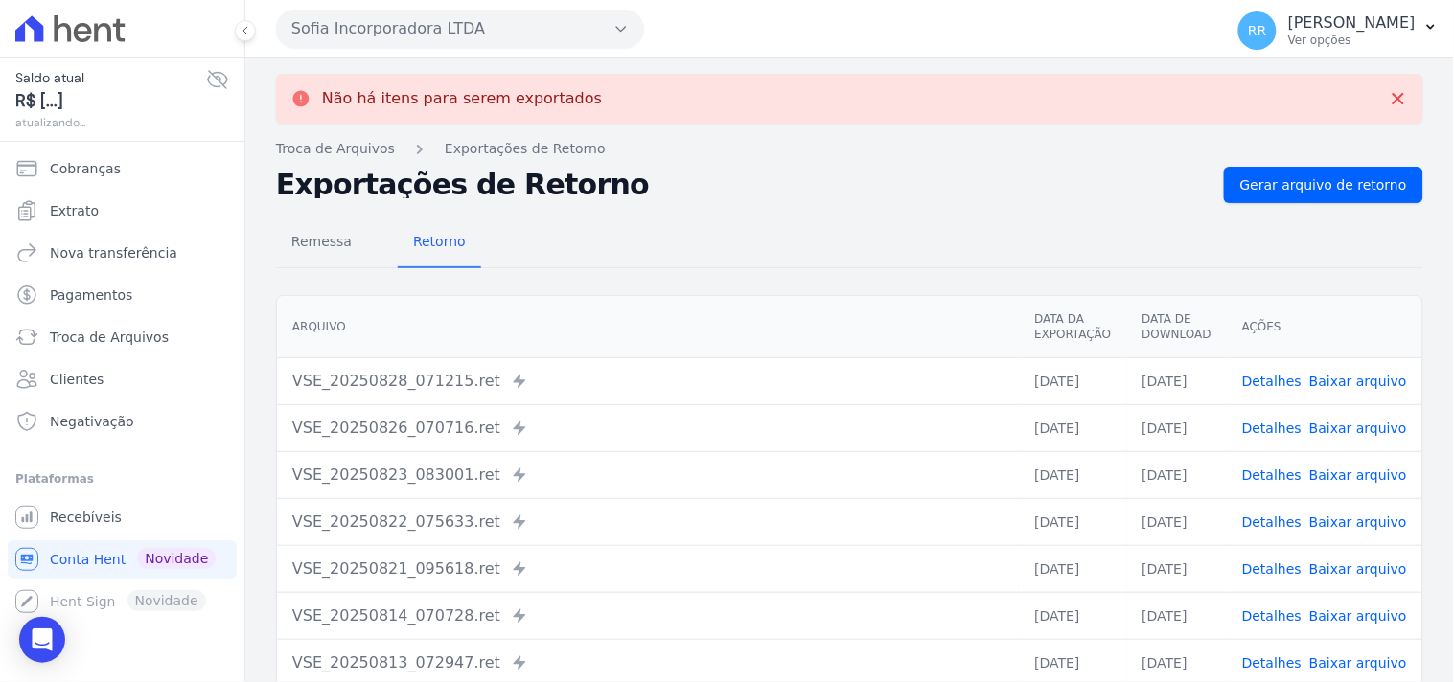
click at [476, 40] on button "Sofia Incorporadora LTDA" at bounding box center [460, 29] width 368 height 38
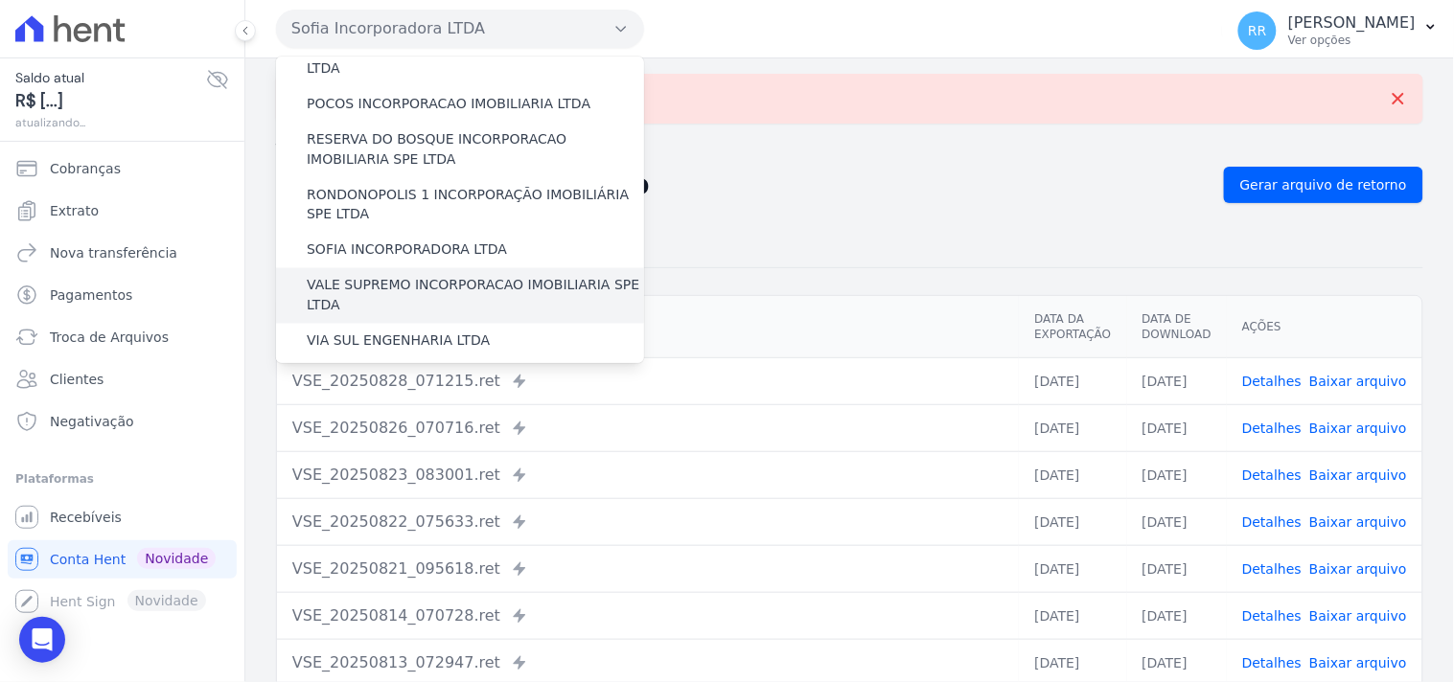
scroll to position [780, 0]
click at [378, 275] on label "VALE SUPREMO INCORPORACAO IMOBILIARIA SPE LTDA" at bounding box center [475, 295] width 337 height 40
click at [0, 0] on input "VALE SUPREMO INCORPORACAO IMOBILIARIA SPE LTDA" at bounding box center [0, 0] width 0 height 0
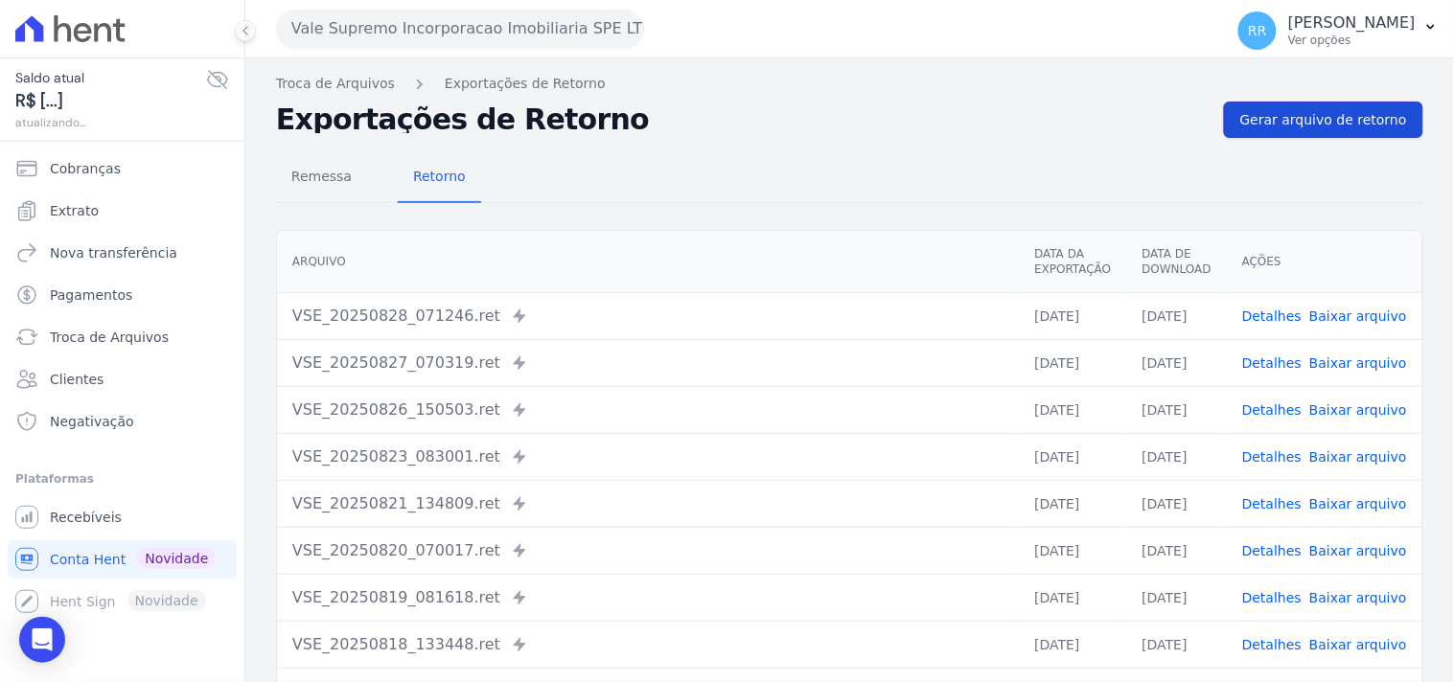
click at [1311, 134] on link "Gerar arquivo de retorno" at bounding box center [1323, 120] width 199 height 36
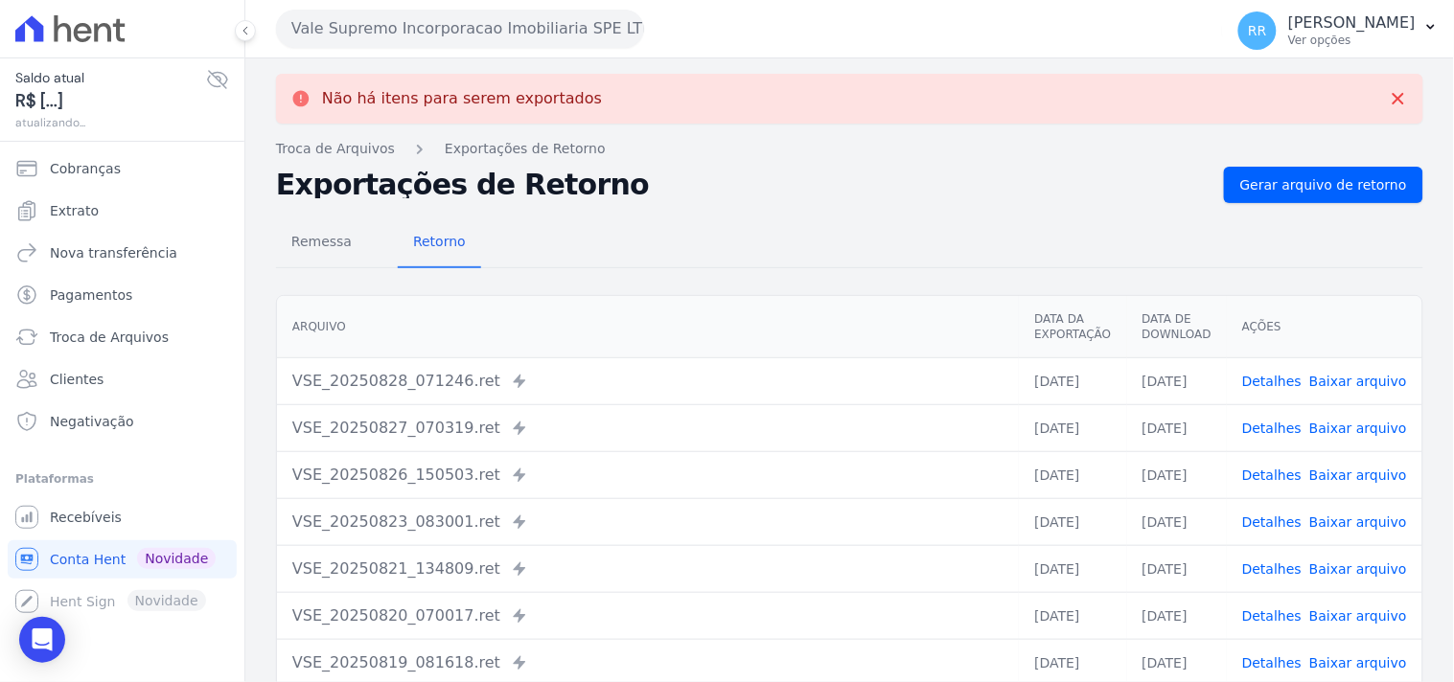
click at [482, 29] on button "Vale Supremo Incorporacao Imobiliaria SPE LTDA" at bounding box center [460, 29] width 368 height 38
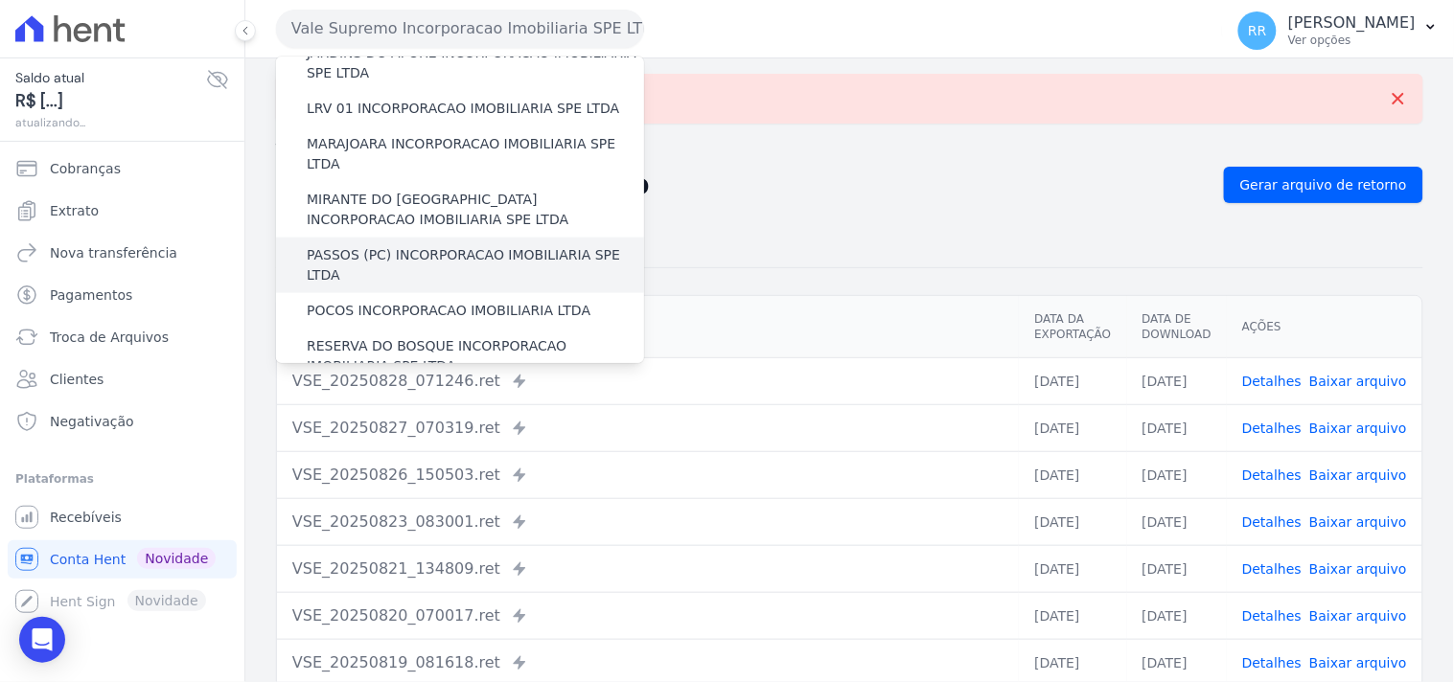
scroll to position [856, 0]
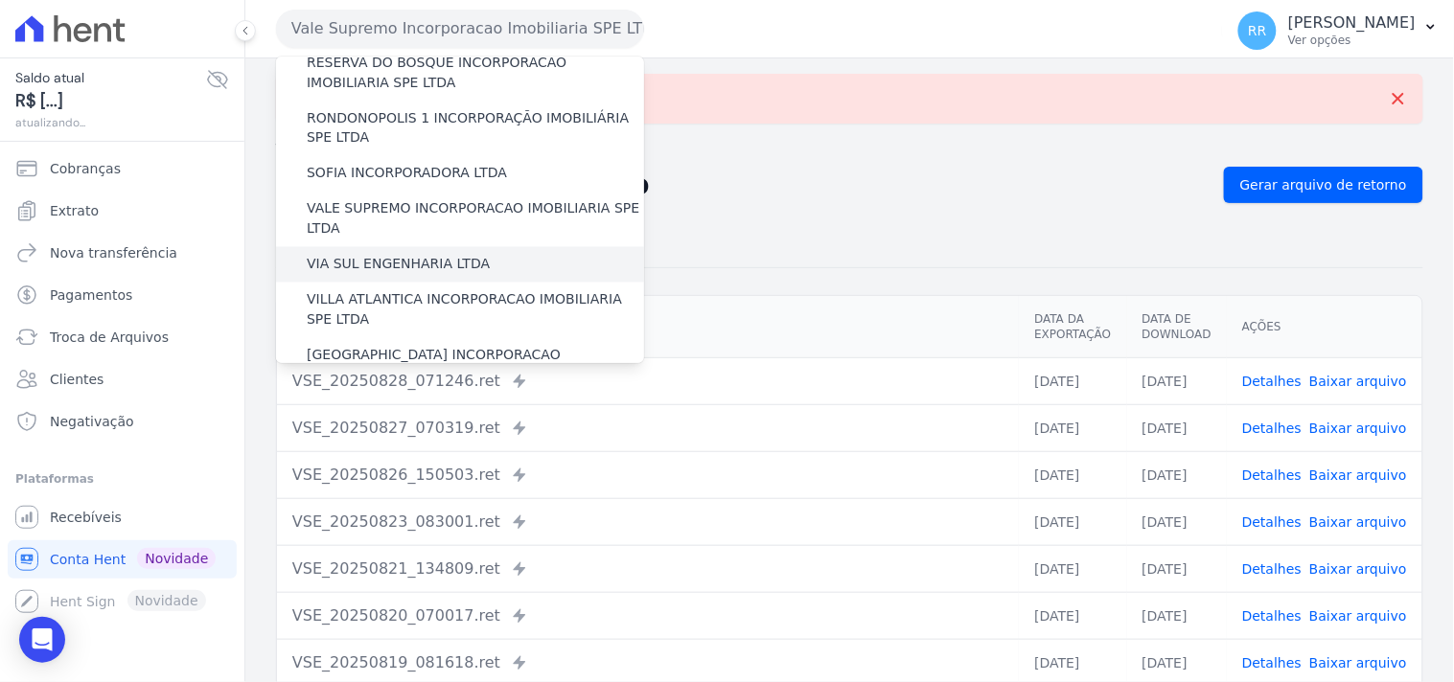
click at [388, 255] on label "VIA SUL ENGENHARIA LTDA" at bounding box center [398, 265] width 183 height 20
click at [0, 0] on input "VIA SUL ENGENHARIA LTDA" at bounding box center [0, 0] width 0 height 0
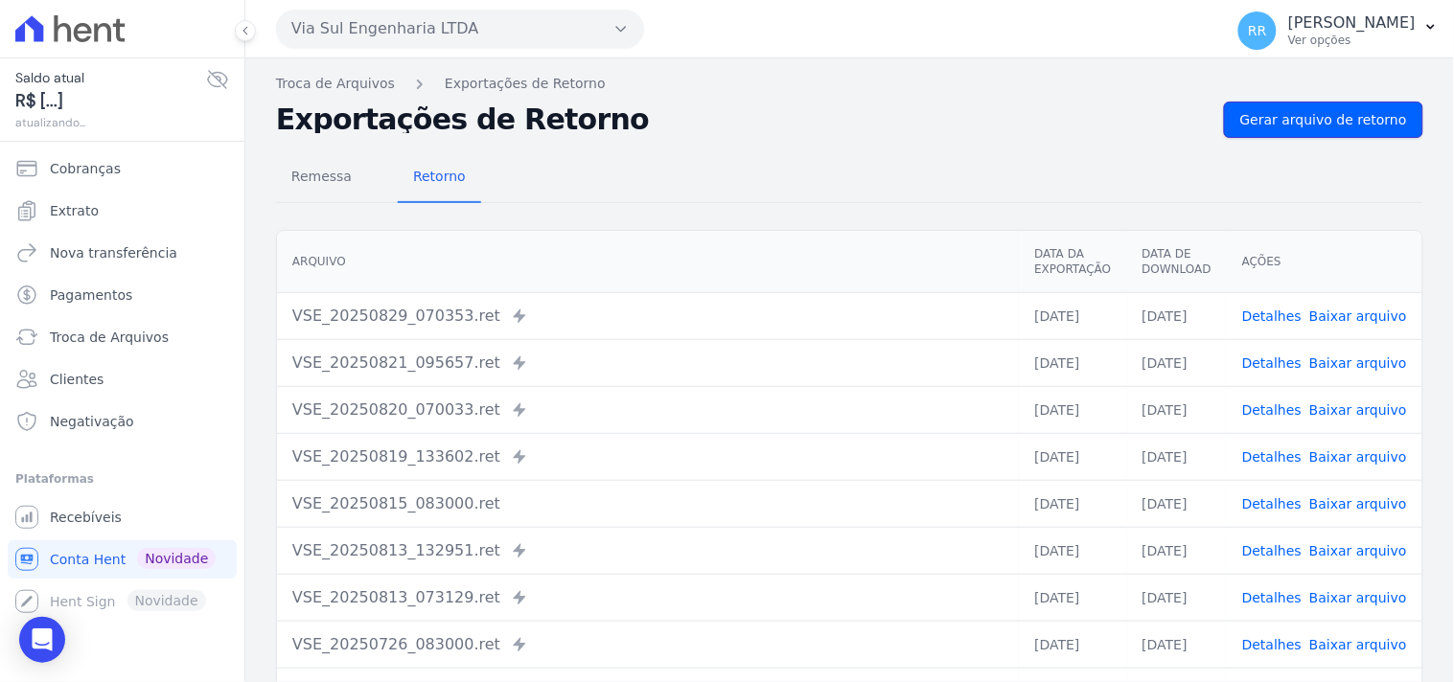
click at [1287, 115] on span "Gerar arquivo de retorno" at bounding box center [1323, 119] width 167 height 19
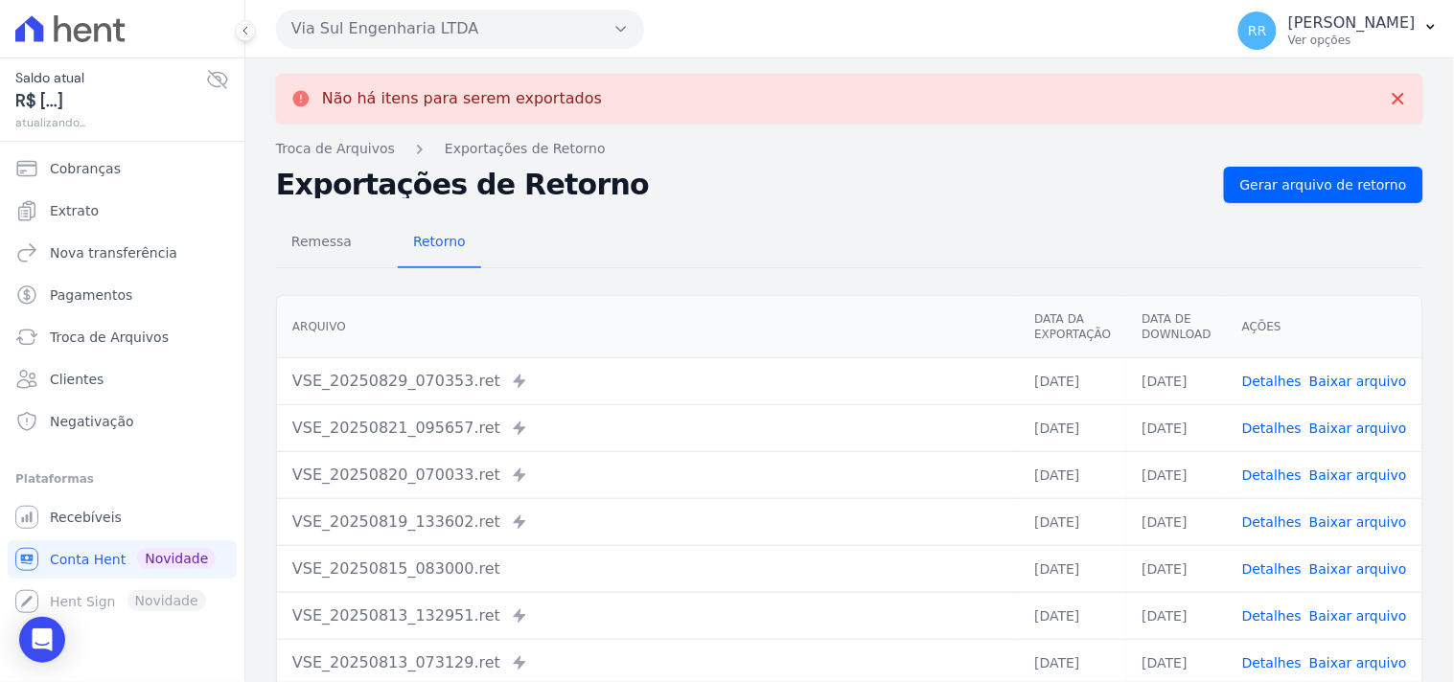
click at [501, 49] on div "Via Sul Engenharia LTDA Via Sul Engenharia AGUAS DE [GEOGRAPHIC_DATA] INCORPORA…" at bounding box center [745, 28] width 939 height 59
click at [513, 39] on button "Via Sul Engenharia LTDA" at bounding box center [460, 29] width 368 height 38
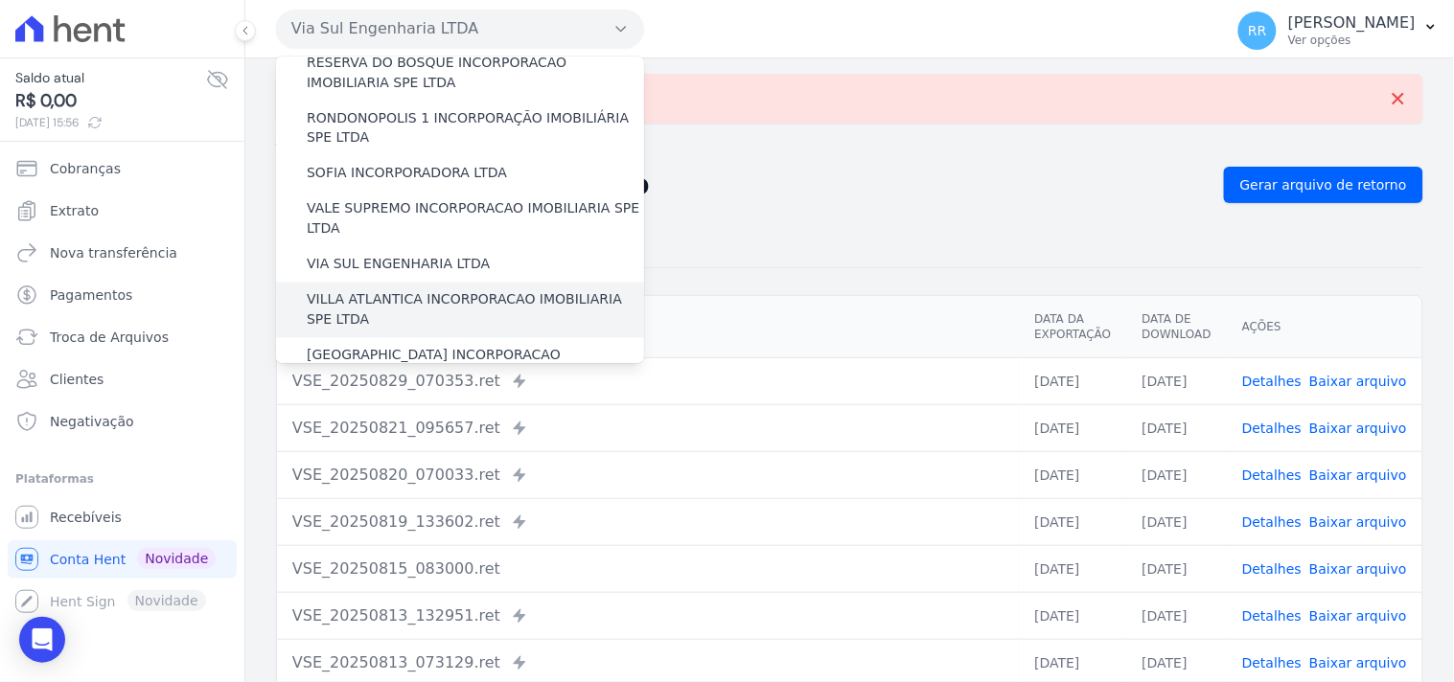
click at [399, 290] on label "VILLA ATLANTICA INCORPORACAO IMOBILIARIA SPE LTDA" at bounding box center [475, 310] width 337 height 40
click at [0, 0] on input "VILLA ATLANTICA INCORPORACAO IMOBILIARIA SPE LTDA" at bounding box center [0, 0] width 0 height 0
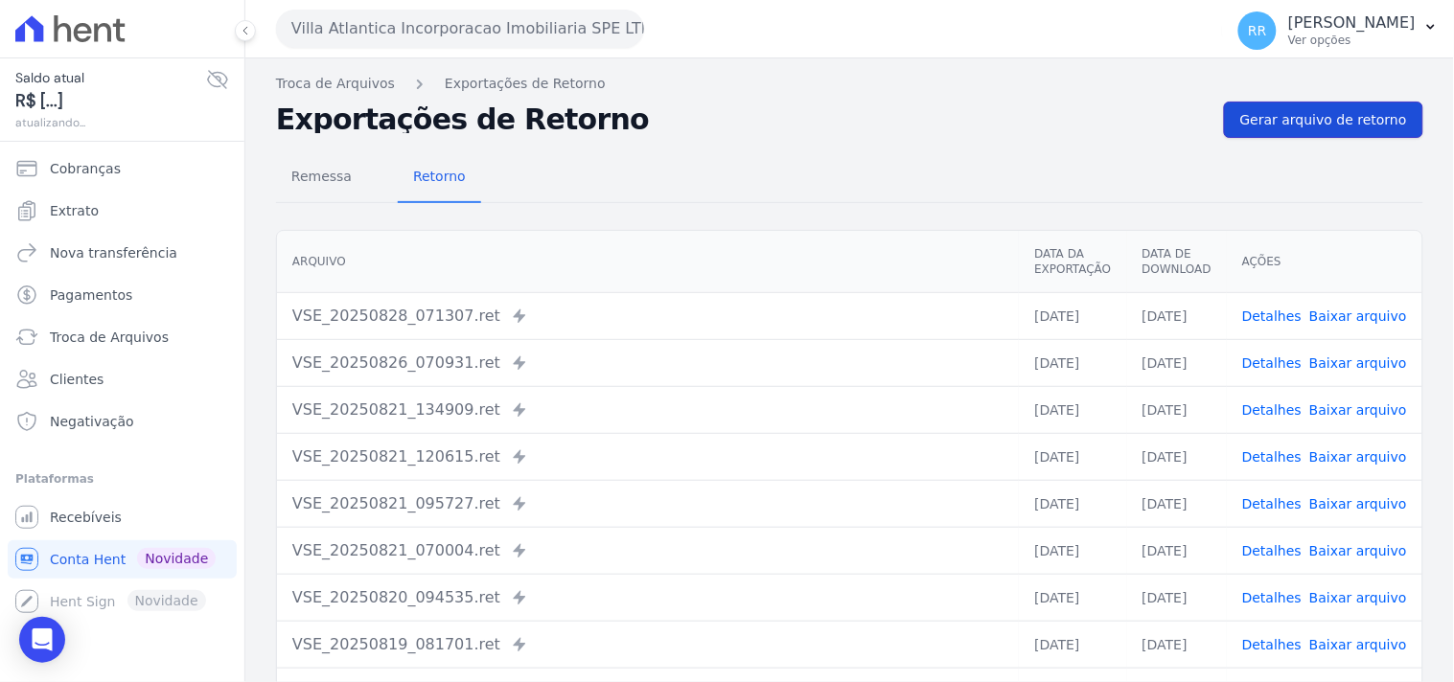
click at [1362, 123] on span "Gerar arquivo de retorno" at bounding box center [1323, 119] width 167 height 19
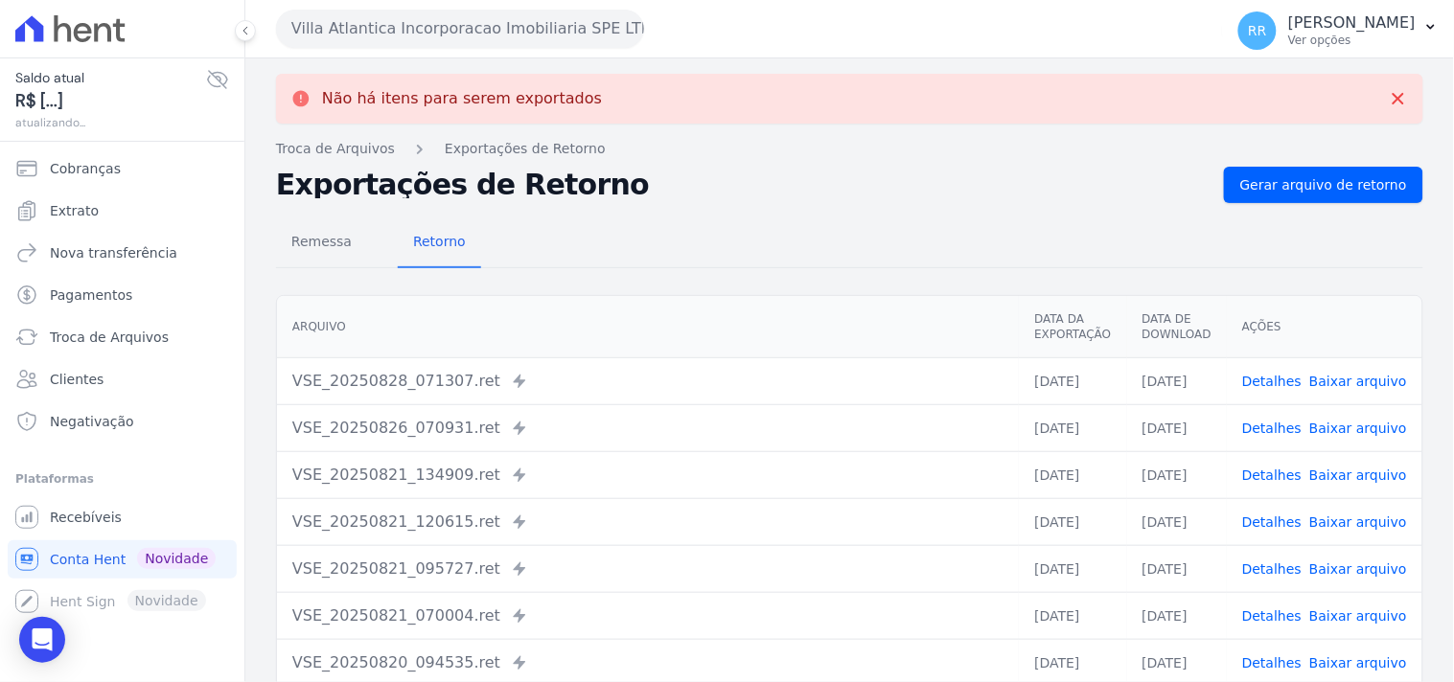
click at [434, 31] on button "Villa Atlantica Incorporacao Imobiliaria SPE LTDA" at bounding box center [460, 29] width 368 height 38
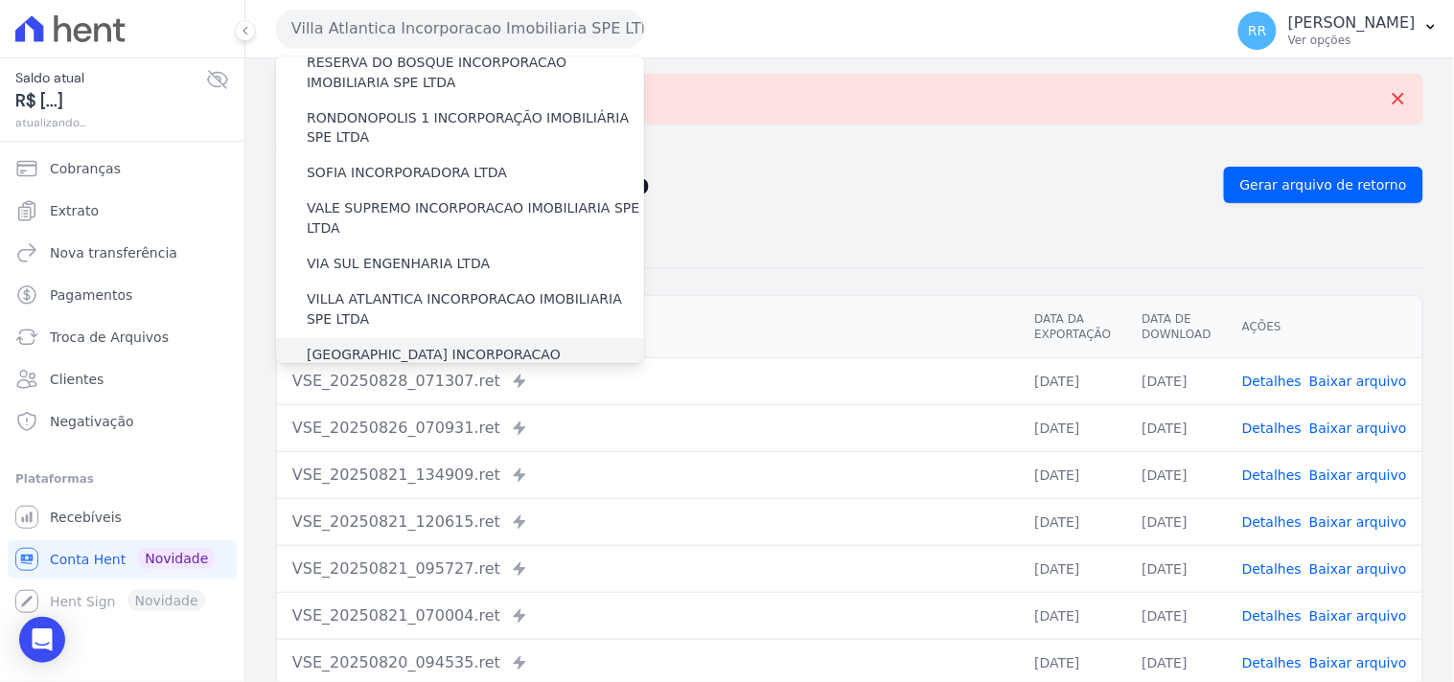
click at [381, 346] on label "[GEOGRAPHIC_DATA] INCORPORACAO IMOBILIARIA SPE LTDA" at bounding box center [475, 366] width 337 height 40
click at [0, 0] on input "[GEOGRAPHIC_DATA] INCORPORACAO IMOBILIARIA SPE LTDA" at bounding box center [0, 0] width 0 height 0
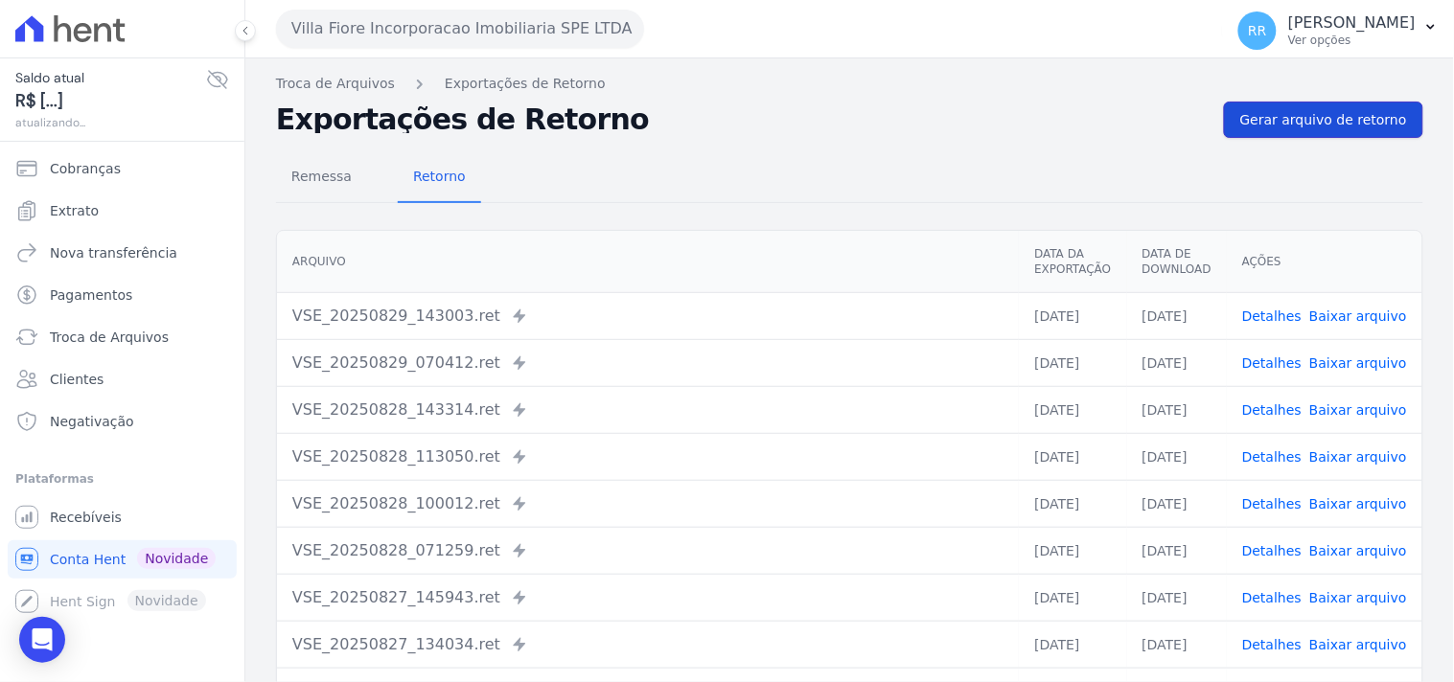
click at [1320, 131] on link "Gerar arquivo de retorno" at bounding box center [1323, 120] width 199 height 36
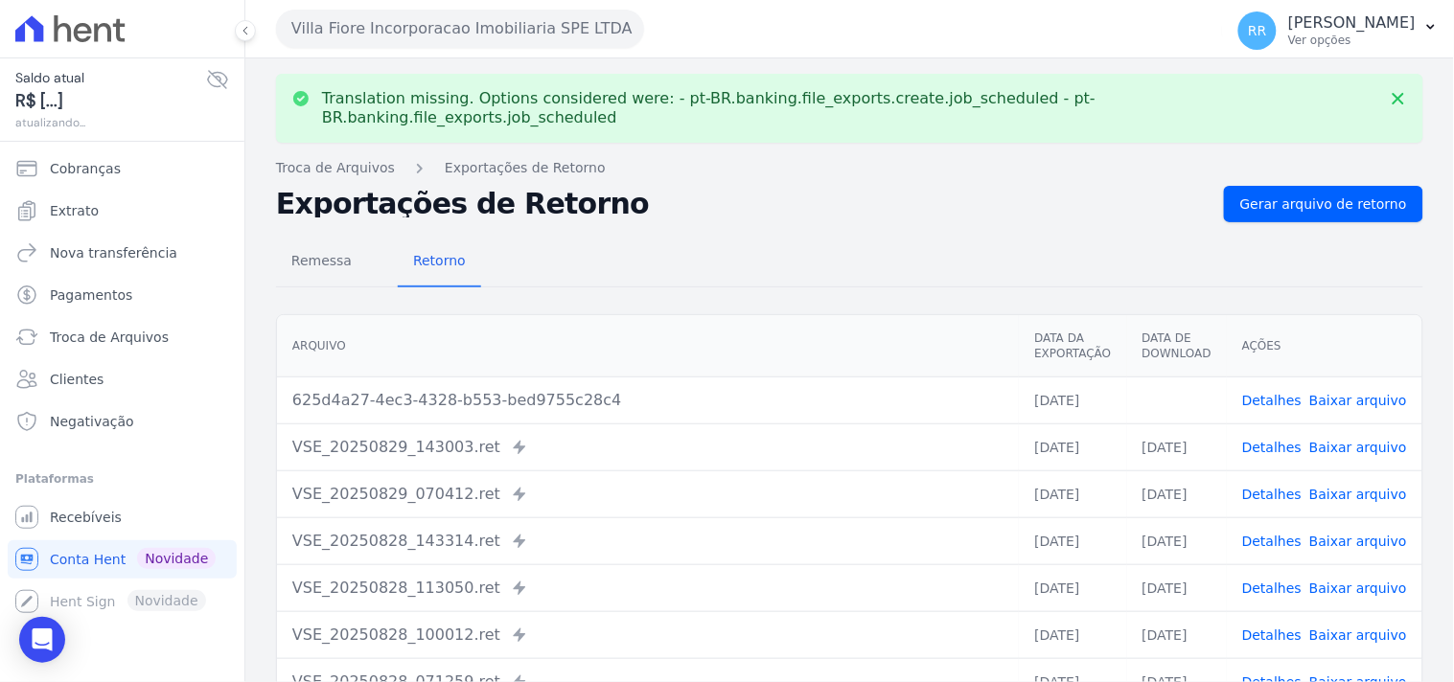
click at [1343, 393] on link "Baixar arquivo" at bounding box center [1358, 400] width 98 height 15
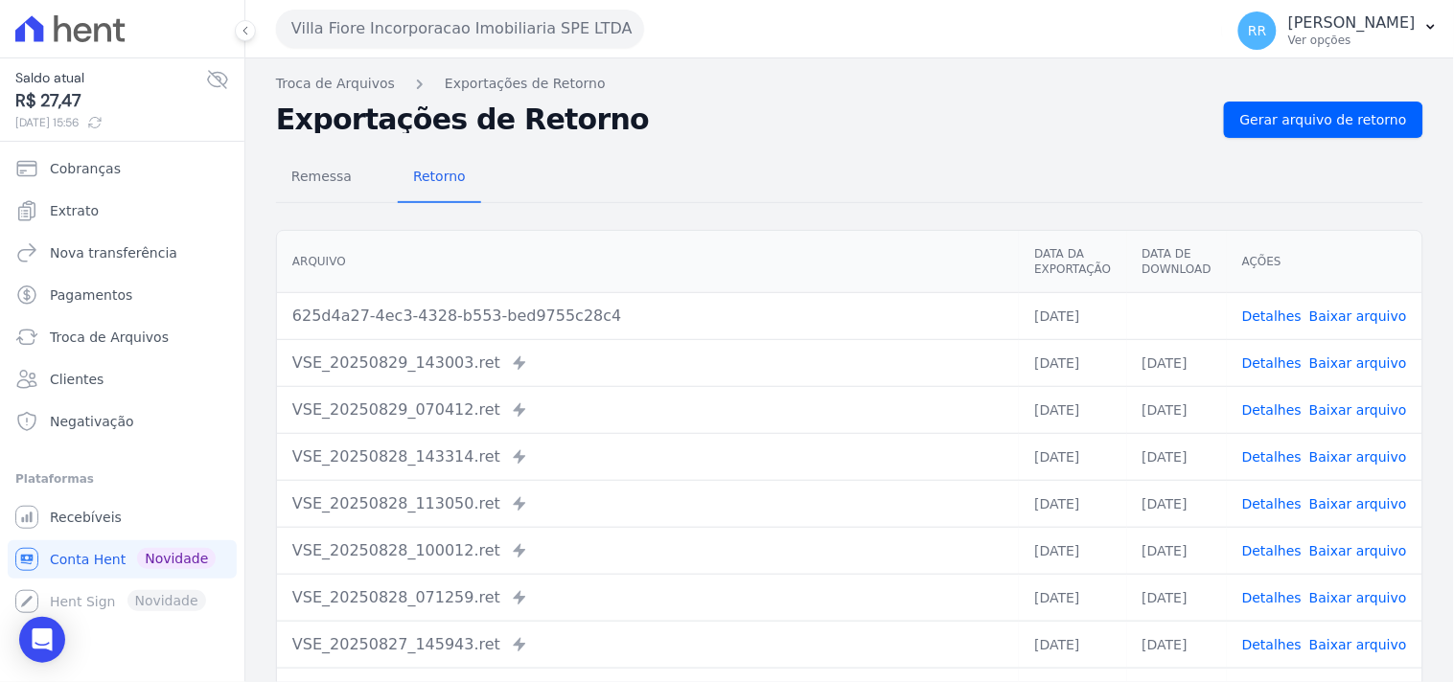
click at [706, 166] on div "Remessa Retorno" at bounding box center [849, 178] width 1147 height 50
click at [511, 55] on div "Villa Fiore Incorporacao Imobiliaria SPE LTDA Via Sul Engenharia AGUAS DE [GEOG…" at bounding box center [745, 28] width 939 height 59
click at [505, 38] on button "Villa Fiore Incorporacao Imobiliaria SPE LTDA" at bounding box center [460, 29] width 368 height 38
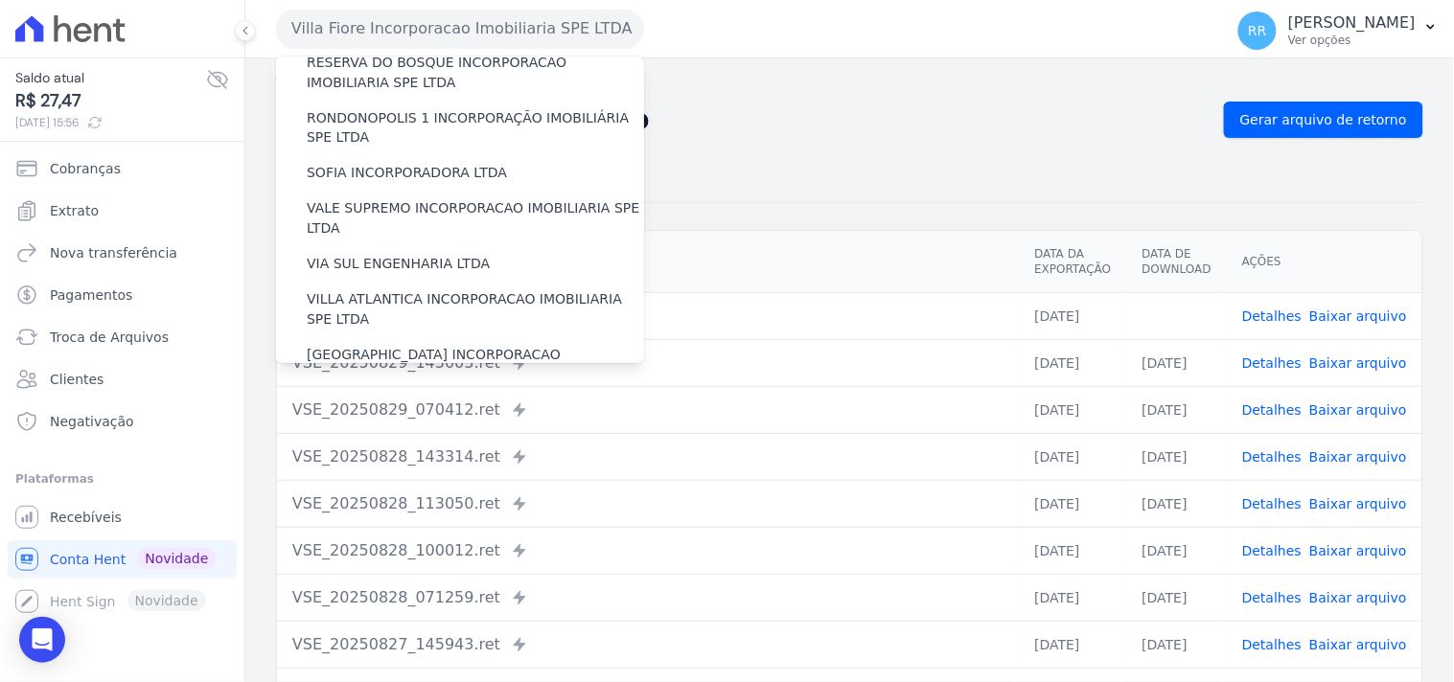
click at [358, 402] on label "VILLA TROPICAL INCORPORAÇÃO IMOBILIÁRIA SPE LTDA" at bounding box center [475, 422] width 337 height 40
click at [0, 0] on input "VILLA TROPICAL INCORPORAÇÃO IMOBILIÁRIA SPE LTDA" at bounding box center [0, 0] width 0 height 0
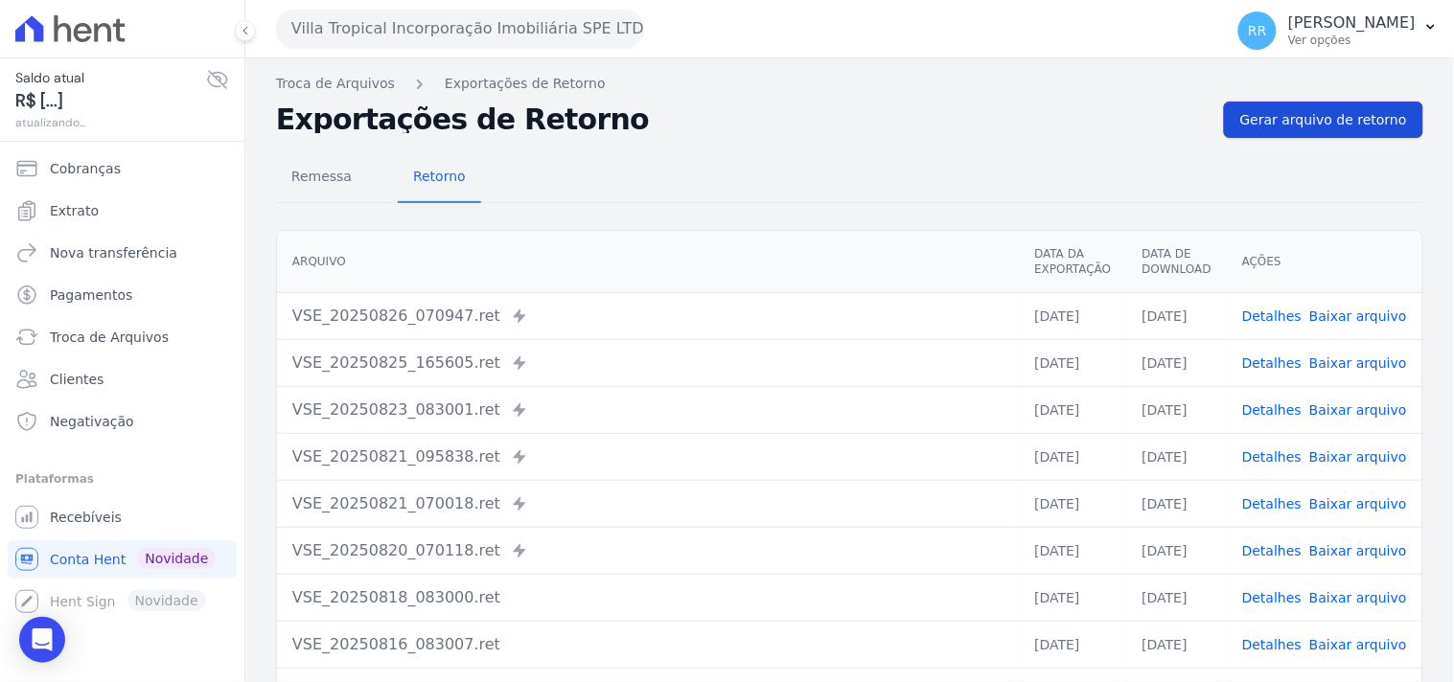
click at [1275, 131] on link "Gerar arquivo de retorno" at bounding box center [1323, 120] width 199 height 36
click at [486, 35] on button "Villa Tropical Incorporação Imobiliária SPE LTDA" at bounding box center [460, 29] width 368 height 38
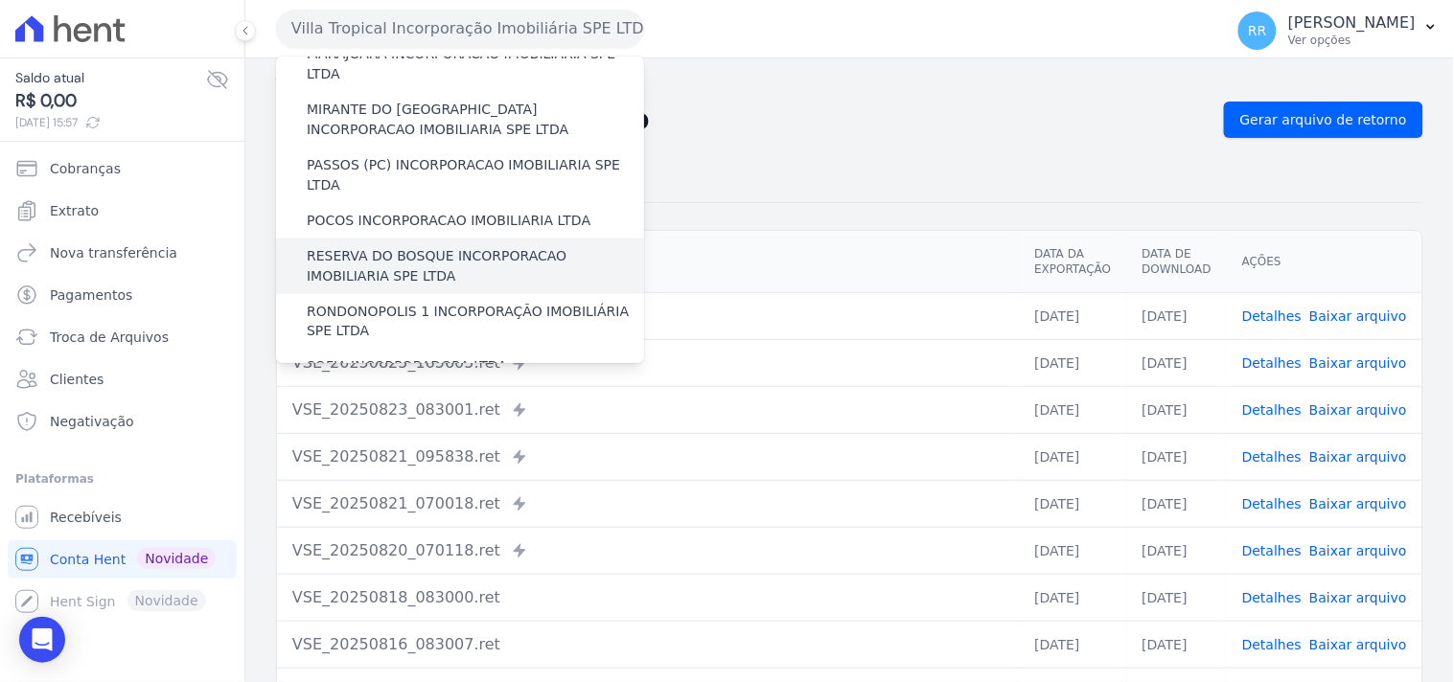
scroll to position [643, 0]
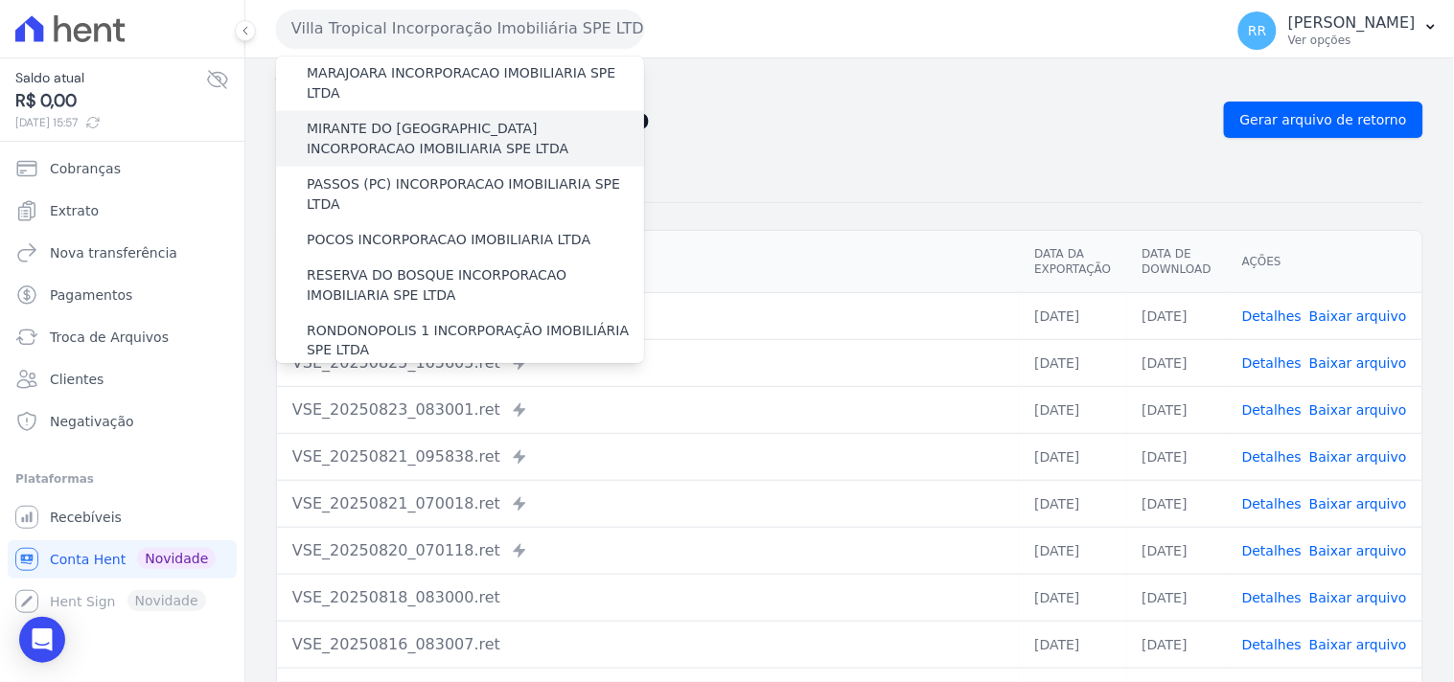
click at [400, 119] on label "MIRANTE DO [GEOGRAPHIC_DATA] INCORPORACAO IMOBILIARIA SPE LTDA" at bounding box center [475, 139] width 337 height 40
click at [0, 0] on input "MIRANTE DO [GEOGRAPHIC_DATA] INCORPORACAO IMOBILIARIA SPE LTDA" at bounding box center [0, 0] width 0 height 0
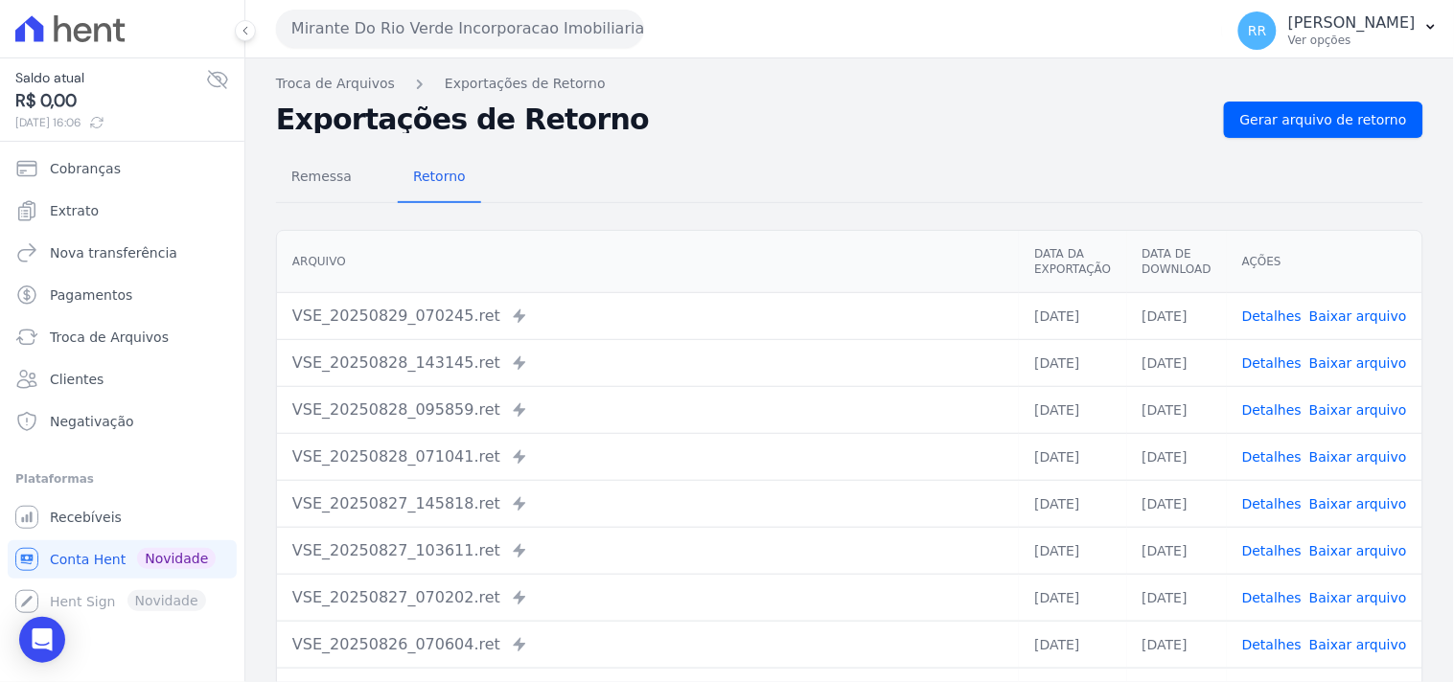
click at [1280, 321] on link "Detalhes" at bounding box center [1271, 316] width 59 height 15
click at [1257, 357] on link "Detalhes" at bounding box center [1271, 363] width 59 height 15
click at [338, 159] on span "Remessa" at bounding box center [321, 176] width 83 height 38
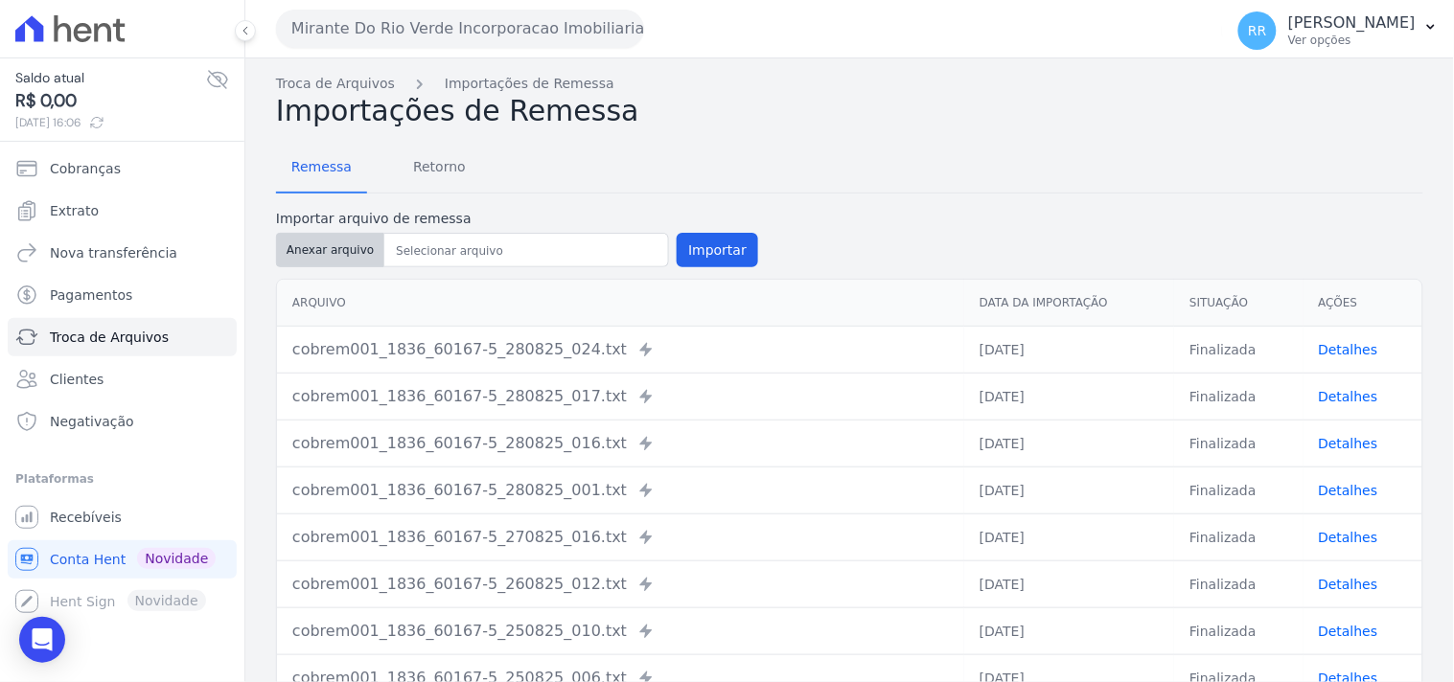
click at [332, 250] on button "Anexar arquivo" at bounding box center [330, 250] width 108 height 35
type input "cobrem001_1836_60167-5_290825_034.TXT"
click at [688, 249] on button "Importar" at bounding box center [717, 250] width 81 height 35
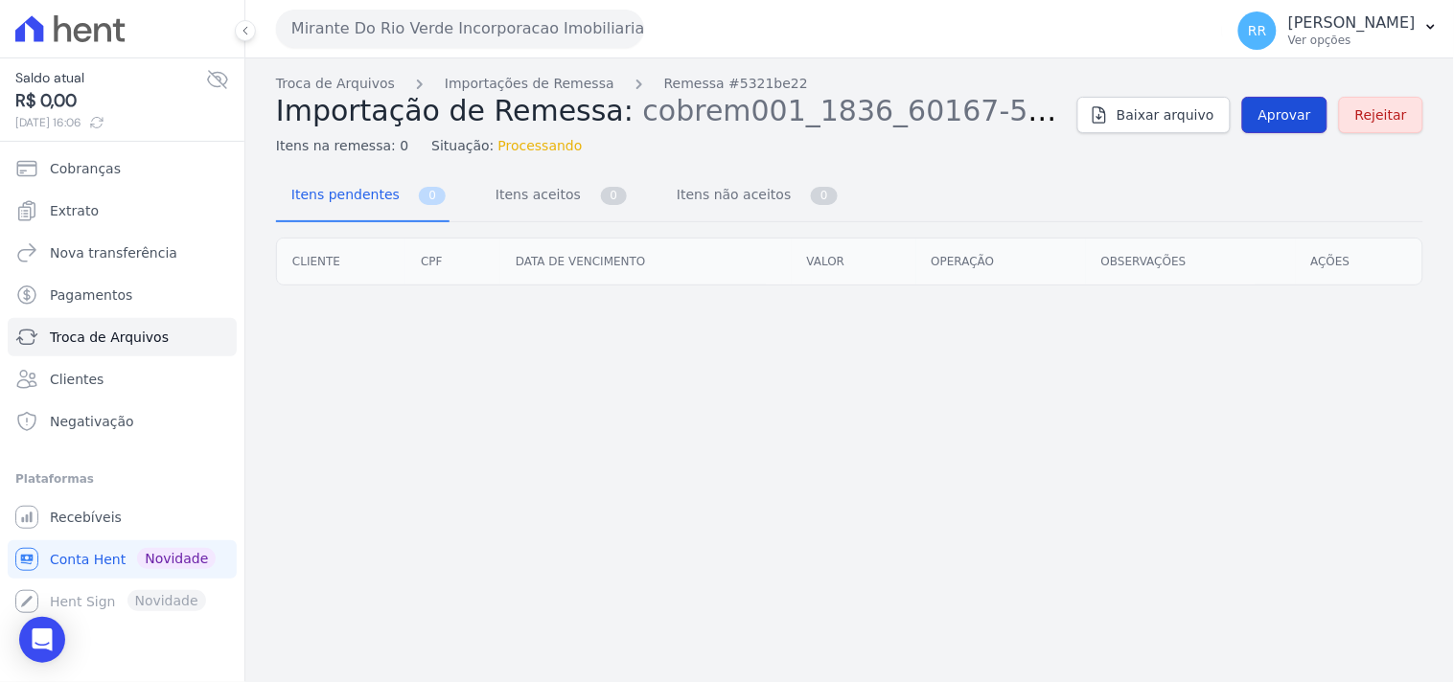
click at [1302, 125] on span "Aprovar" at bounding box center [1284, 114] width 53 height 19
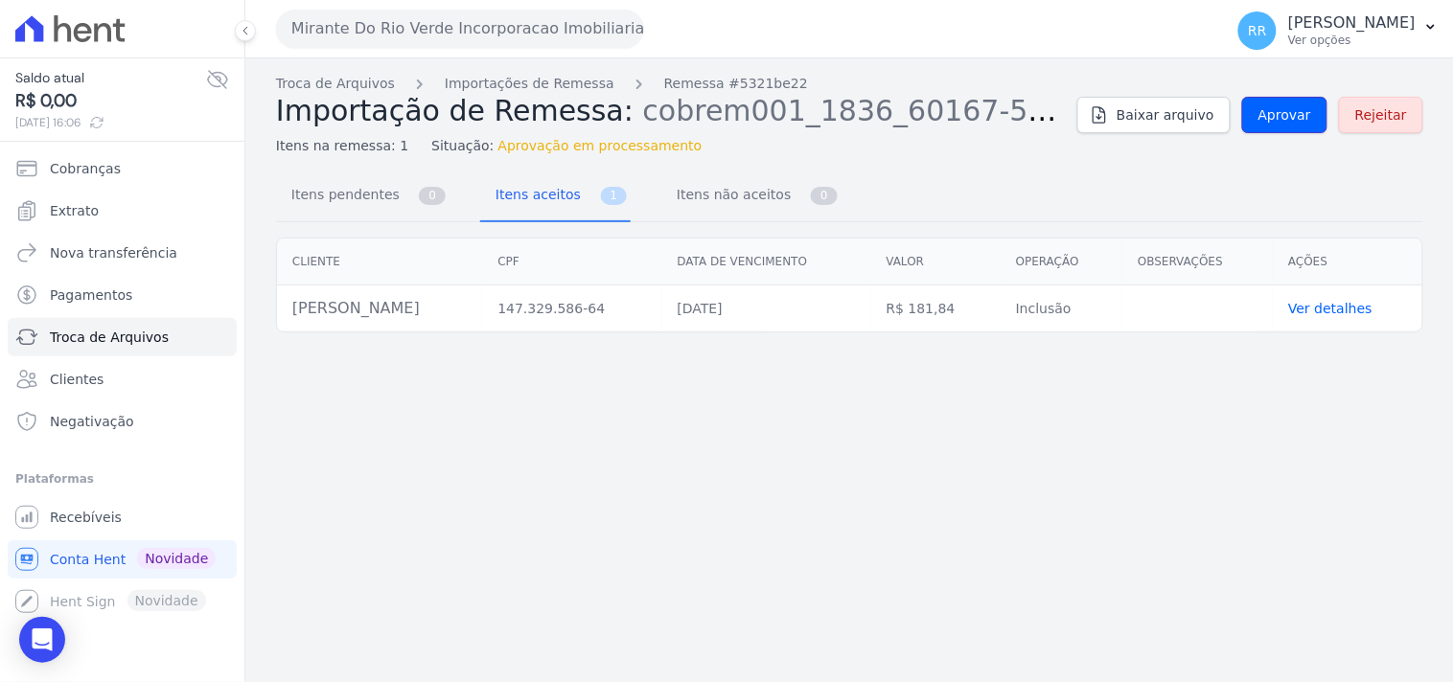
click at [1302, 125] on span "Aprovar" at bounding box center [1284, 114] width 53 height 19
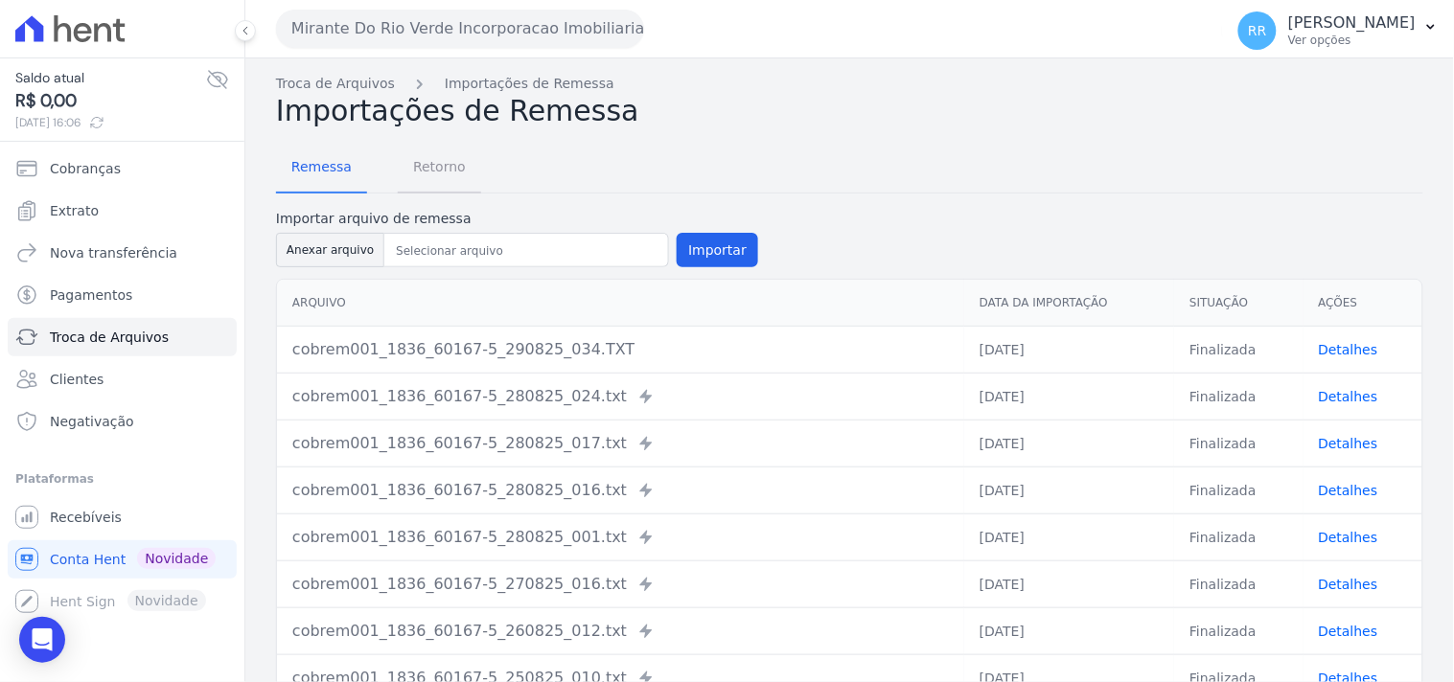
click at [417, 175] on span "Retorno" at bounding box center [440, 167] width 76 height 38
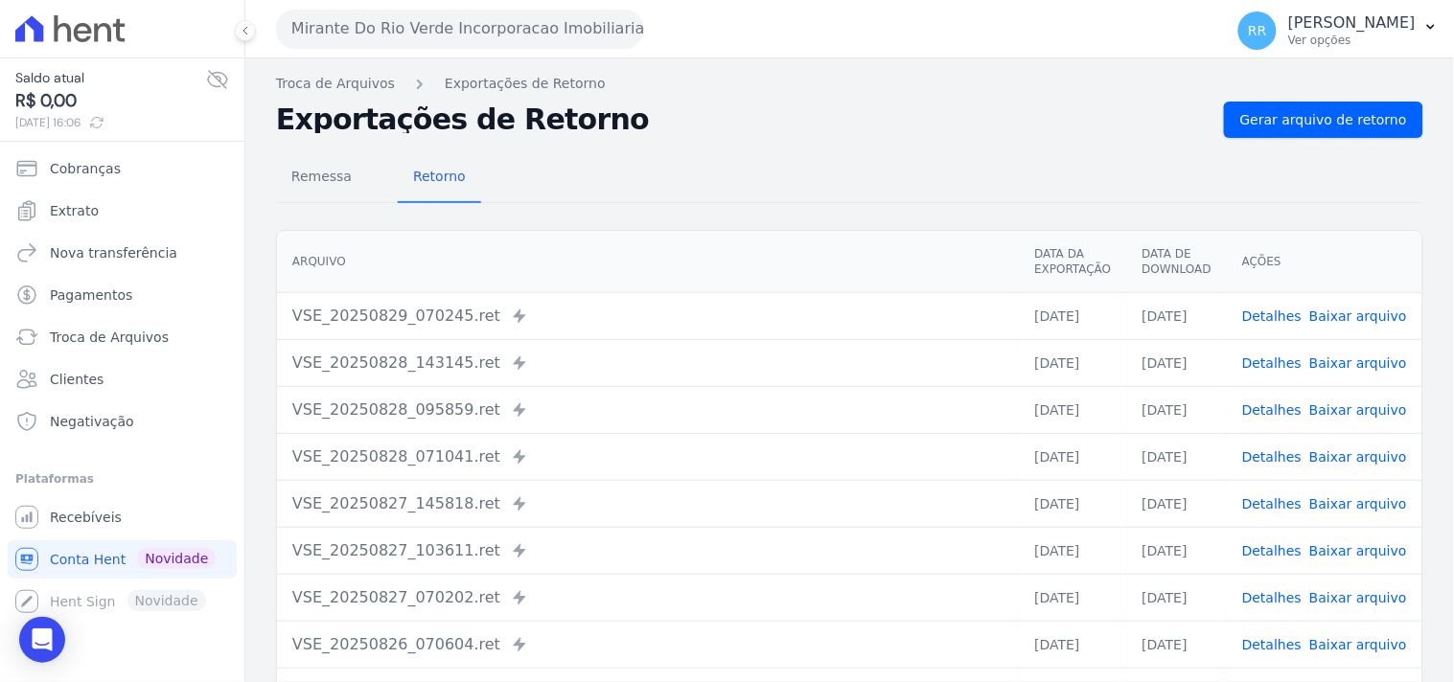
click at [1302, 147] on div "Remessa Retorno [GEOGRAPHIC_DATA] Data da Exportação Data de Download Ações VSE…" at bounding box center [849, 484] width 1147 height 693
click at [1311, 125] on span "Gerar arquivo de retorno" at bounding box center [1323, 119] width 167 height 19
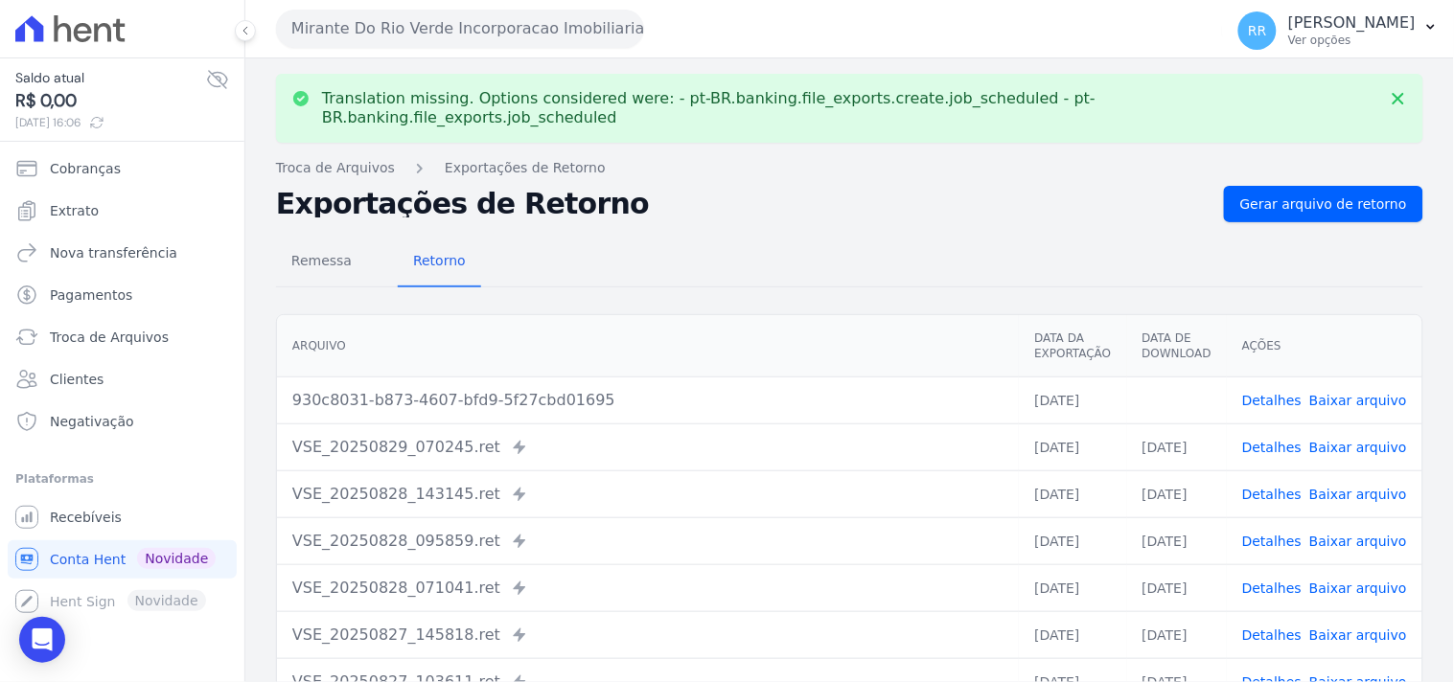
click at [1355, 393] on link "Baixar arquivo" at bounding box center [1358, 400] width 98 height 15
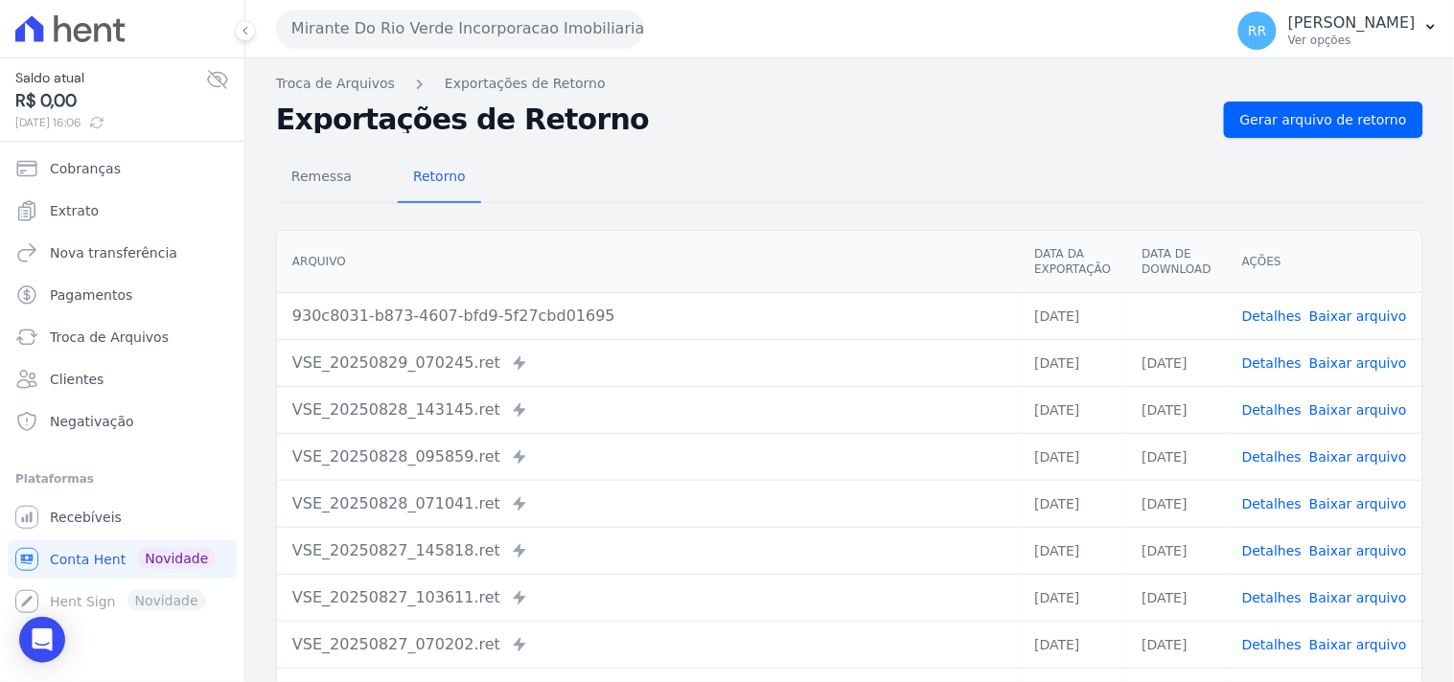
click at [654, 190] on div "Remessa Retorno" at bounding box center [849, 178] width 1147 height 50
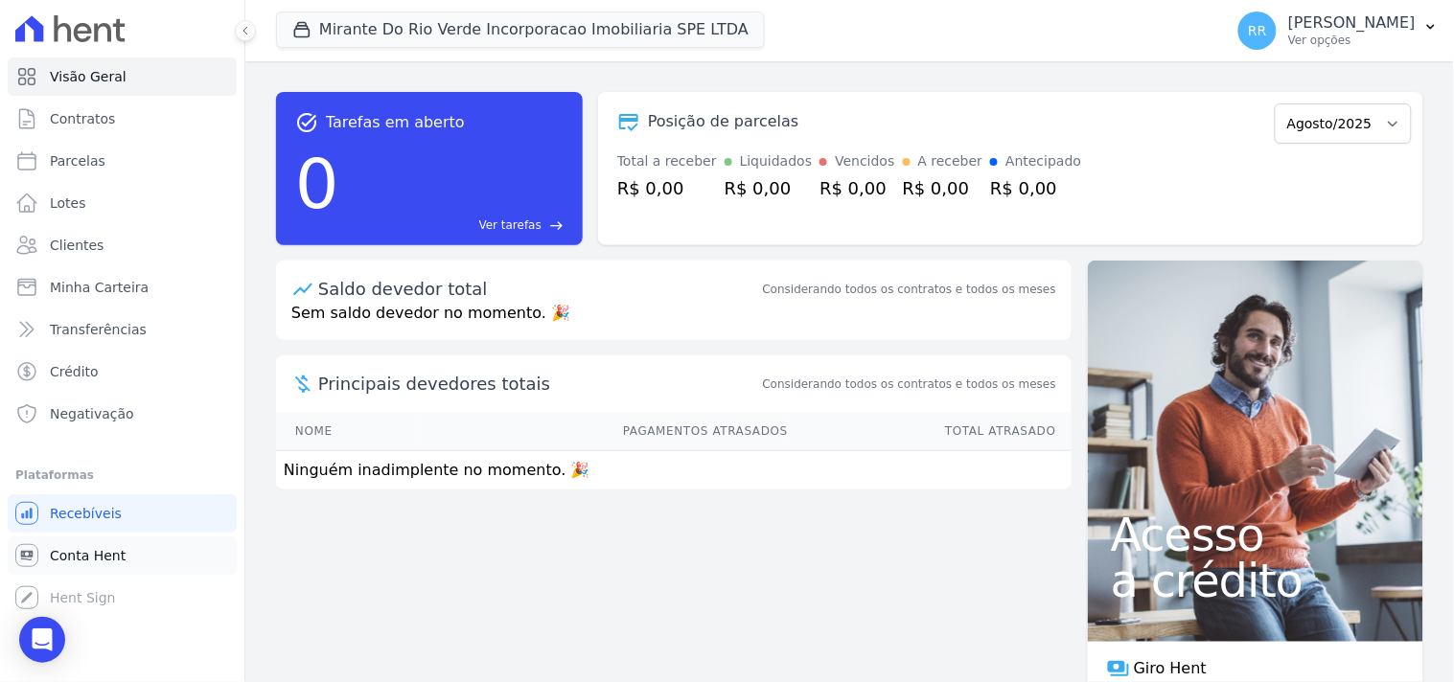
click at [88, 542] on link "Conta Hent" at bounding box center [122, 556] width 229 height 38
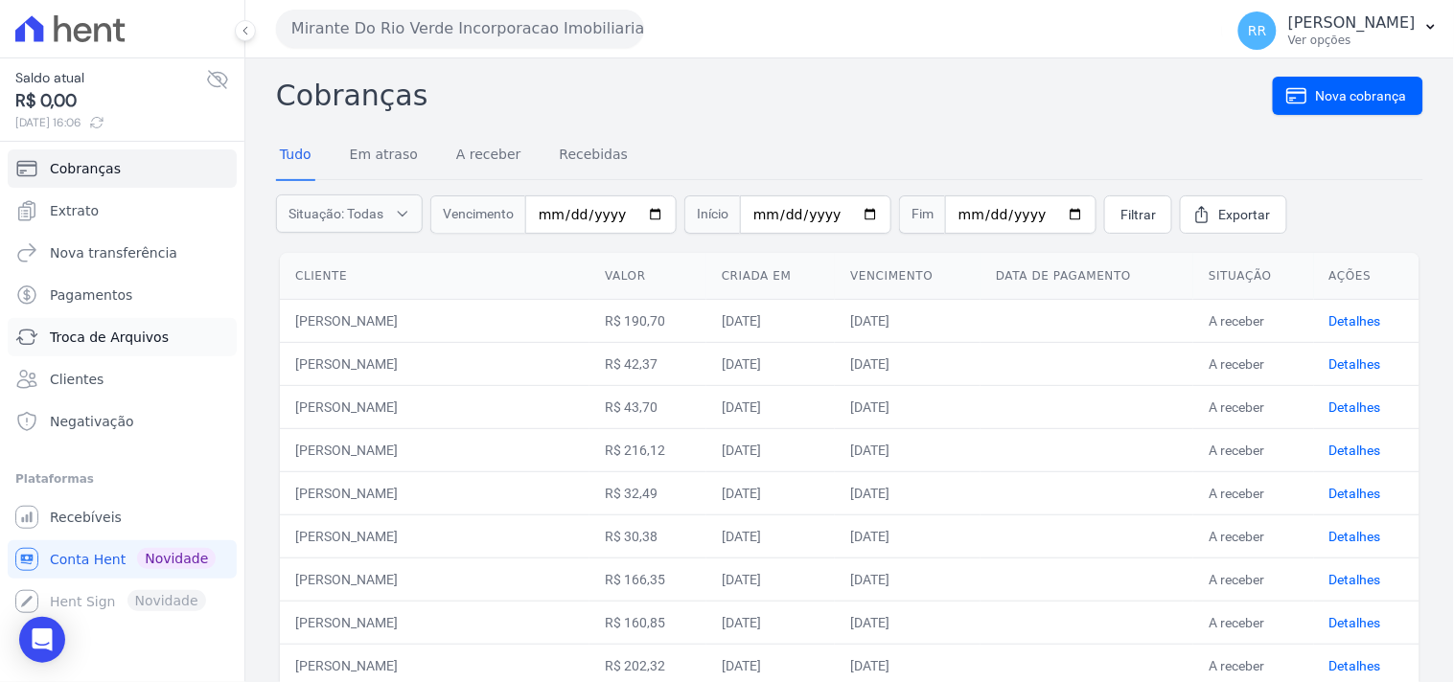
click at [87, 328] on span "Troca de Arquivos" at bounding box center [109, 337] width 119 height 19
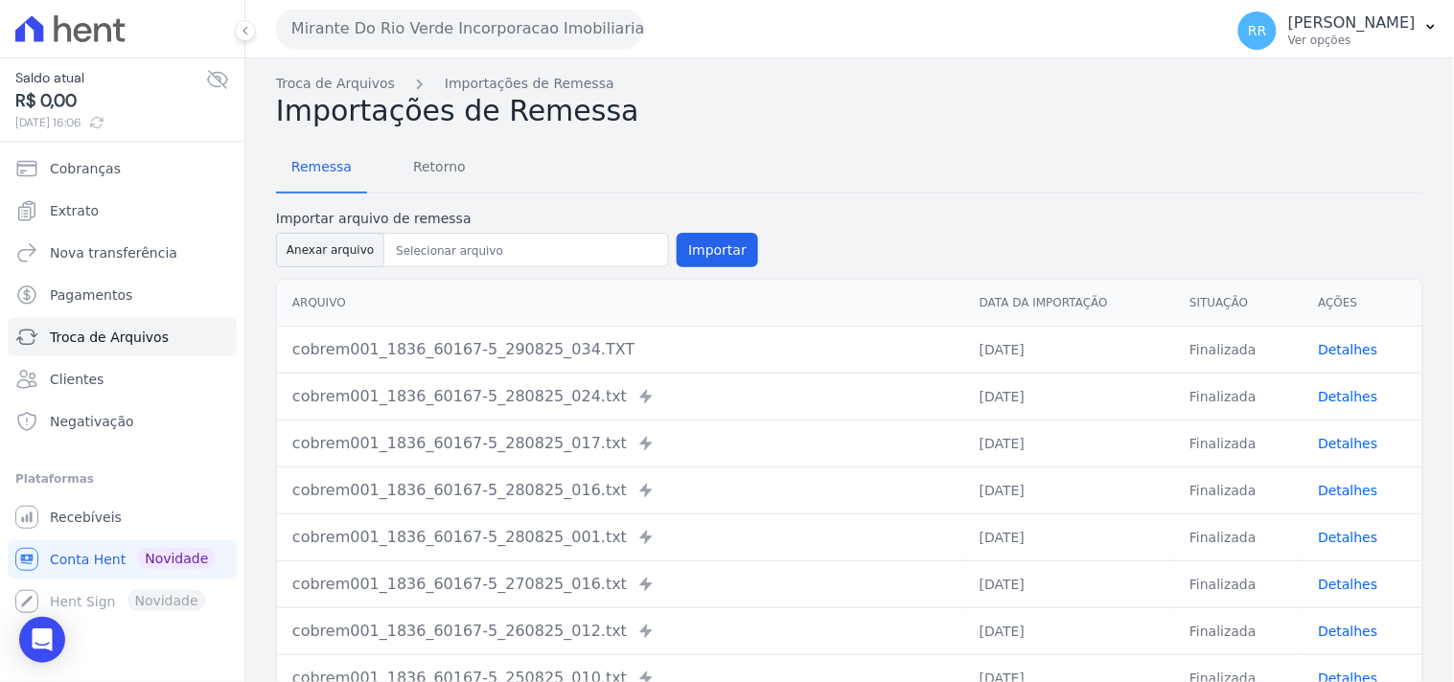
click at [470, 192] on div "Remessa Retorno" at bounding box center [849, 169] width 1147 height 50
click at [418, 148] on span "Retorno" at bounding box center [440, 167] width 76 height 38
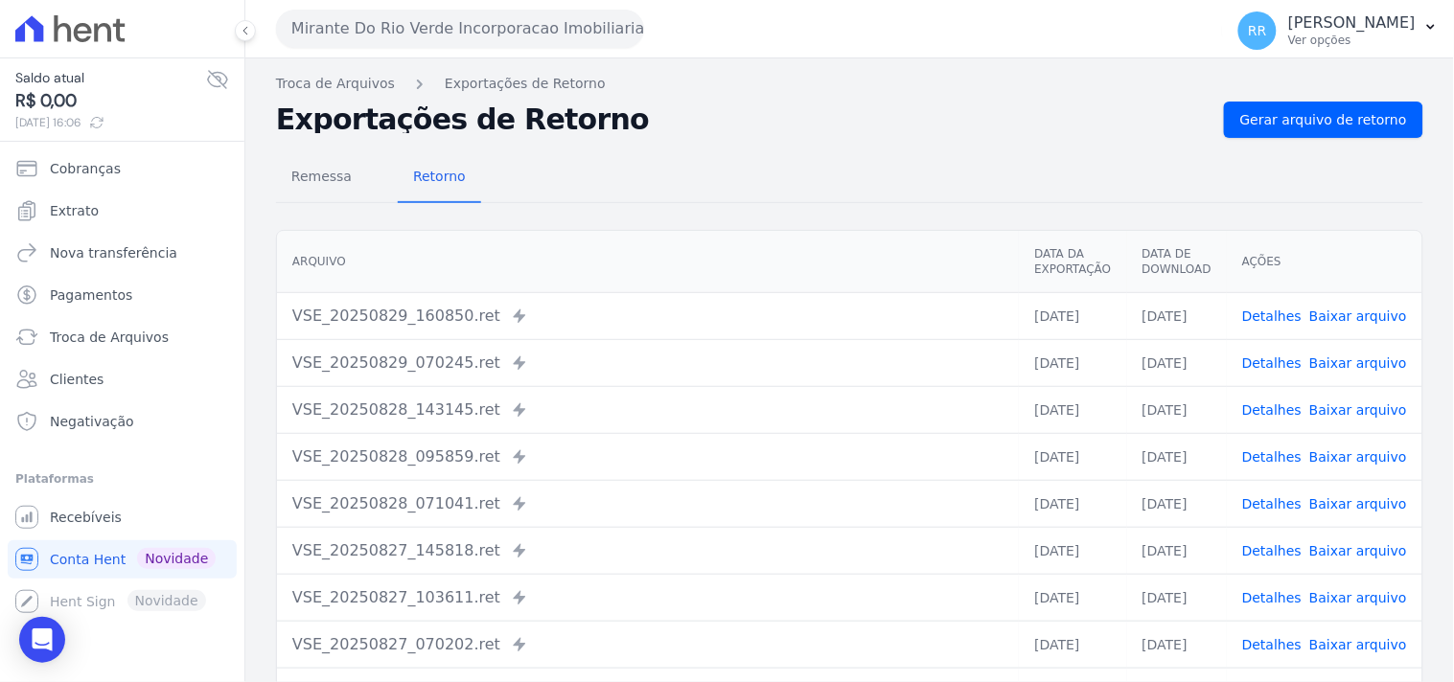
click at [412, 41] on button "Mirante Do Rio Verde Incorporacao Imobiliaria SPE LTDA" at bounding box center [460, 29] width 368 height 38
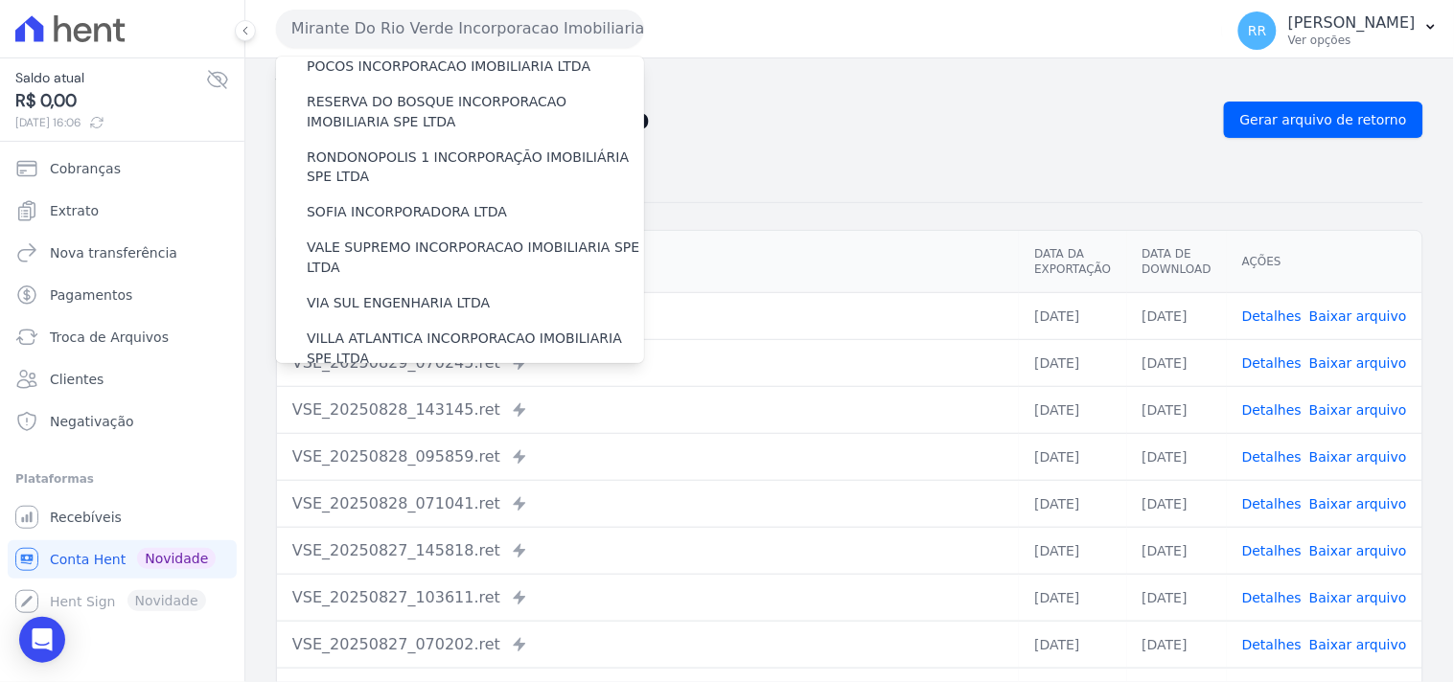
scroll to position [856, 0]
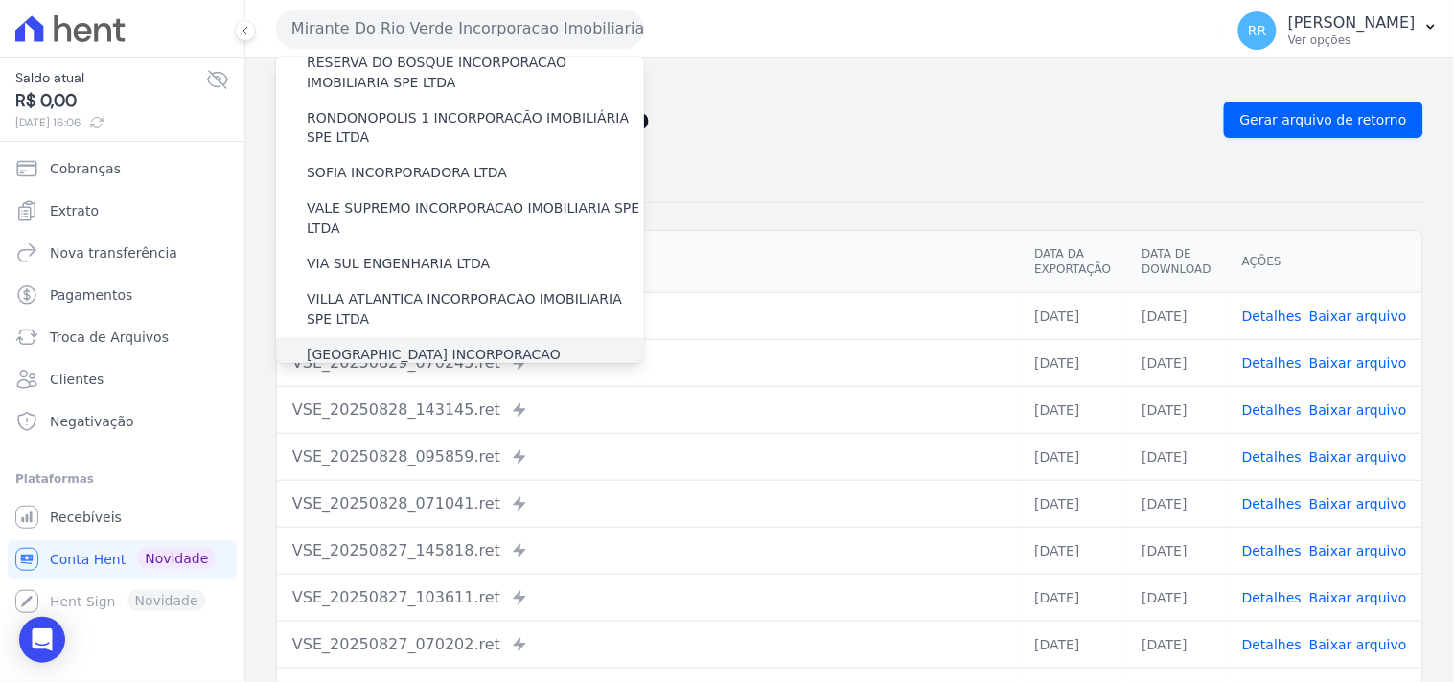
click at [393, 346] on label "[GEOGRAPHIC_DATA] INCORPORACAO IMOBILIARIA SPE LTDA" at bounding box center [475, 366] width 337 height 40
click at [0, 0] on input "[GEOGRAPHIC_DATA] INCORPORACAO IMOBILIARIA SPE LTDA" at bounding box center [0, 0] width 0 height 0
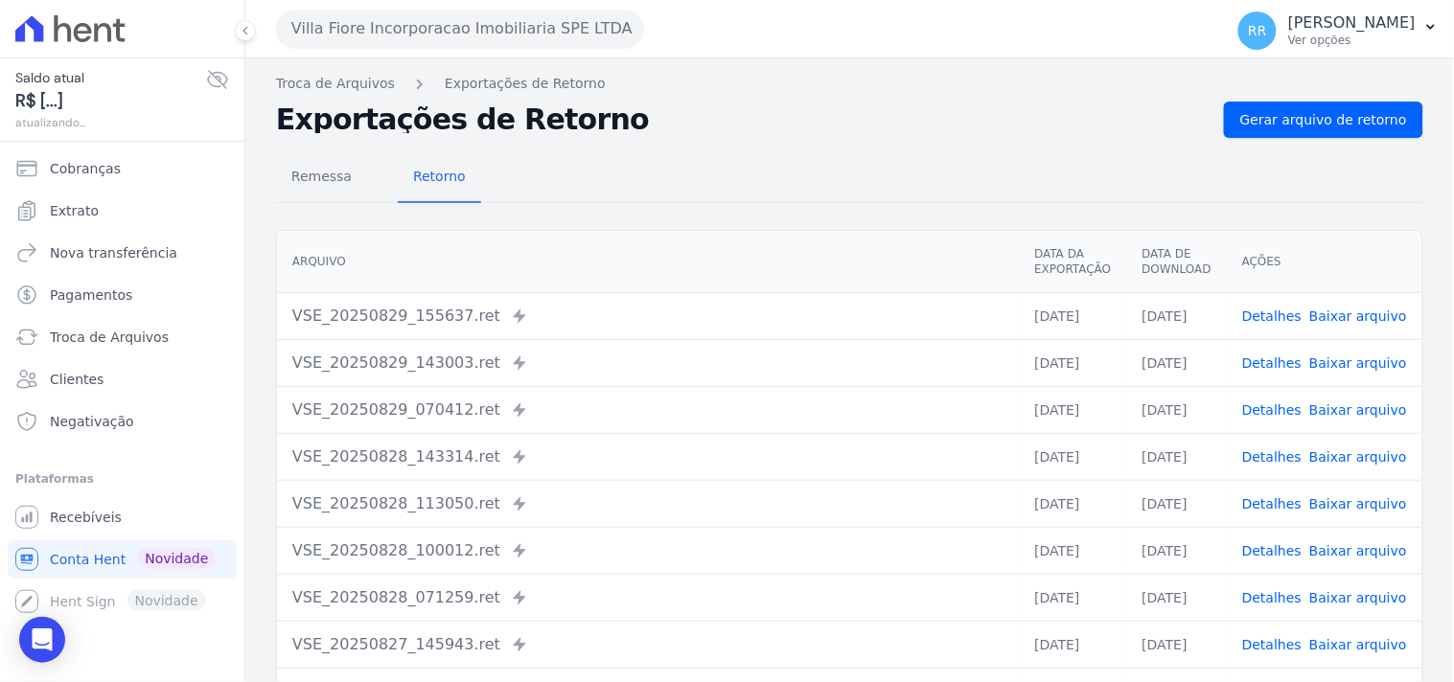
click at [1267, 304] on td "Detalhes Baixar arquivo" at bounding box center [1325, 315] width 196 height 47
click at [1265, 309] on link "Detalhes" at bounding box center [1271, 316] width 59 height 15
click at [1278, 356] on link "Detalhes" at bounding box center [1271, 363] width 59 height 15
click at [273, 170] on div "Troca de Arquivos Exportações de Retorno Exportações de Retorno Gerar arquivo d…" at bounding box center [849, 452] width 1209 height 788
click at [282, 173] on span "Remessa" at bounding box center [321, 176] width 83 height 38
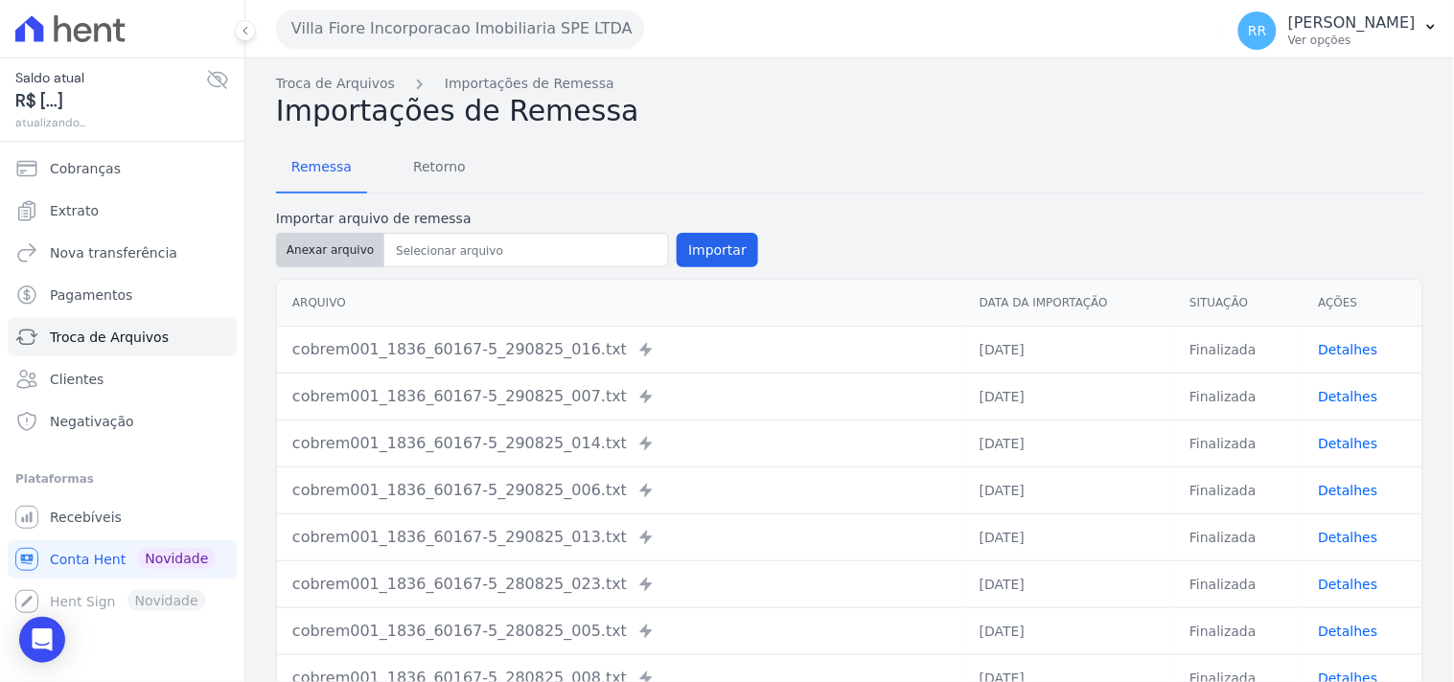
click at [358, 263] on button "Anexar arquivo" at bounding box center [330, 250] width 108 height 35
type input "cobrem001_1836_60167-5_290825_033.TXT"
click at [701, 253] on button "Importar" at bounding box center [717, 250] width 81 height 35
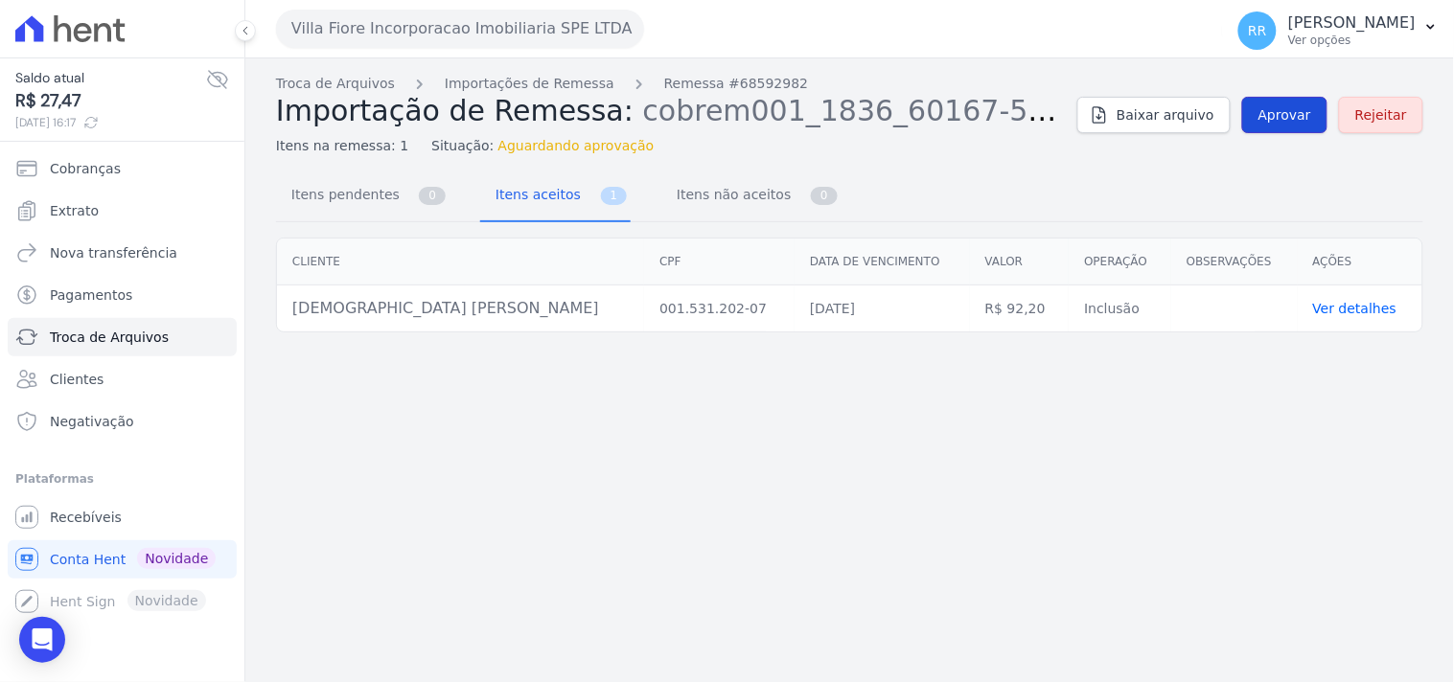
click at [1260, 121] on link "Aprovar" at bounding box center [1284, 115] width 85 height 36
click at [1287, 117] on span "Aprovar" at bounding box center [1284, 114] width 53 height 19
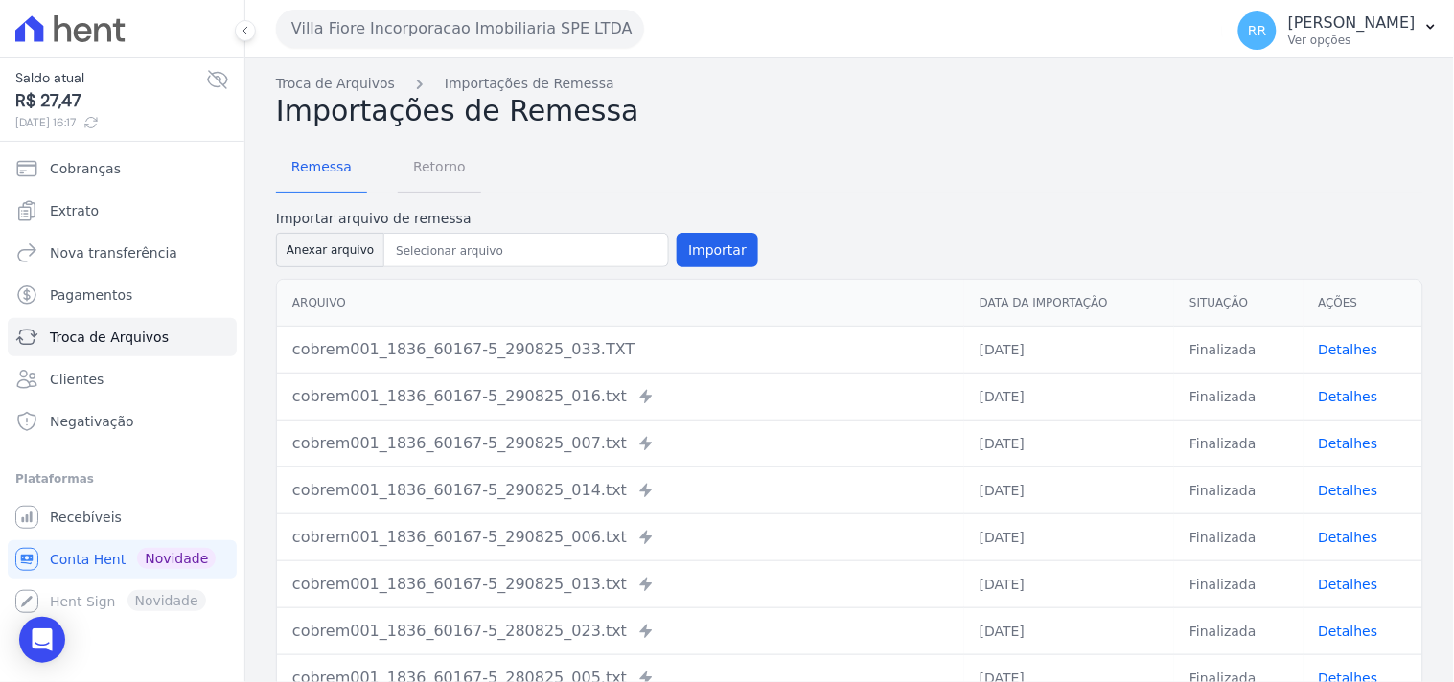
click at [434, 175] on span "Retorno" at bounding box center [440, 167] width 76 height 38
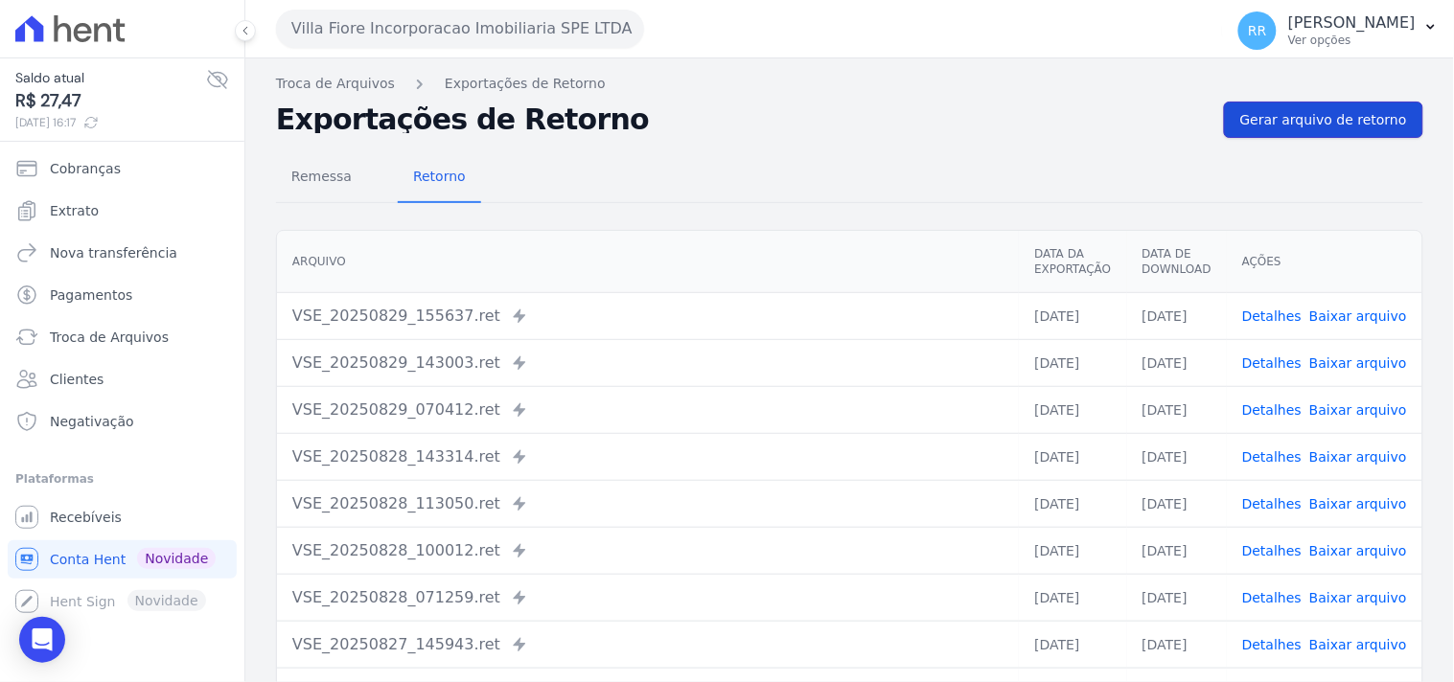
click at [1294, 112] on span "Gerar arquivo de retorno" at bounding box center [1323, 119] width 167 height 19
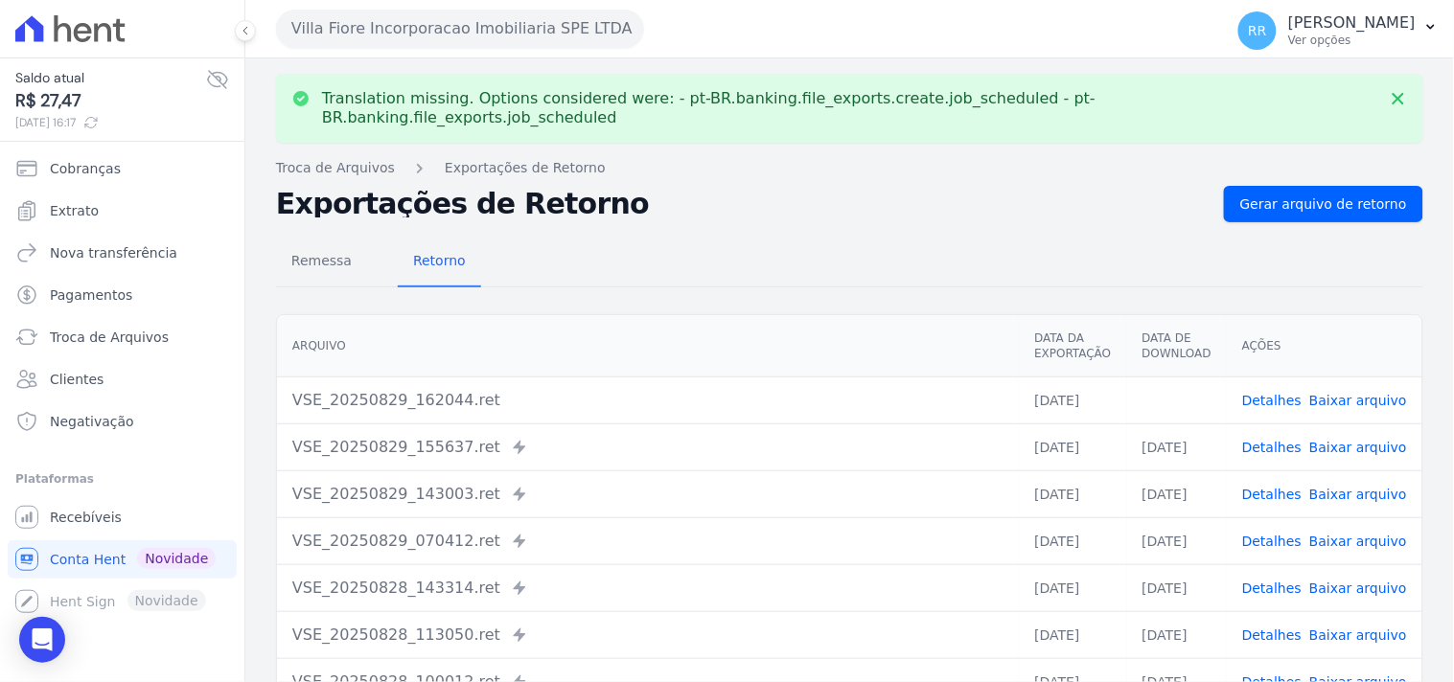
click at [1350, 393] on link "Baixar arquivo" at bounding box center [1358, 400] width 98 height 15
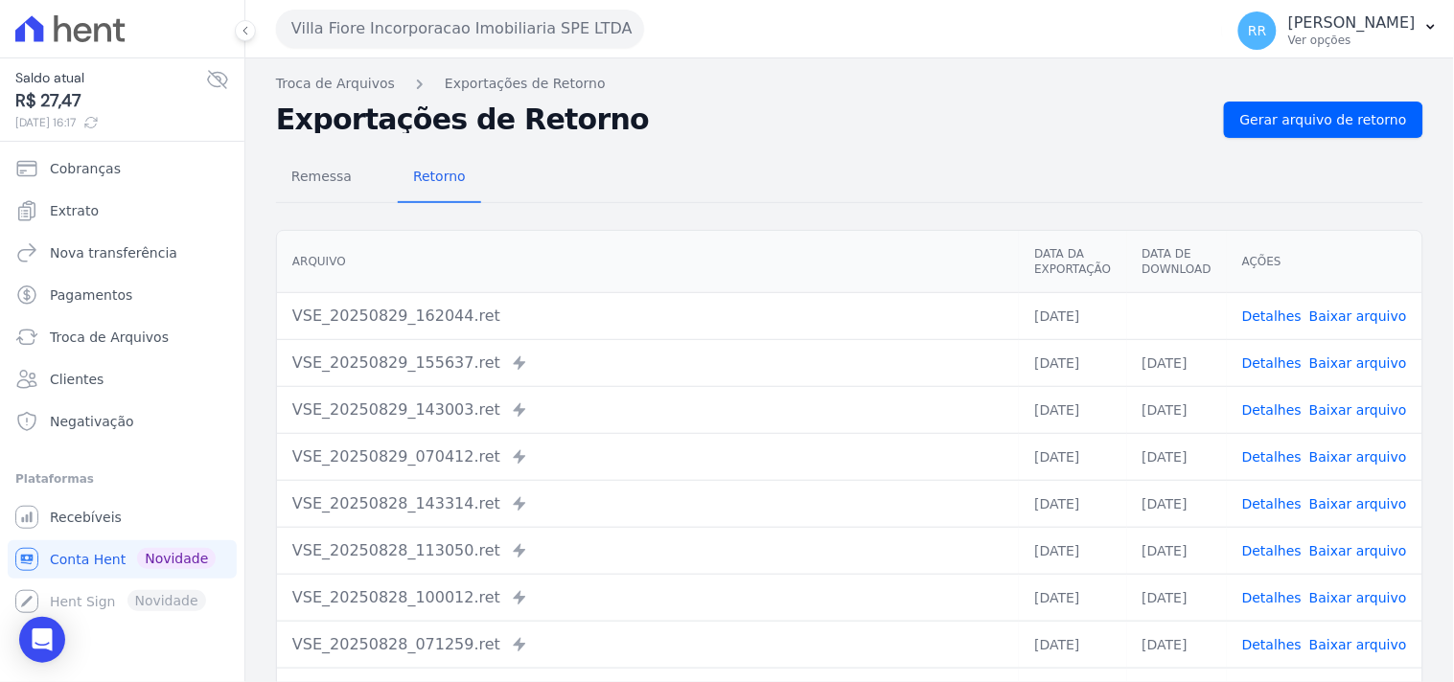
click at [744, 82] on nav "Troca de Arquivos Exportações de Retorno" at bounding box center [849, 84] width 1147 height 20
